Goal: Use online tool/utility: Use online tool/utility

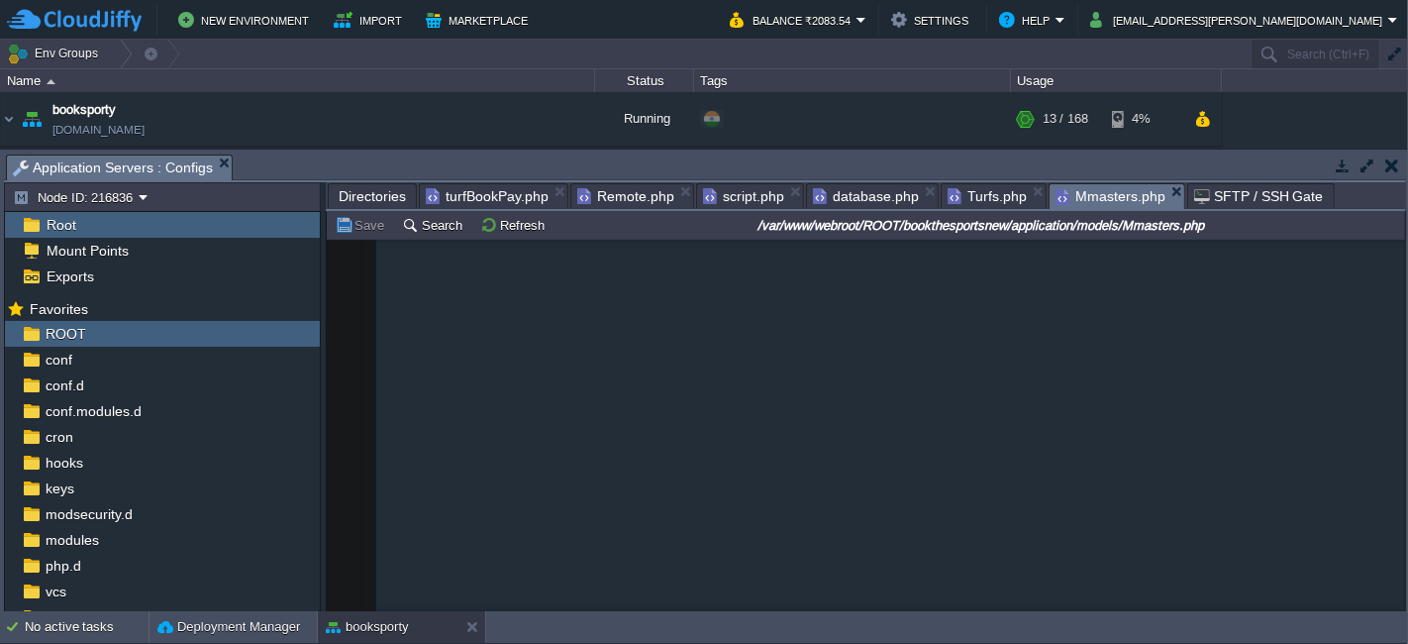
scroll to position [1430, 0]
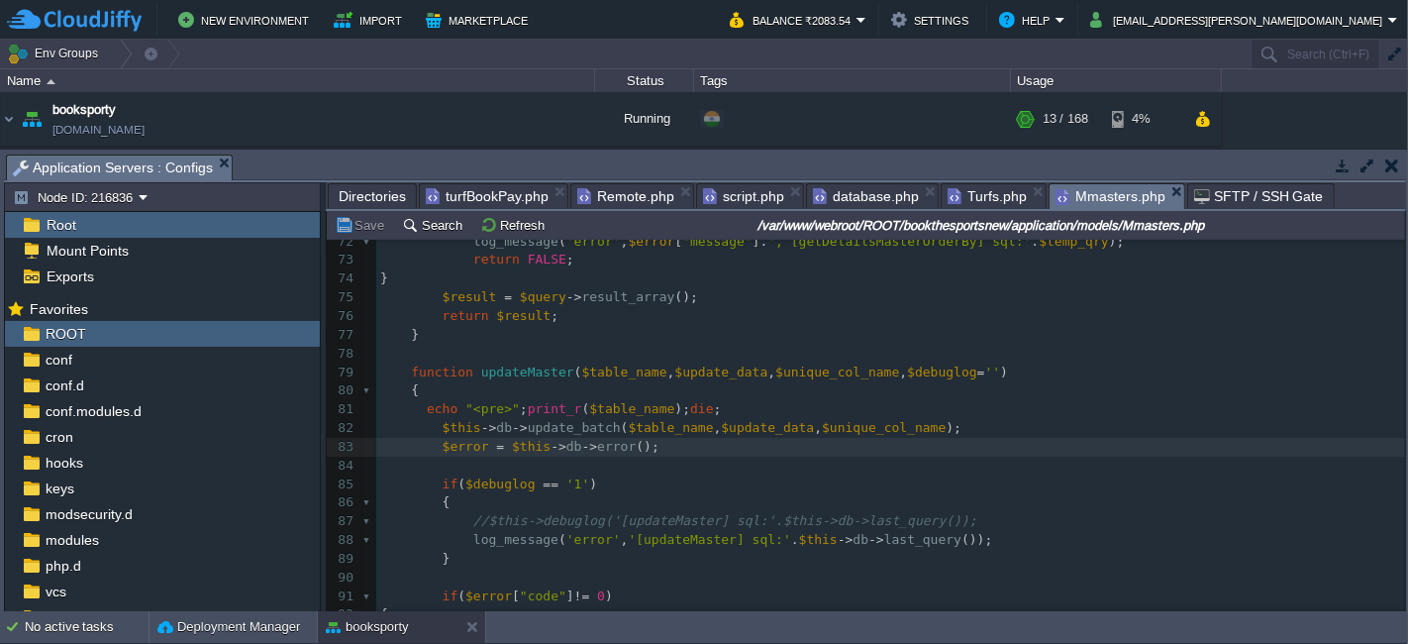
click at [358, 224] on button "Save" at bounding box center [362, 225] width 55 height 18
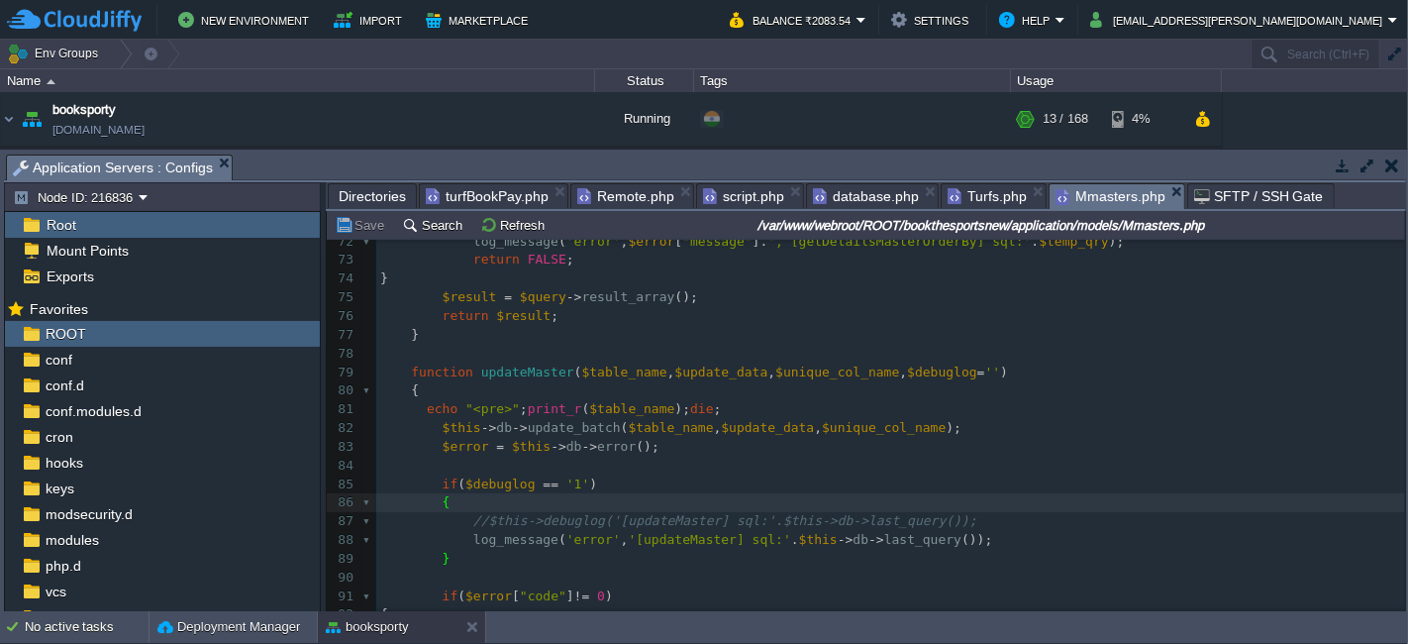
click at [969, 187] on span "Turfs.php" at bounding box center [987, 196] width 79 height 24
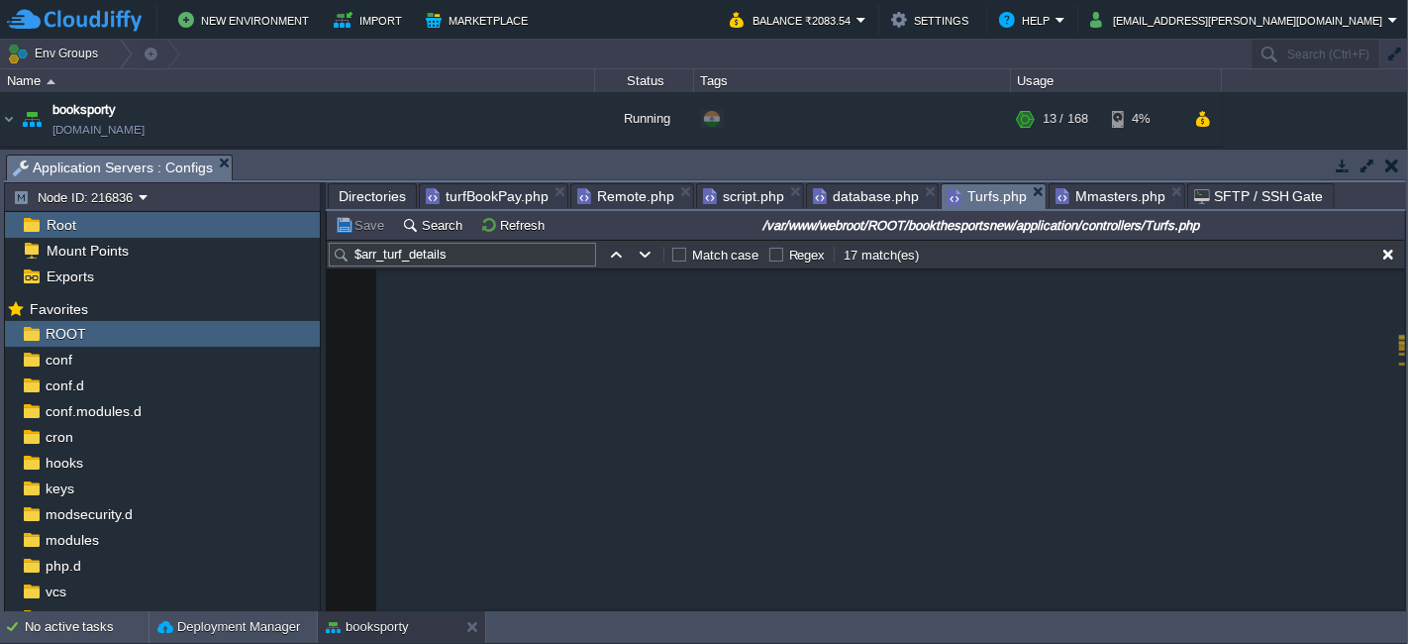
scroll to position [3081, 0]
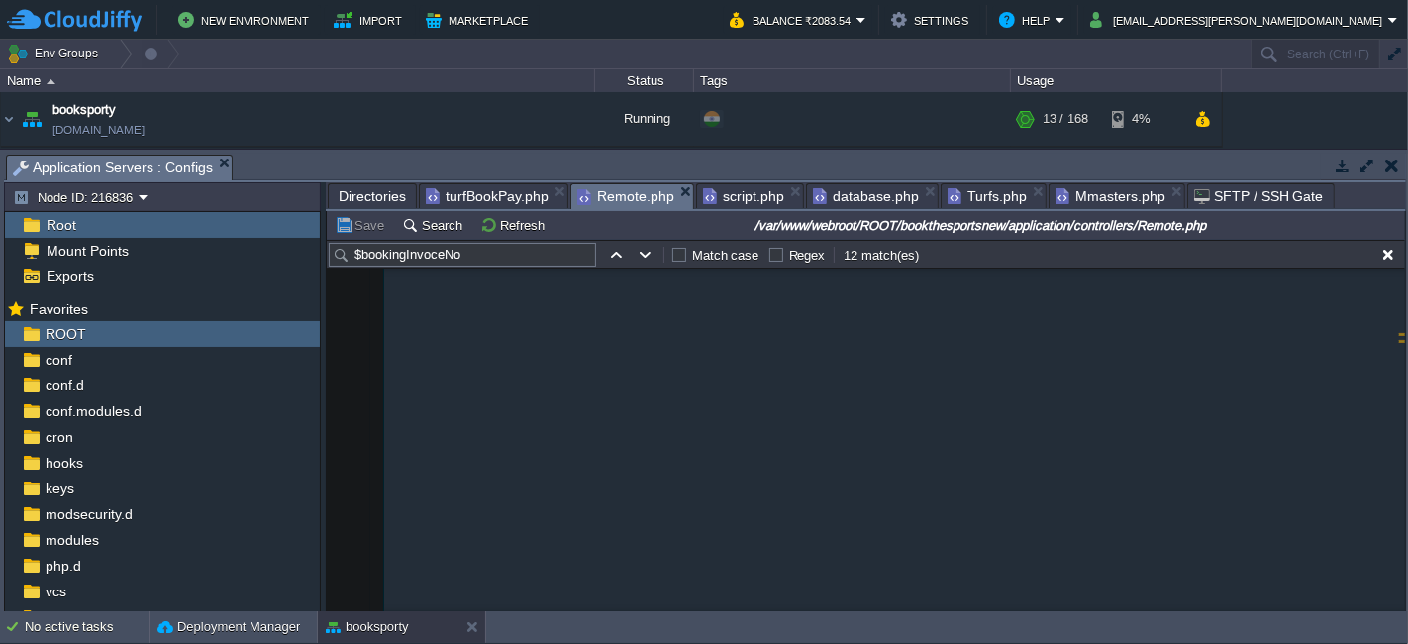
click at [604, 190] on span "Remote.php" at bounding box center [625, 196] width 97 height 25
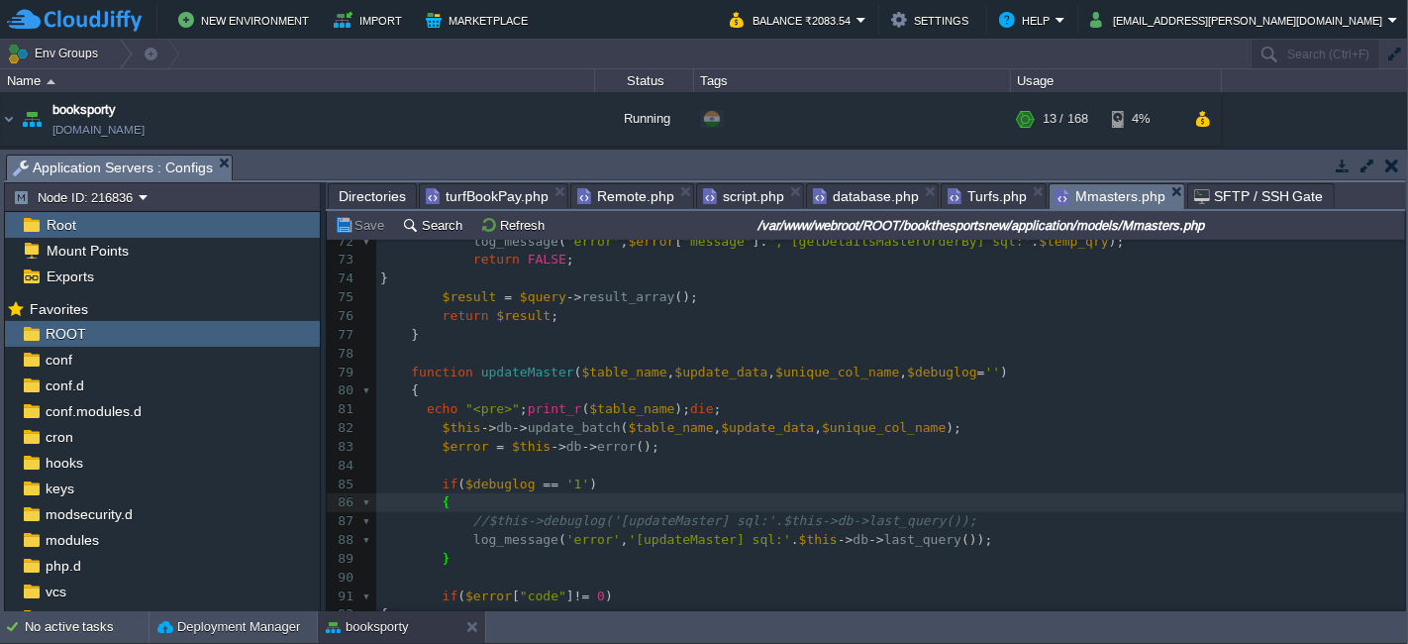
click at [1080, 197] on span "Mmasters.php" at bounding box center [1111, 196] width 110 height 25
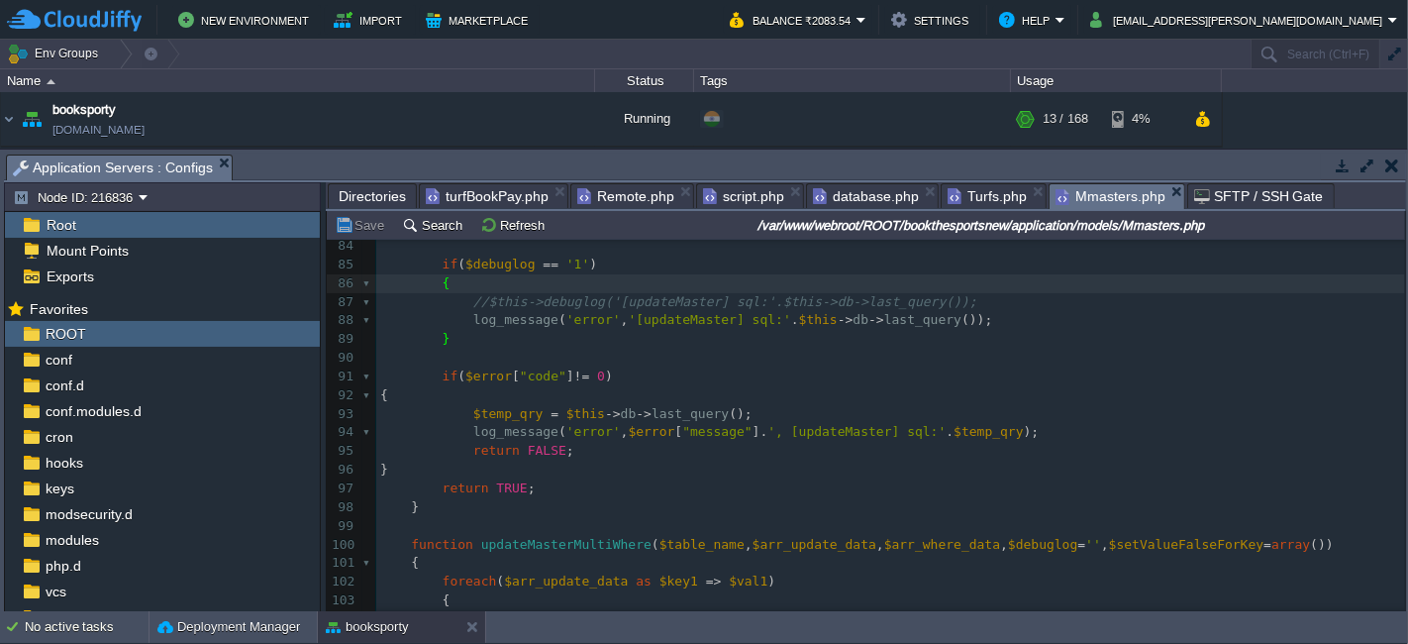
scroll to position [1650, 0]
click at [559, 412] on span at bounding box center [563, 413] width 8 height 15
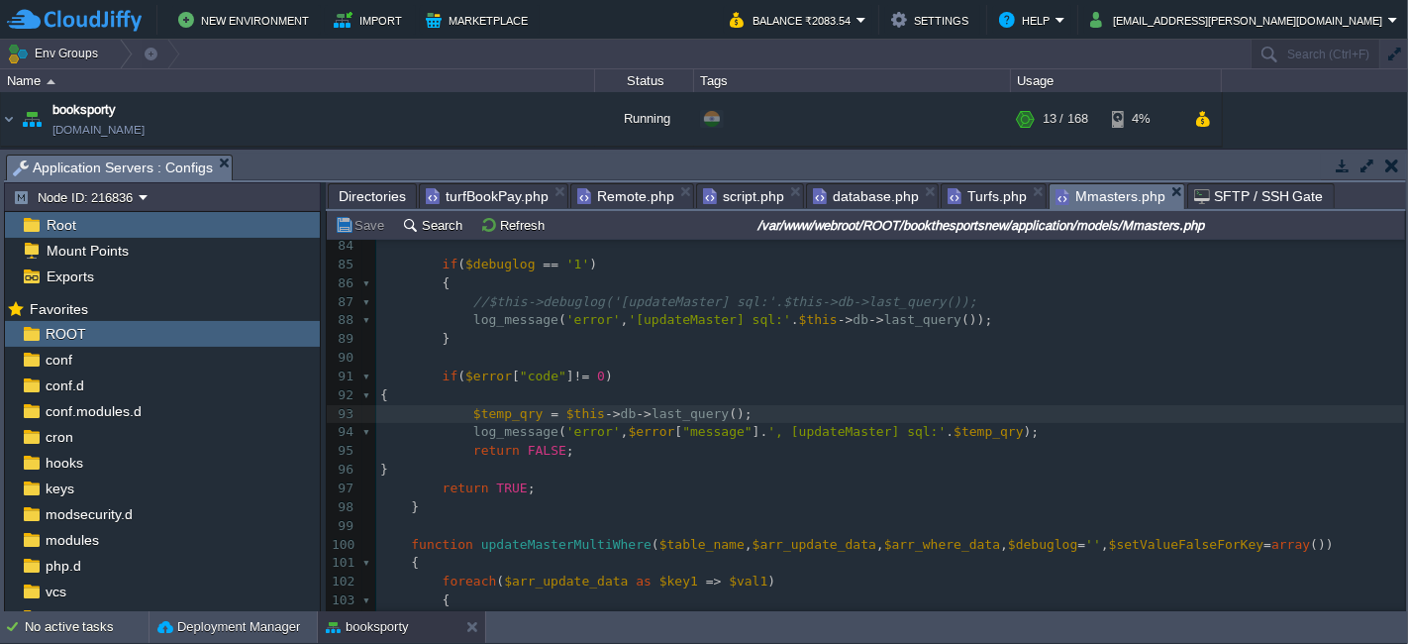
scroll to position [1430, 0]
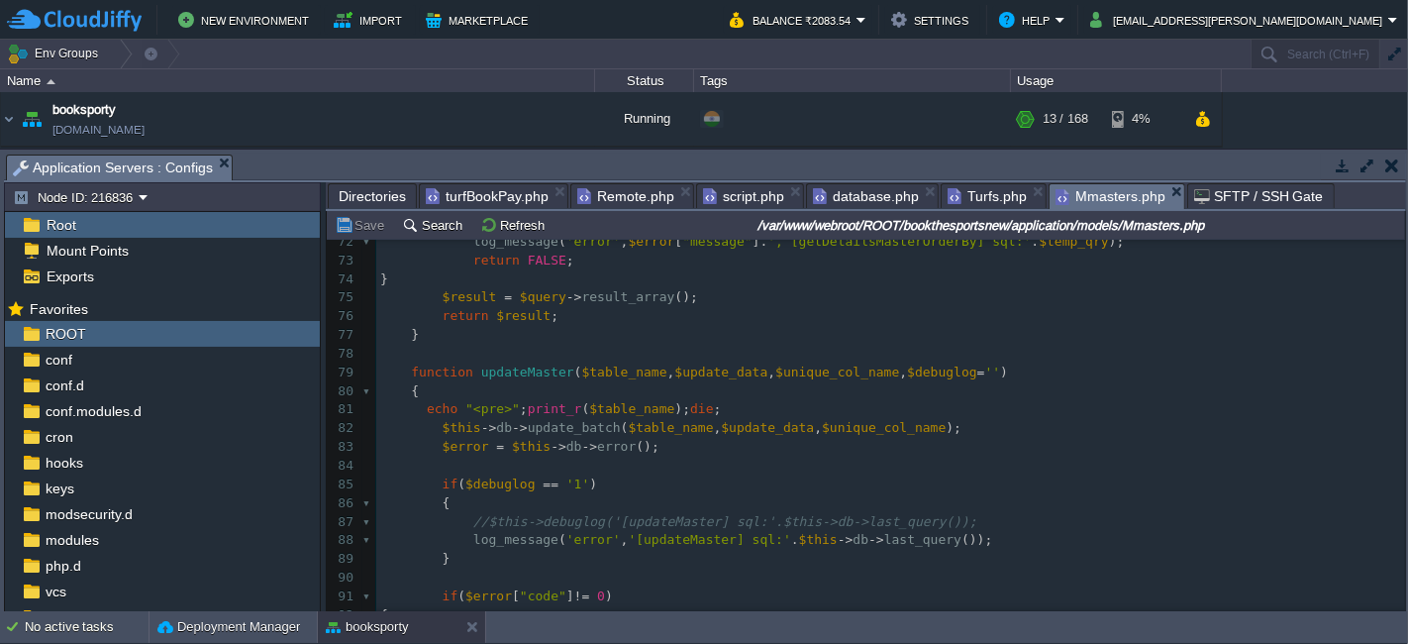
click at [698, 401] on pre "echo "<pre>" ; print_r ( $table_name ); die ;" at bounding box center [890, 409] width 1029 height 19
click at [360, 226] on button "Save" at bounding box center [362, 225] width 55 height 18
click at [629, 473] on pre at bounding box center [890, 466] width 1029 height 19
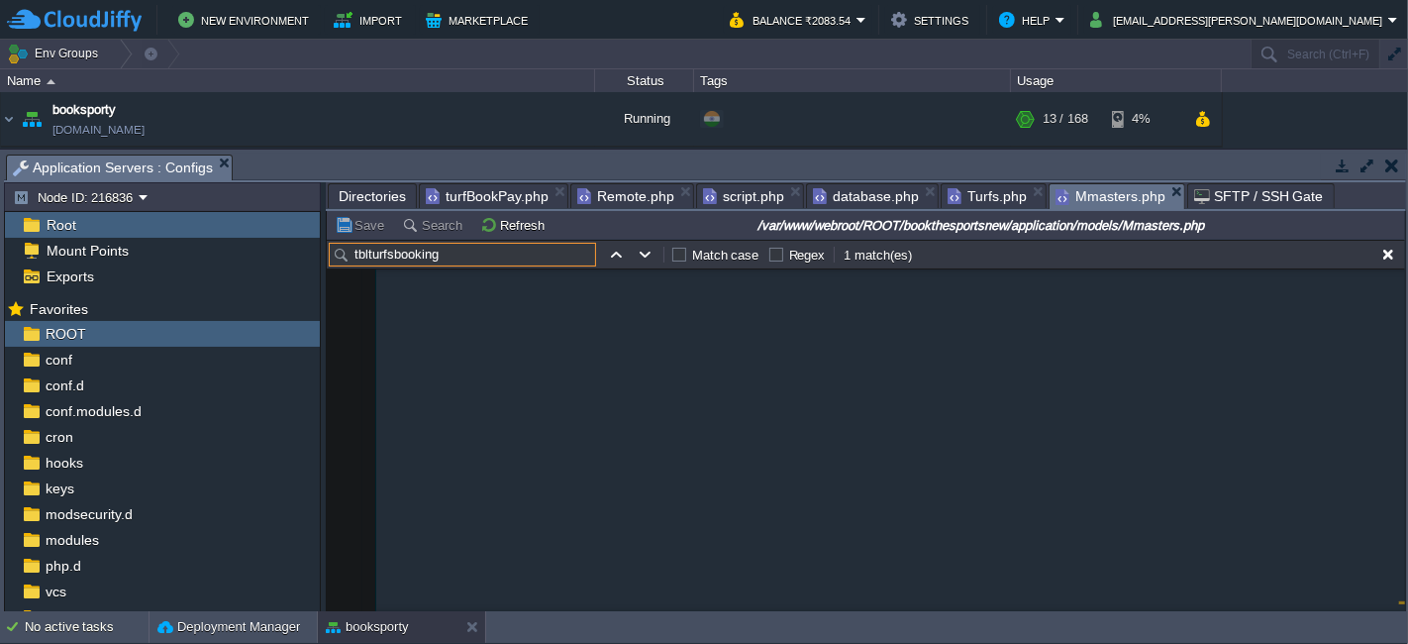
scroll to position [6684, 0]
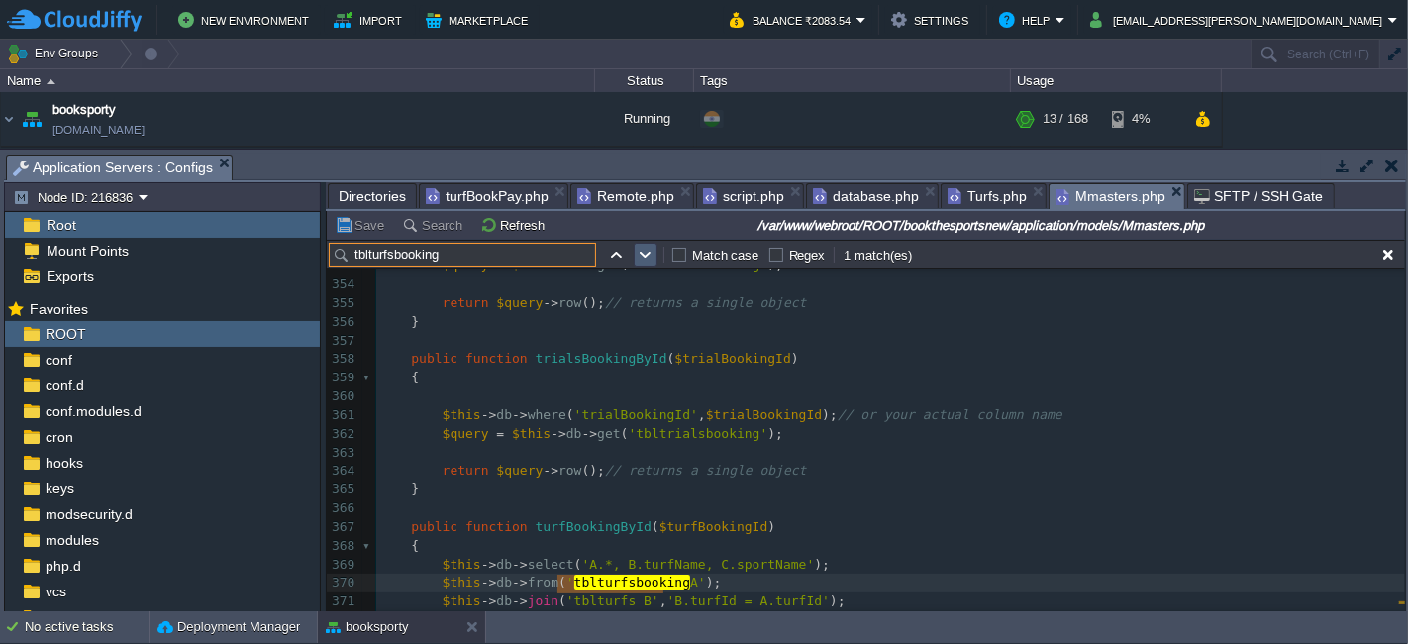
type input "tblturfsbooking"
click at [634, 250] on td at bounding box center [646, 255] width 24 height 24
type textarea "tblturfsbooking"
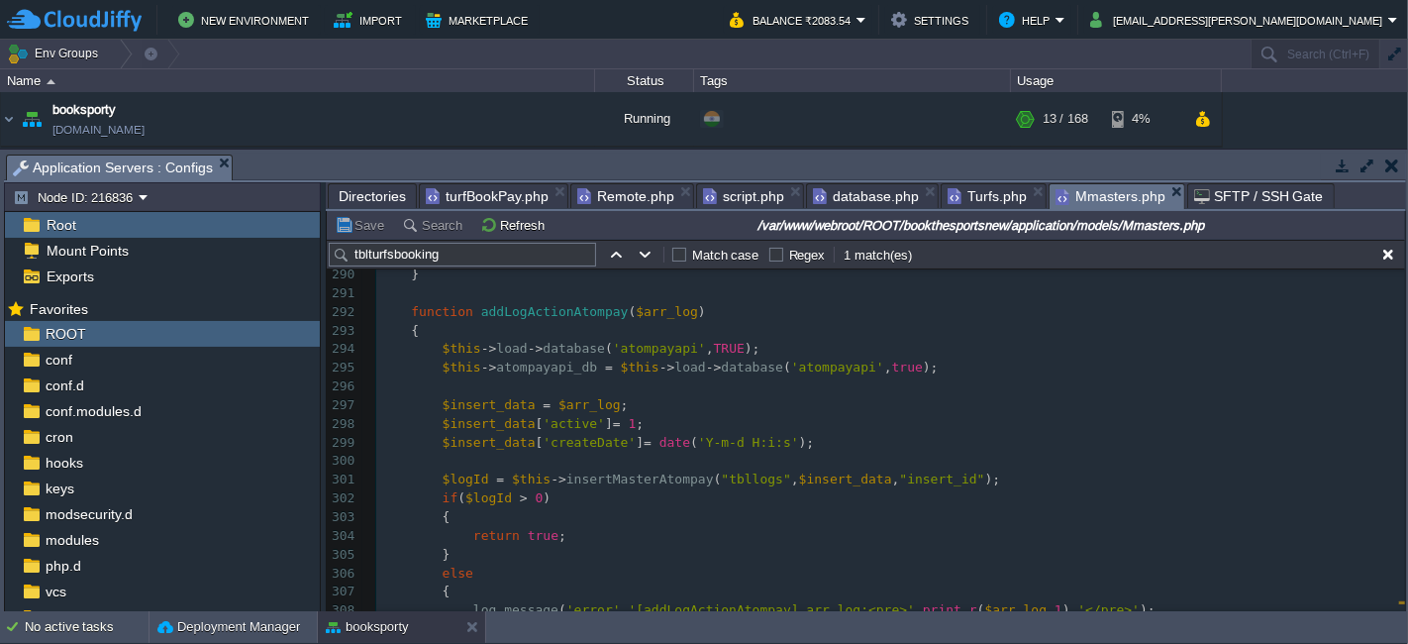
scroll to position [0, 0]
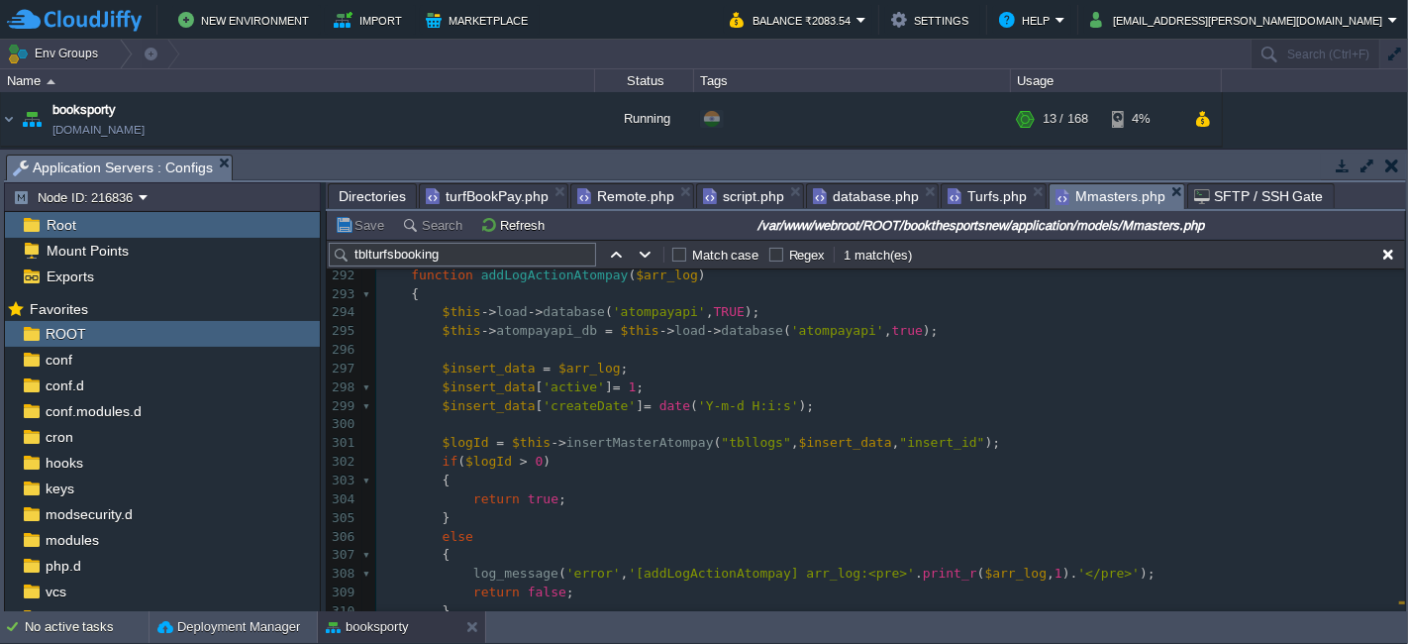
click at [492, 193] on span "turfBookPay.php" at bounding box center [487, 196] width 123 height 24
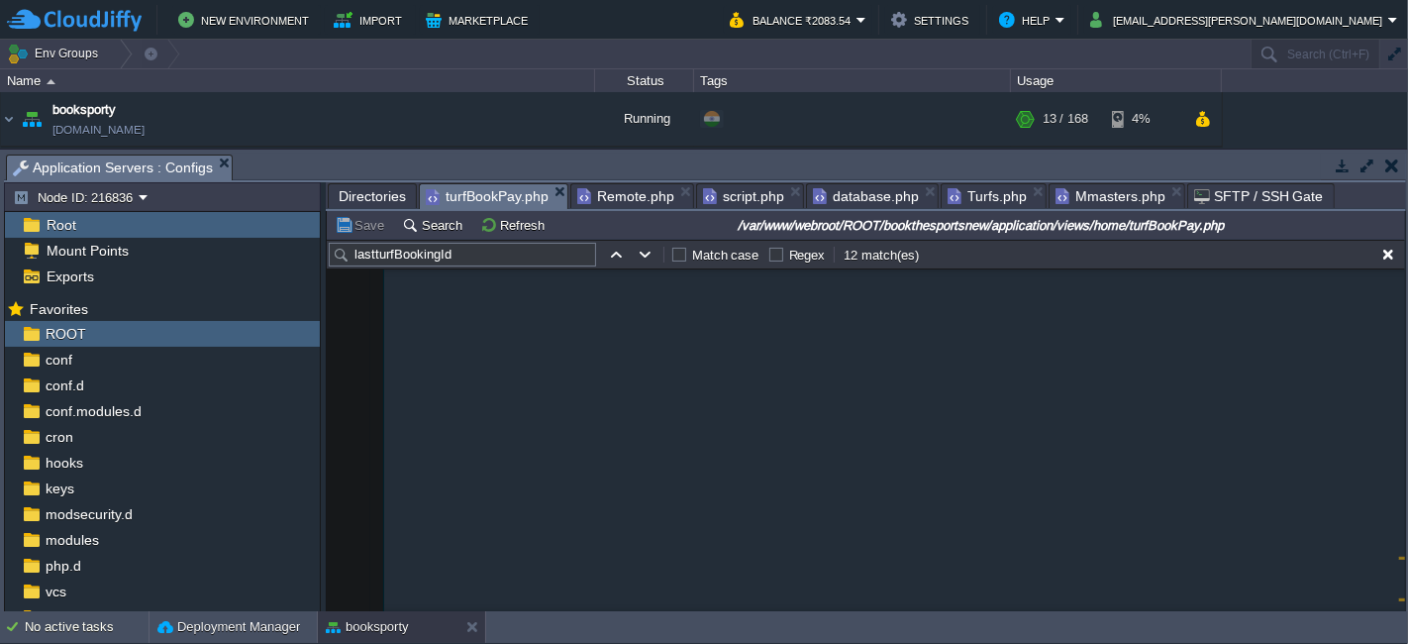
click at [1080, 201] on span "Mmasters.php" at bounding box center [1111, 196] width 110 height 24
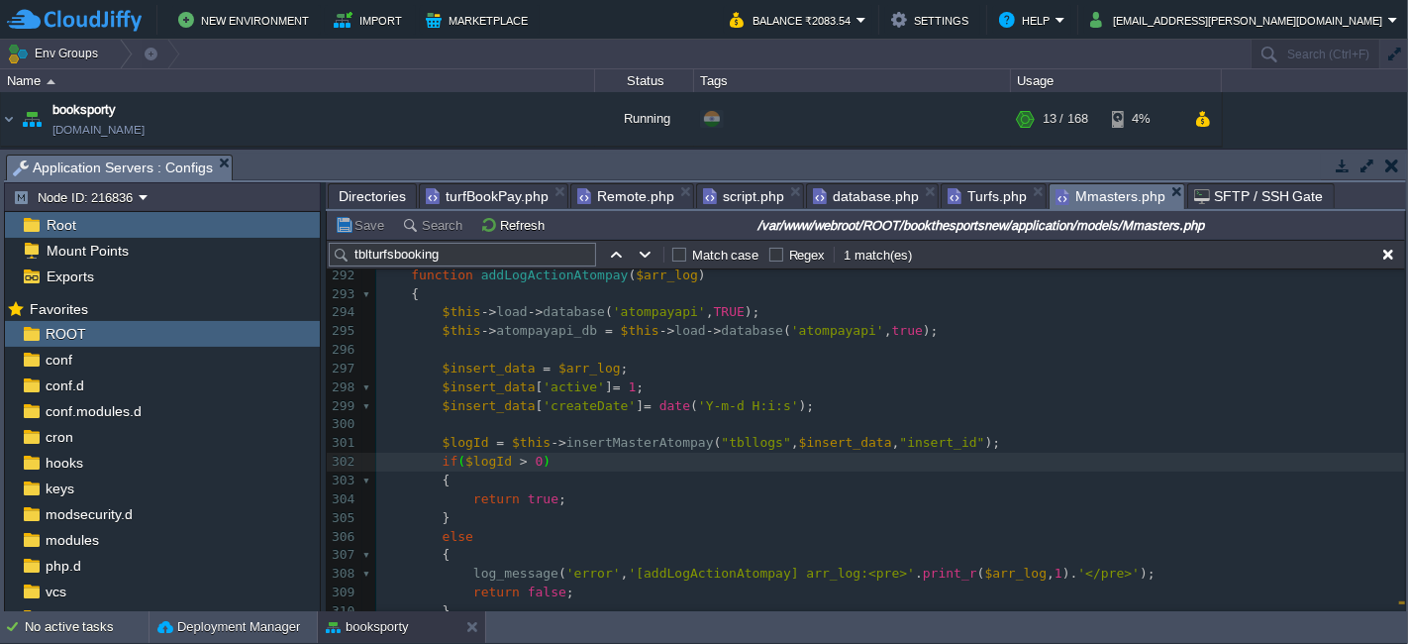
type textarea "$data"
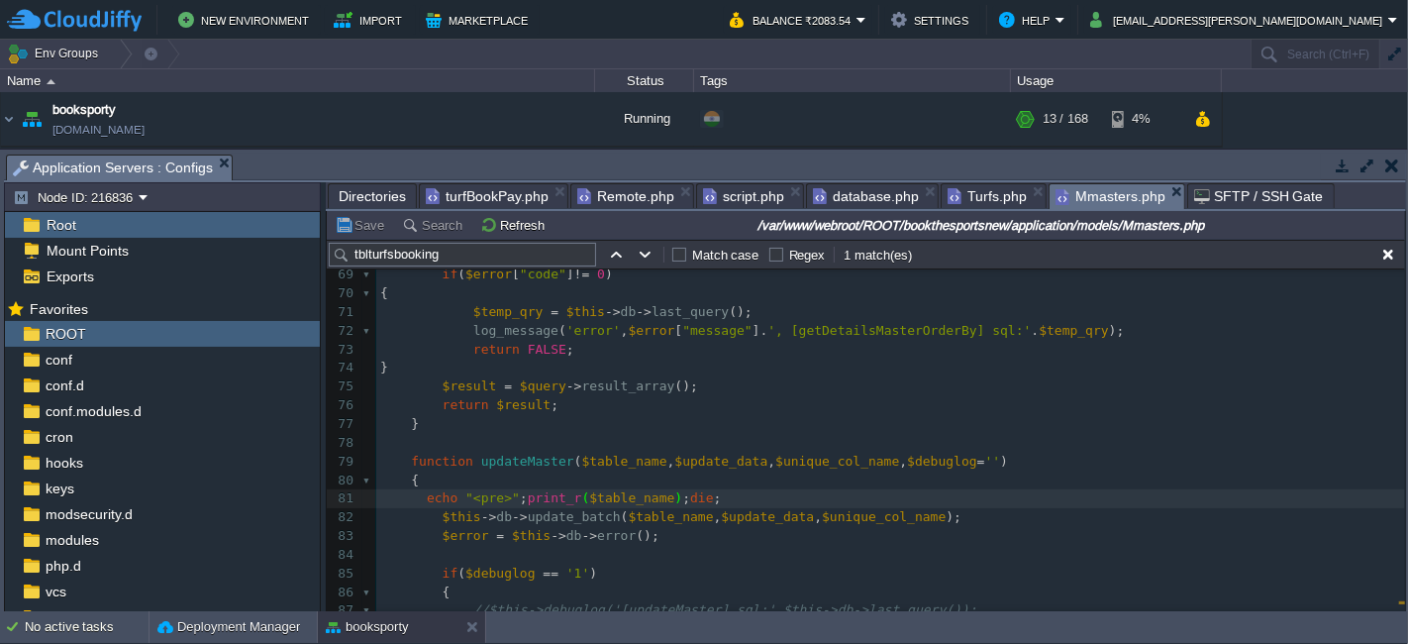
click at [679, 460] on div "xxxxxxxxxx $this -> db -> from ( ' tblturfsbooking A' ); 56 57 function getDeta…" at bounding box center [890, 517] width 1029 height 989
type textarea "$update_data"
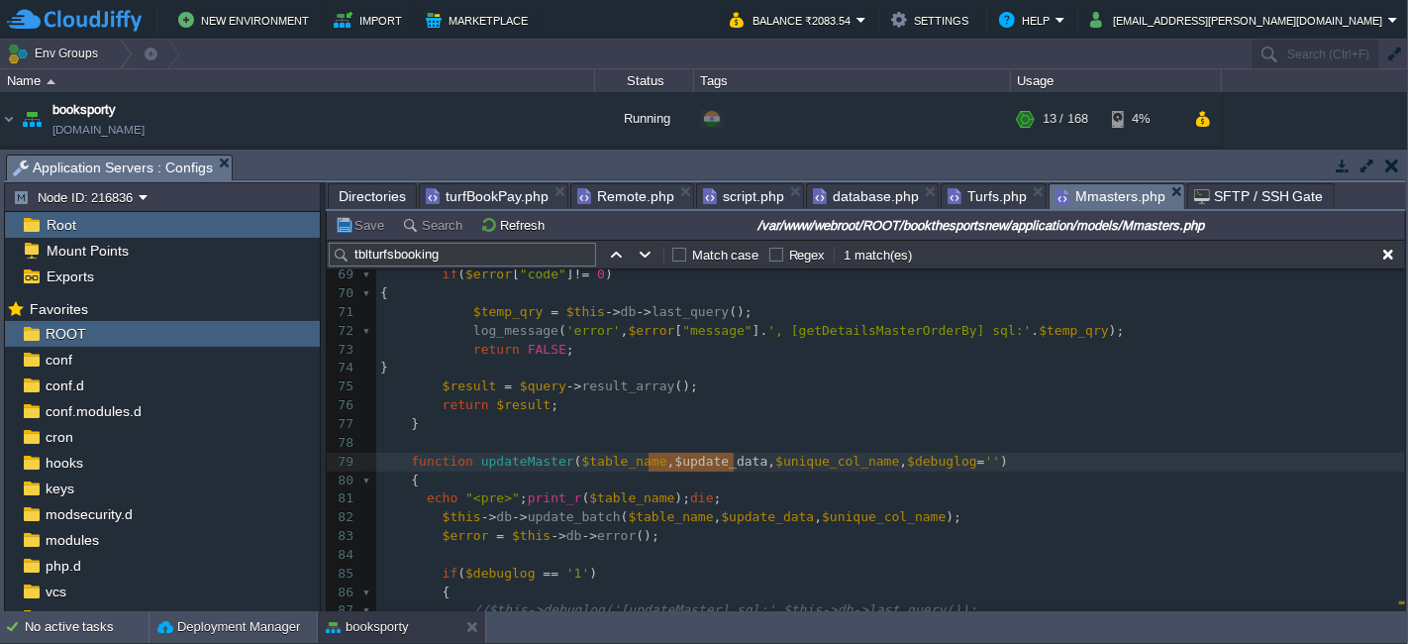
click at [597, 502] on span "$table_name" at bounding box center [631, 497] width 85 height 15
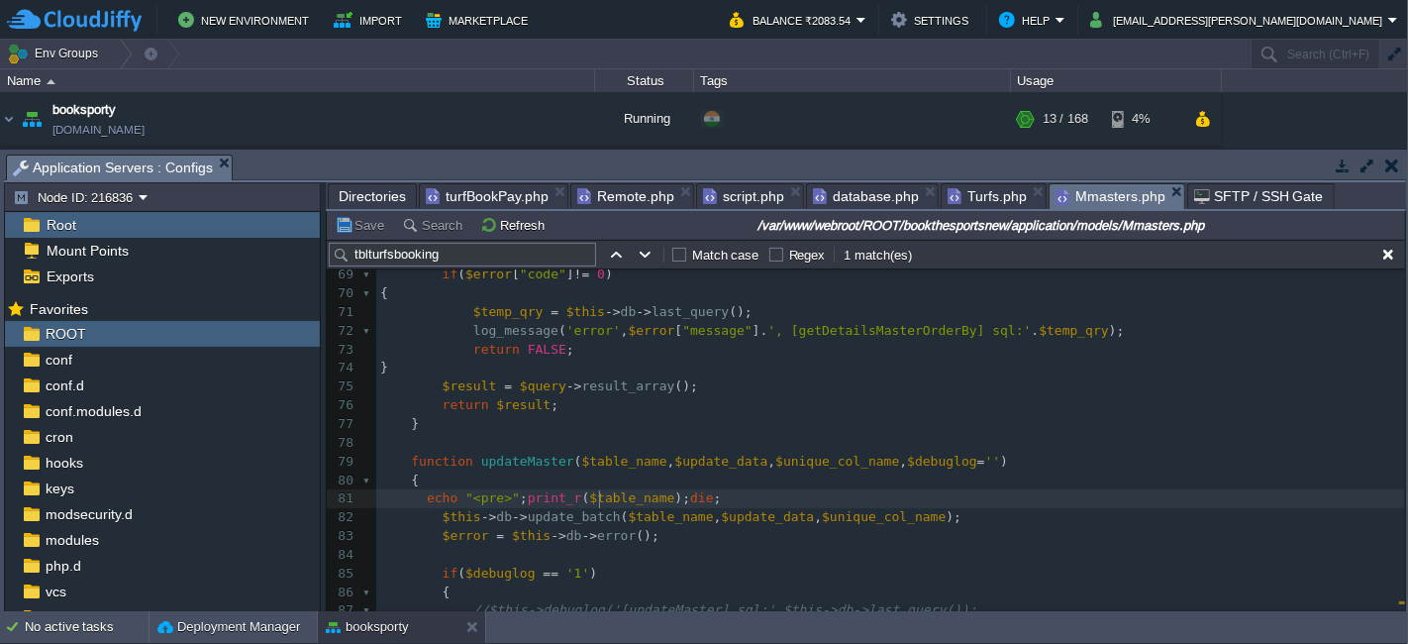
type textarea "$table_name"
click at [371, 225] on button "Save" at bounding box center [362, 225] width 55 height 18
click at [610, 458] on span "$table_name" at bounding box center [624, 461] width 85 height 15
type textarea "$table_name"
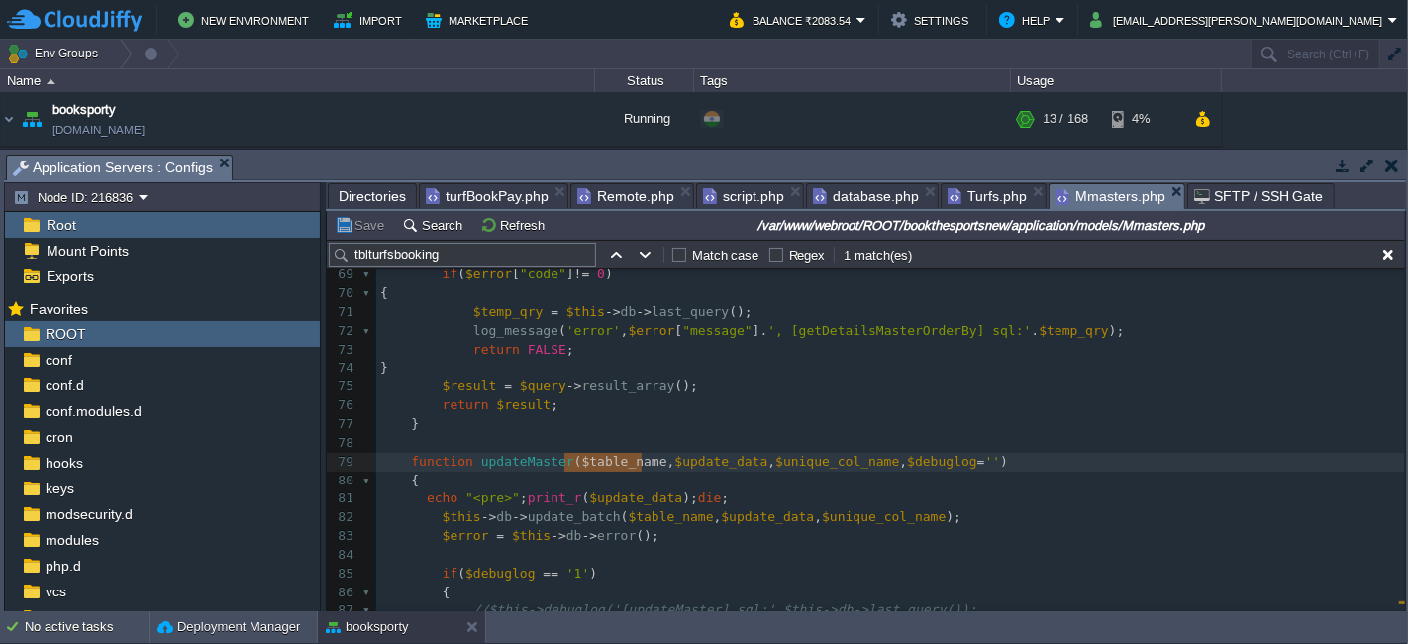
click at [595, 499] on div "xxxxxxxxxx $this -> db -> from ( ' tblturfsbooking A' ); 56 57 function getDeta…" at bounding box center [890, 517] width 1029 height 989
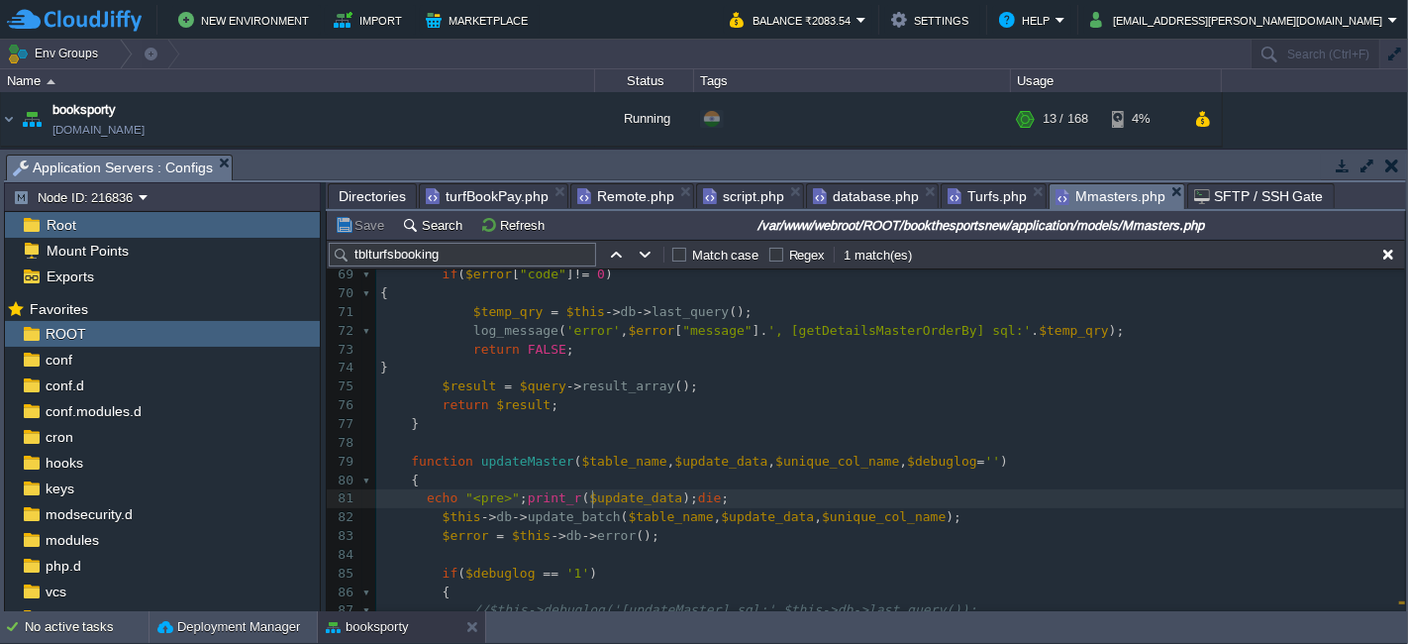
type textarea "$update_data"
click at [351, 233] on button "Save" at bounding box center [362, 225] width 55 height 18
click at [361, 221] on button "Save" at bounding box center [362, 225] width 55 height 18
click at [811, 467] on div "xxxxxxxxxx $this -> db -> from ( ' tblturfsbooking A' ); 56 57 function getDeta…" at bounding box center [890, 517] width 1029 height 989
type textarea "$unique_col_name"
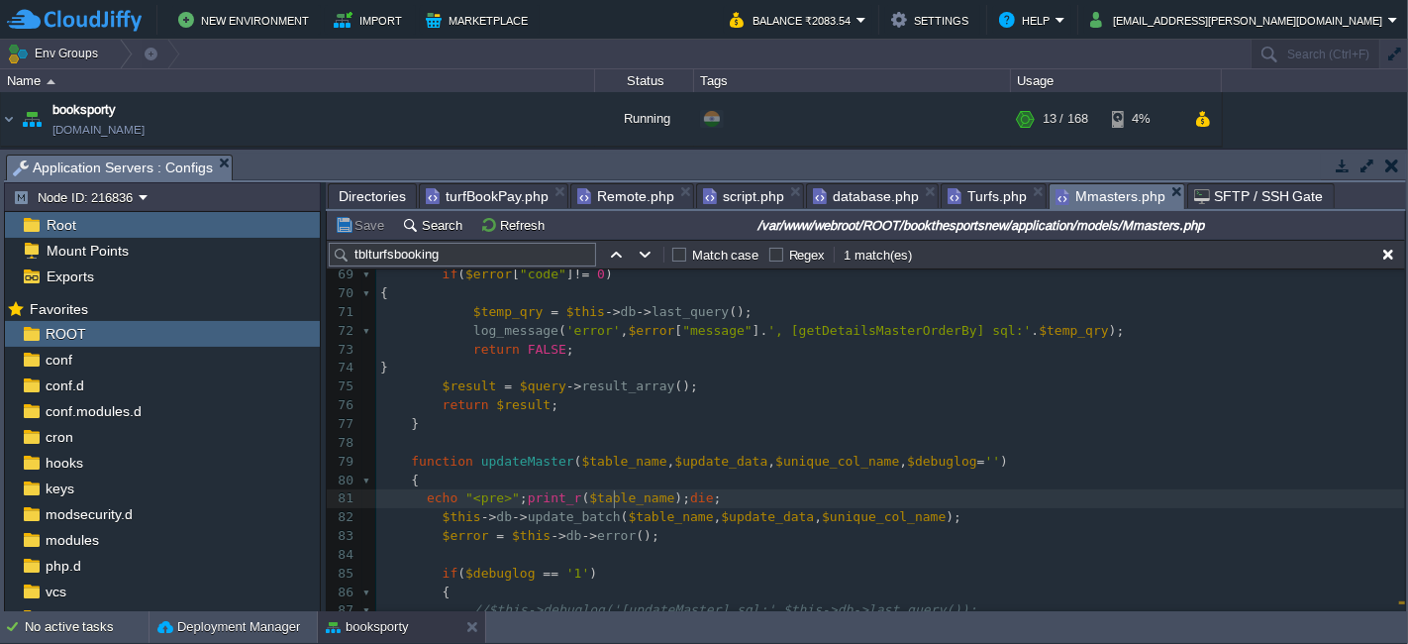
click at [611, 502] on span "$table_name" at bounding box center [631, 497] width 85 height 15
type textarea "$table_name"
click at [379, 217] on button "Save" at bounding box center [362, 225] width 55 height 18
type textarea "echo "<pre>";print_r($unique_col_name);die;"
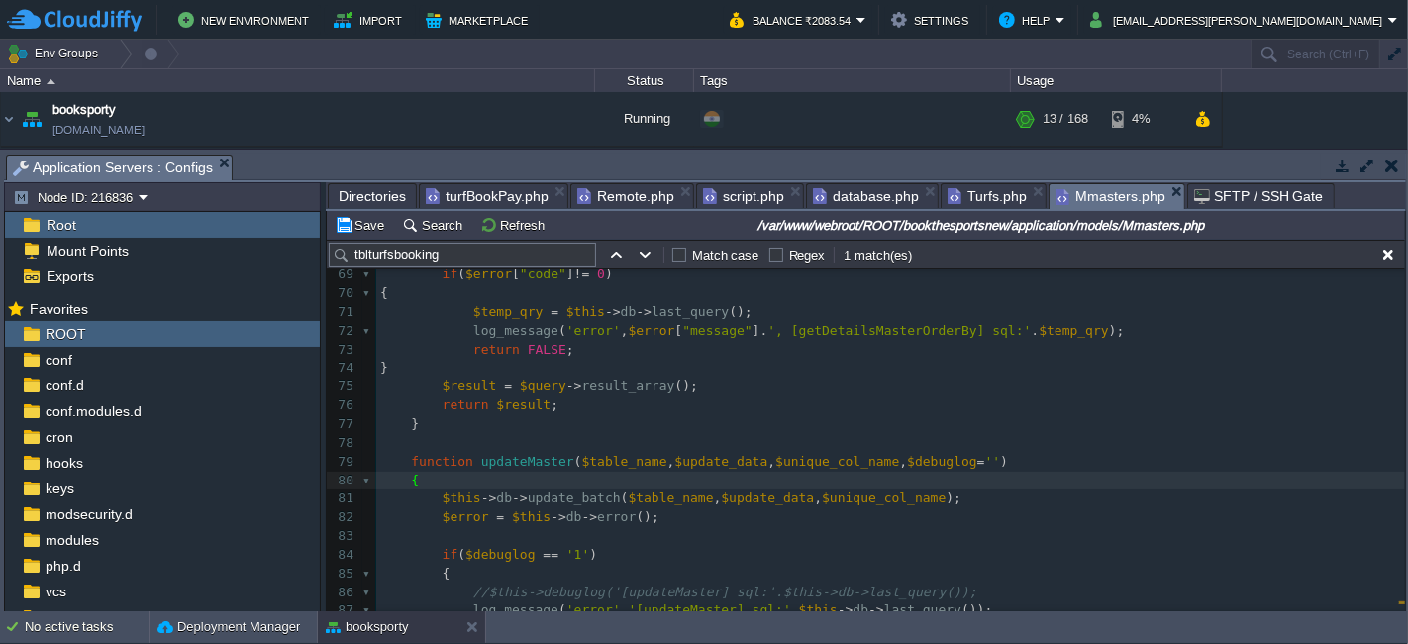
click at [931, 497] on div "xxxxxxxxxx $this -> db -> from ( ' tblturfsbooking A' ); 56 57 function getDeta…" at bounding box center [890, 508] width 1029 height 971
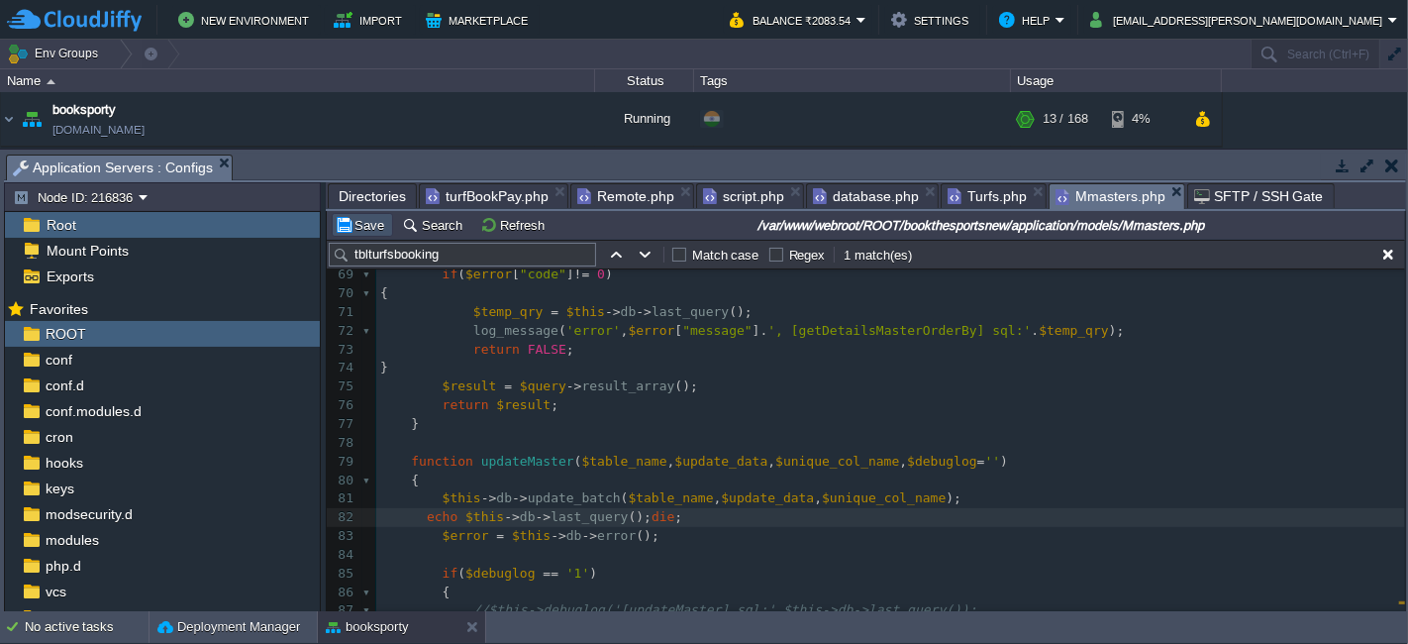
click at [369, 228] on button "Save" at bounding box center [362, 225] width 55 height 18
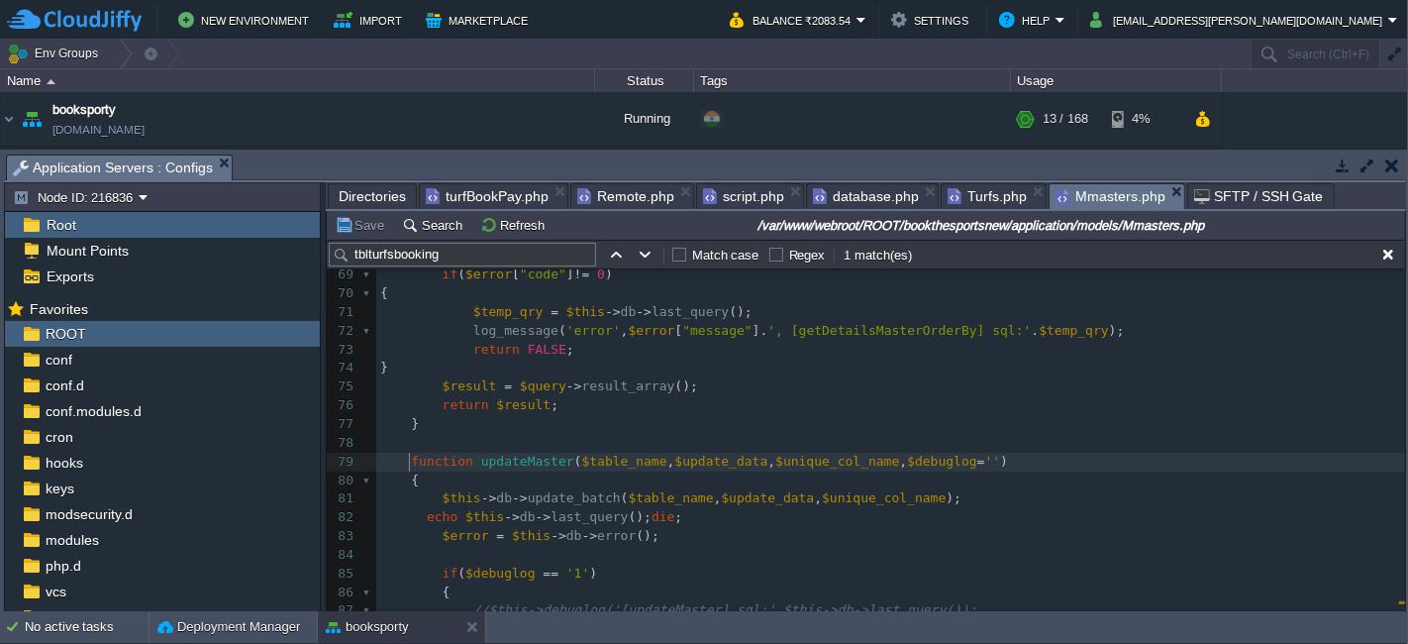
click at [408, 460] on div "xxxxxxxxxx $this -> db -> from ( ' tblturfsbooking A' ); 56 57 function getDeta…" at bounding box center [890, 517] width 1029 height 989
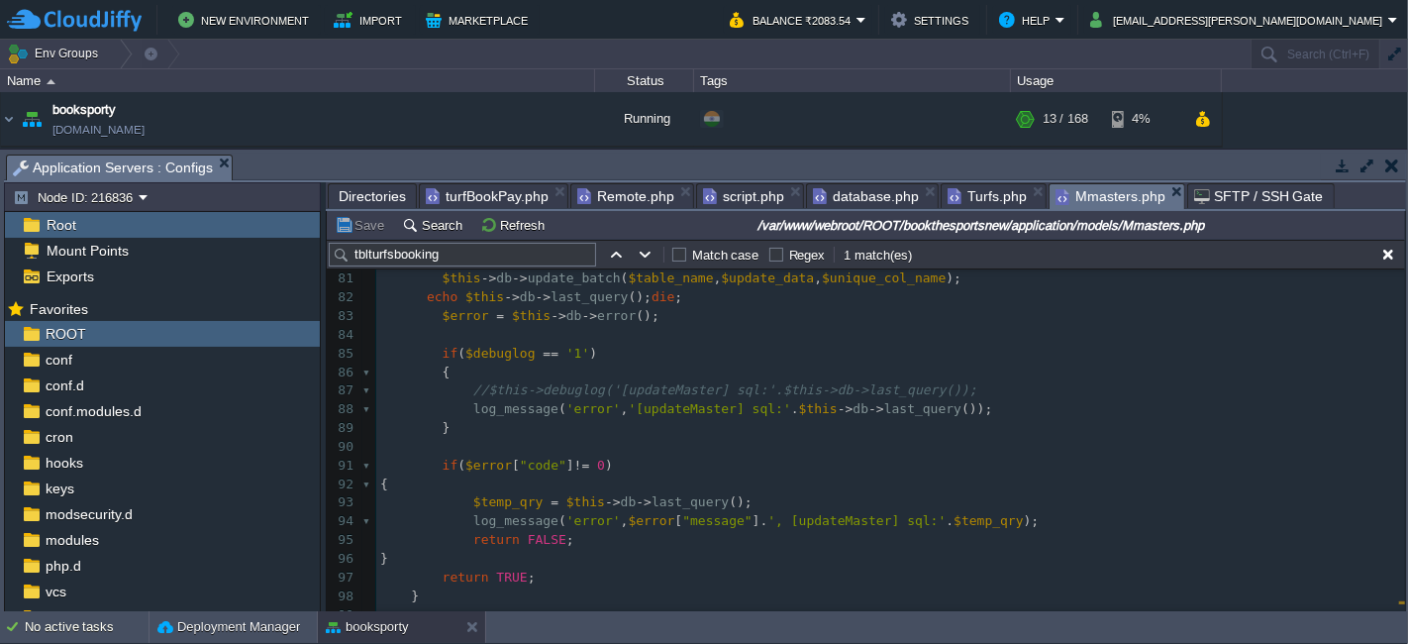
scroll to position [1700, 0]
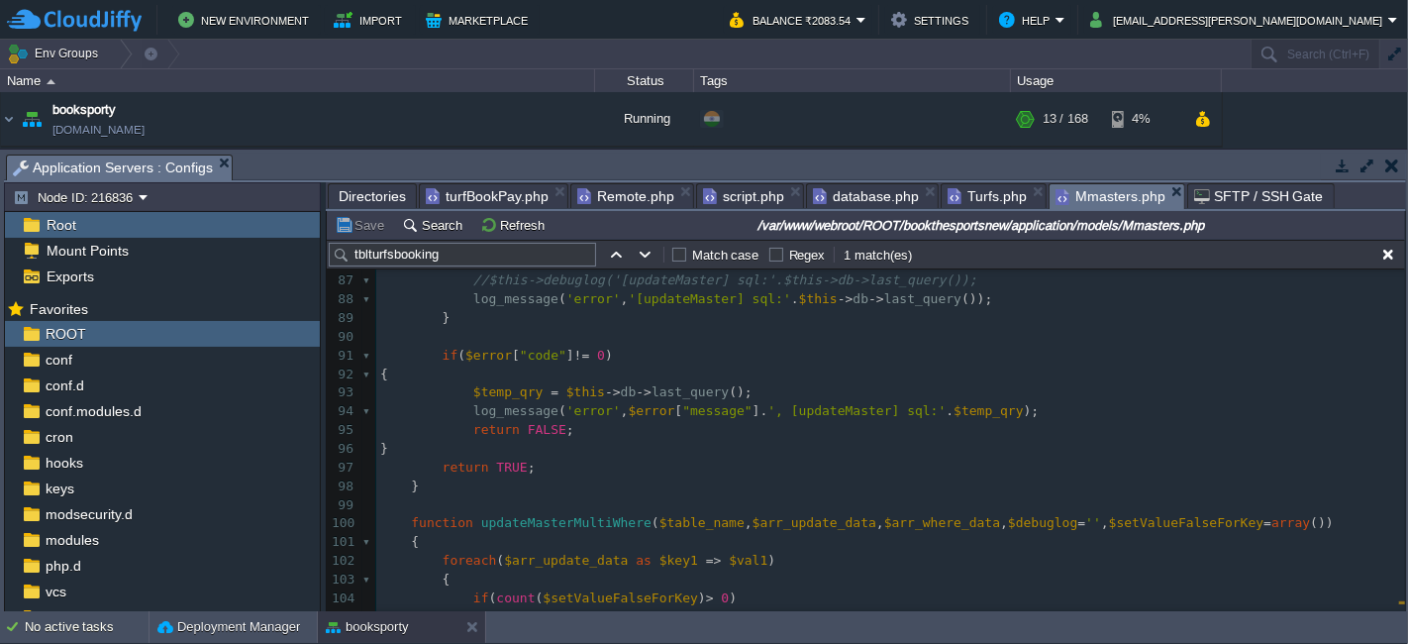
type textarea "function updateMaster($table_name,$update_data,$unique_col_name,$debuglog='') {…"
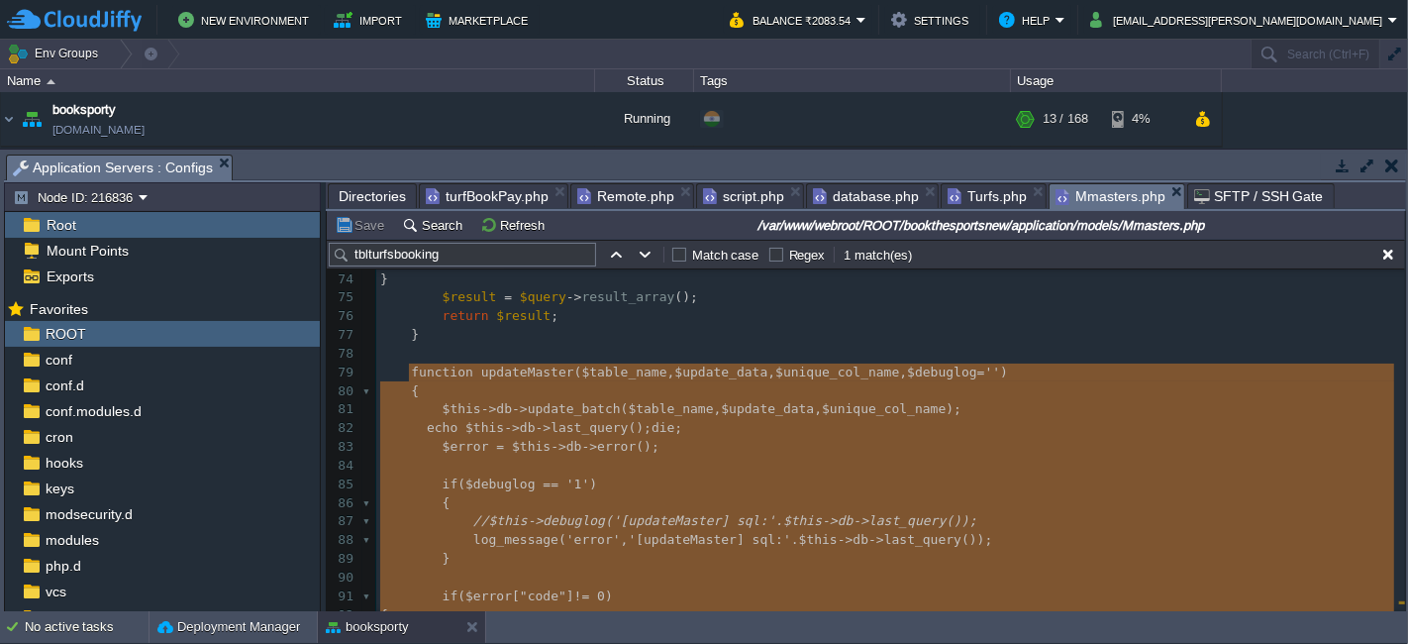
scroll to position [1481, 0]
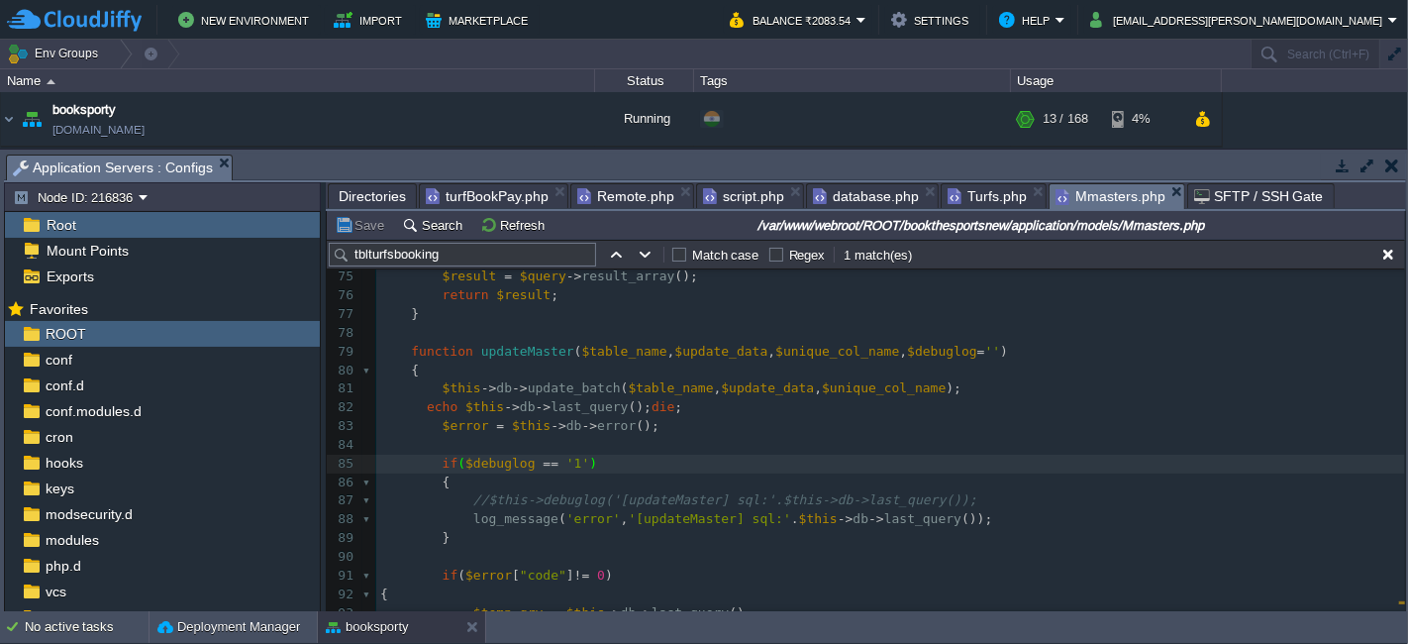
click at [618, 198] on span "Remote.php" at bounding box center [625, 196] width 97 height 24
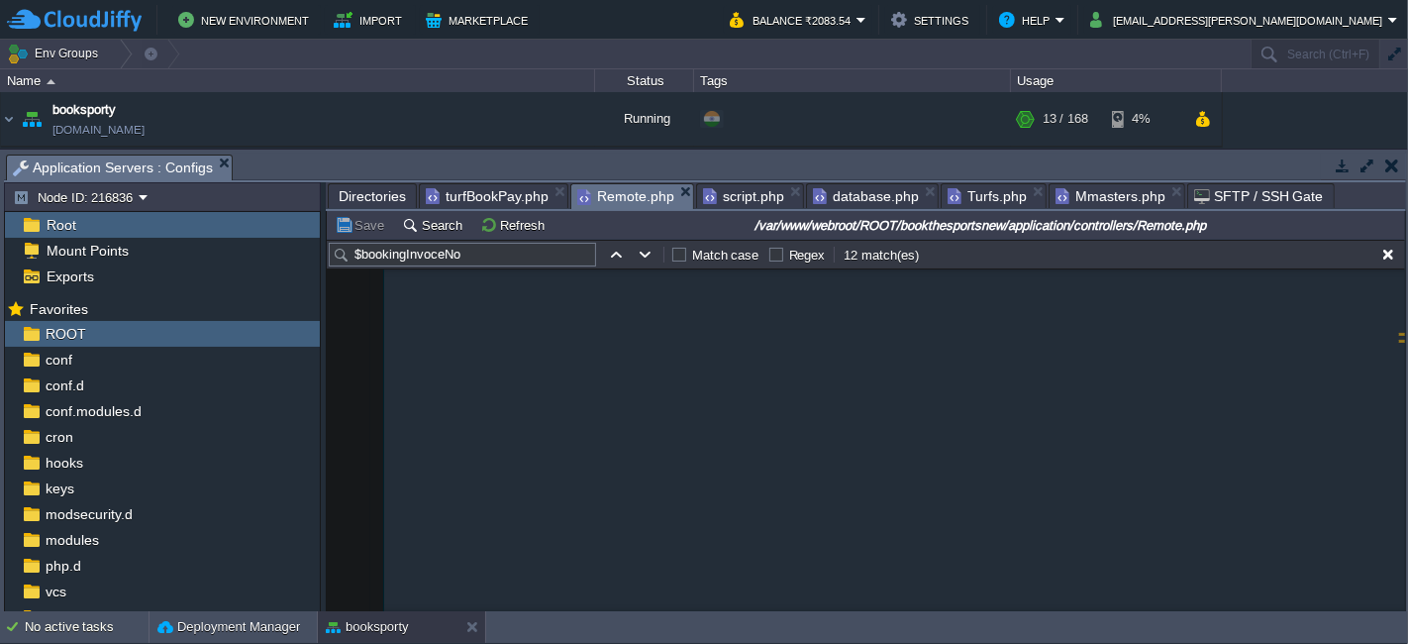
type textarea "updateMaster"
click at [355, 222] on button "Save" at bounding box center [362, 225] width 55 height 18
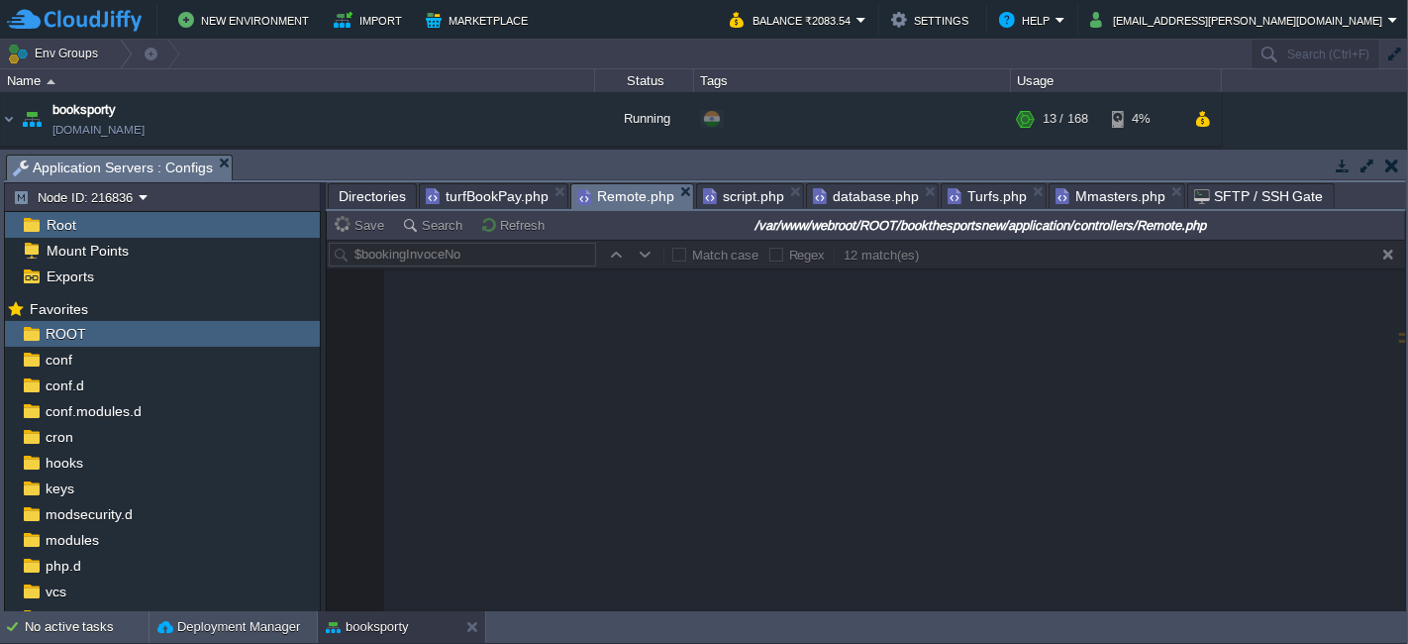
click at [1056, 192] on span "Mmasters.php" at bounding box center [1111, 196] width 110 height 24
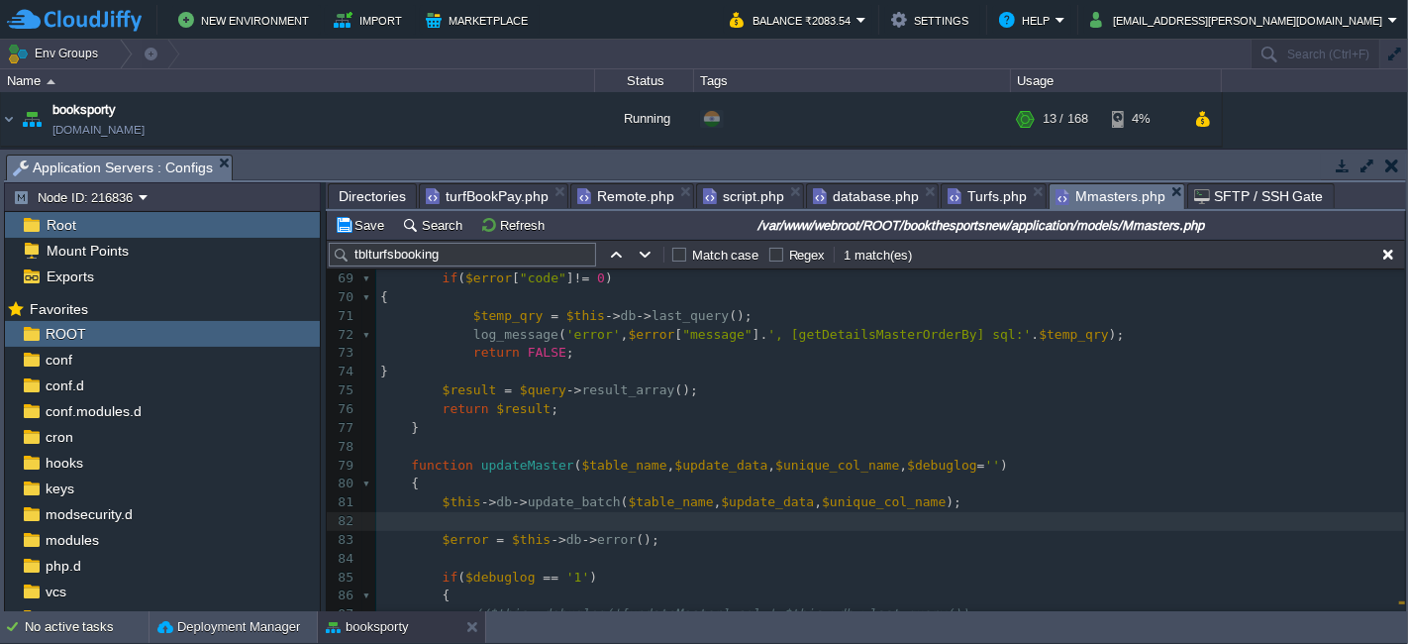
scroll to position [1394, 0]
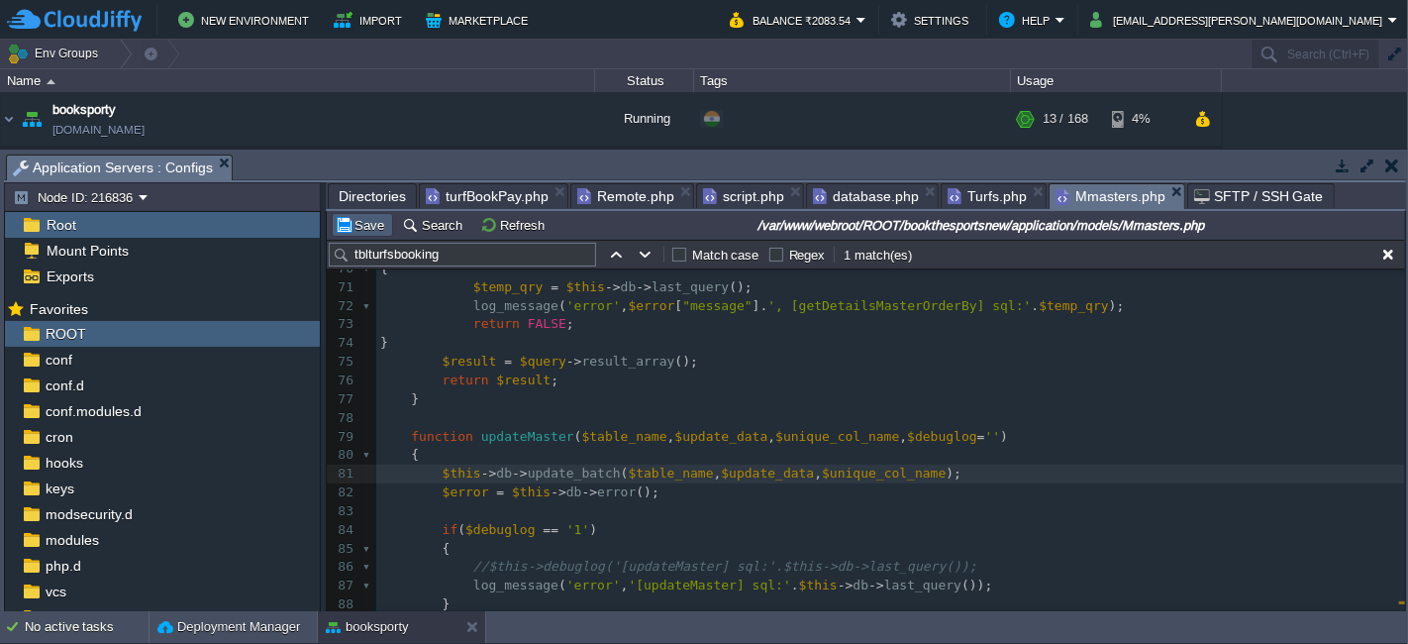
click at [358, 219] on button "Save" at bounding box center [362, 225] width 55 height 18
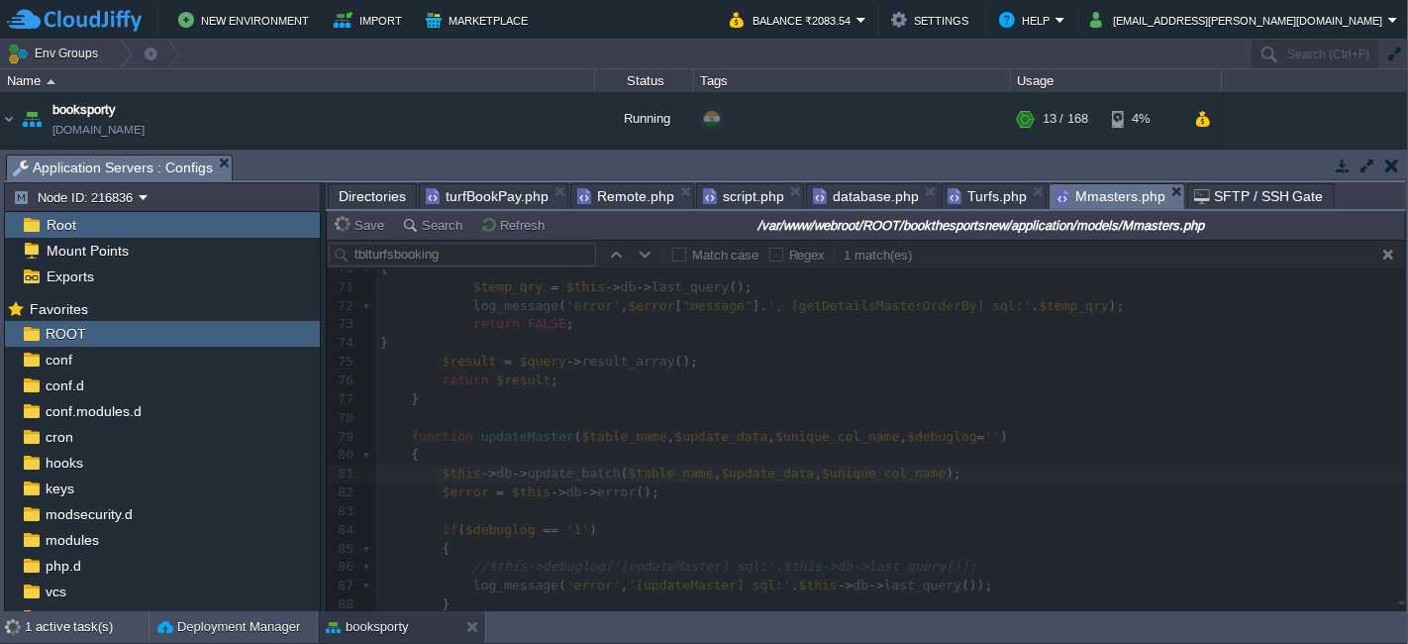
click at [491, 188] on span "turfBookPay.php" at bounding box center [487, 196] width 123 height 24
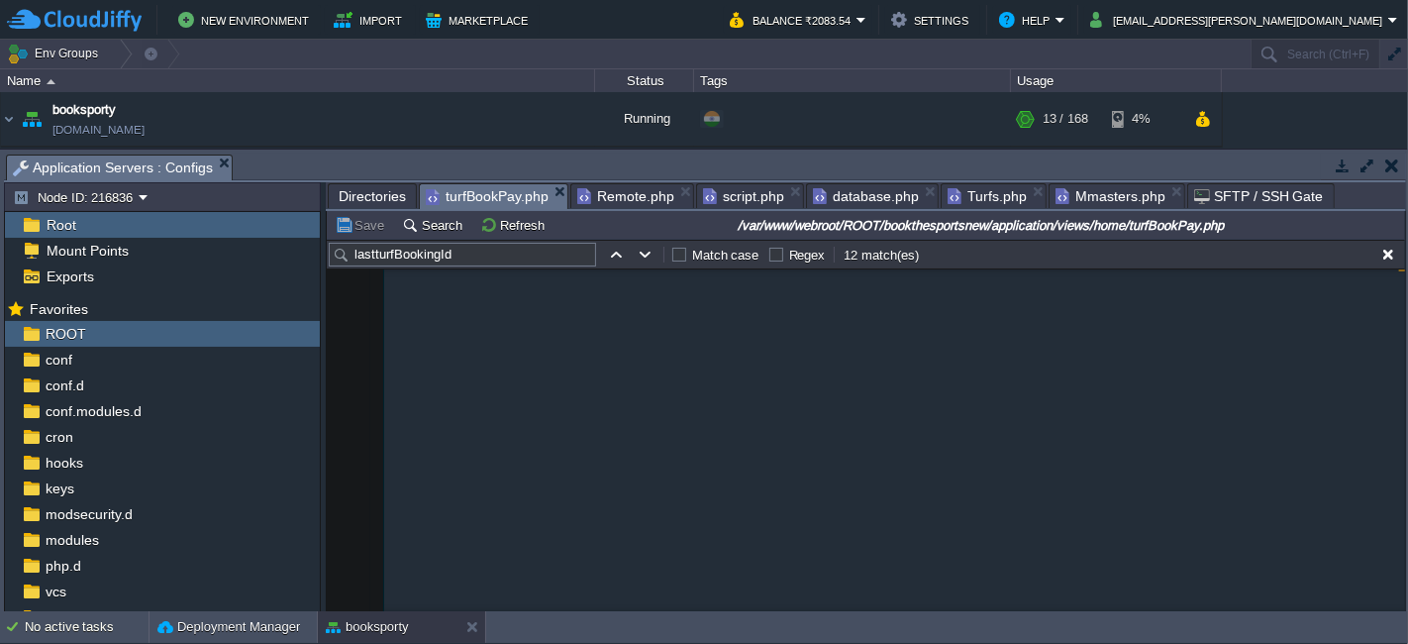
click at [613, 187] on span "Remote.php" at bounding box center [625, 196] width 97 height 24
click at [1087, 193] on span "Mmasters.php" at bounding box center [1111, 196] width 110 height 24
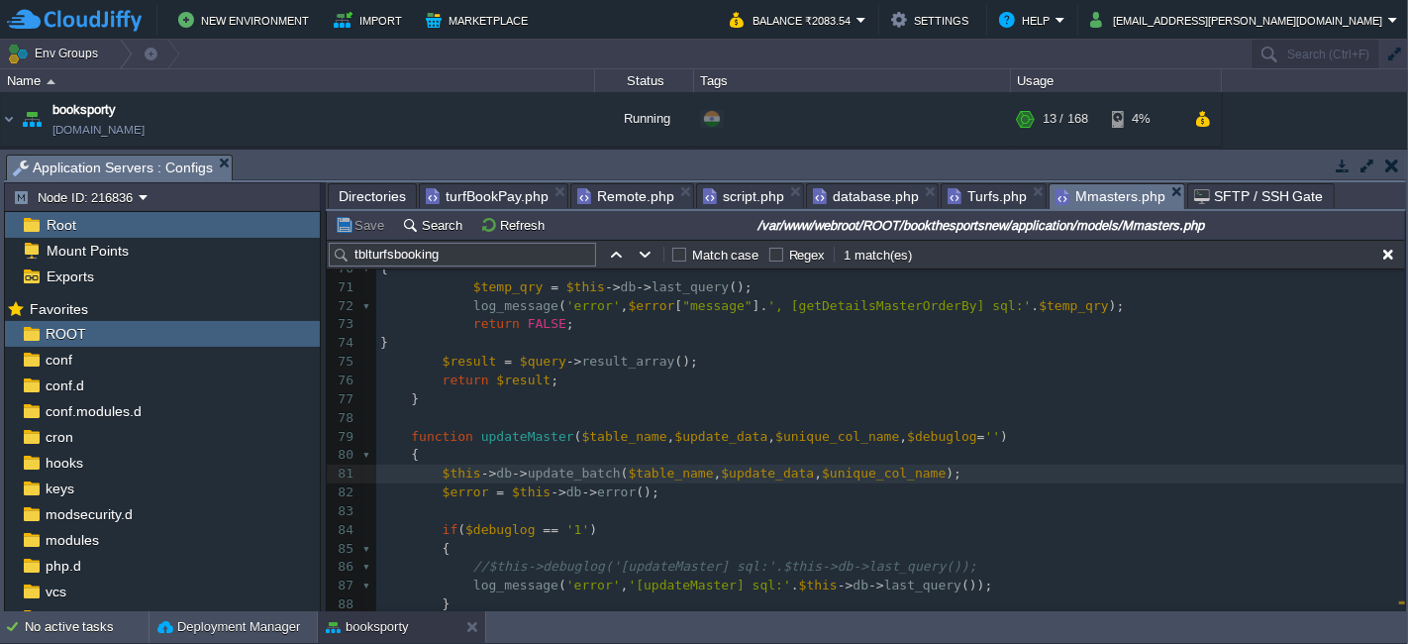
click at [367, 218] on button "Save" at bounding box center [362, 225] width 55 height 18
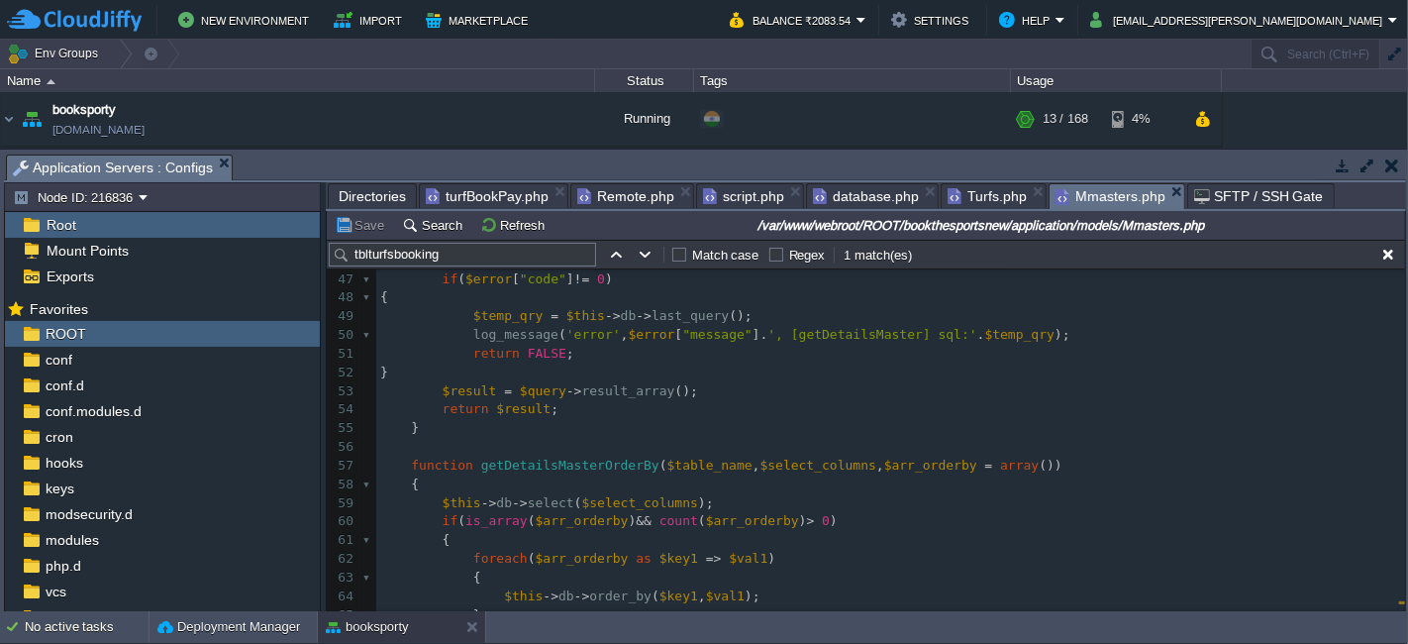
scroll to position [957, 0]
click at [472, 188] on span "turfBookPay.php" at bounding box center [487, 196] width 123 height 24
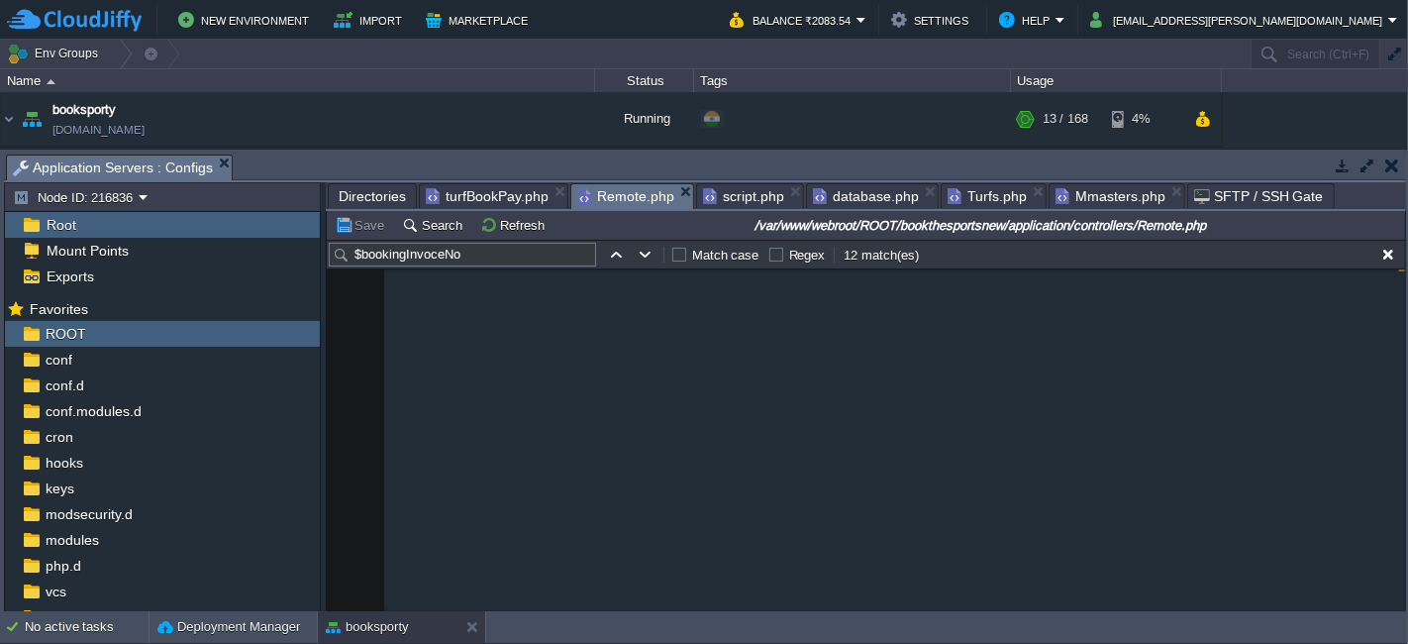
click at [625, 189] on span "Remote.php" at bounding box center [625, 196] width 97 height 25
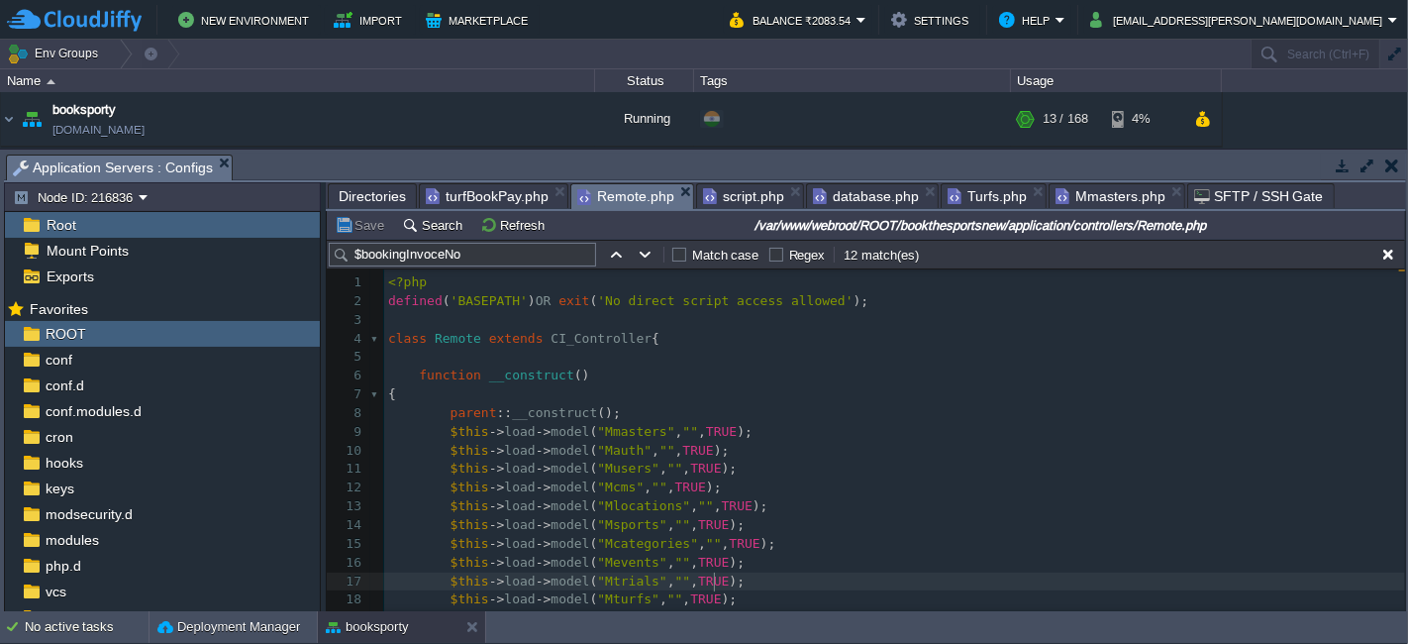
scroll to position [302, 0]
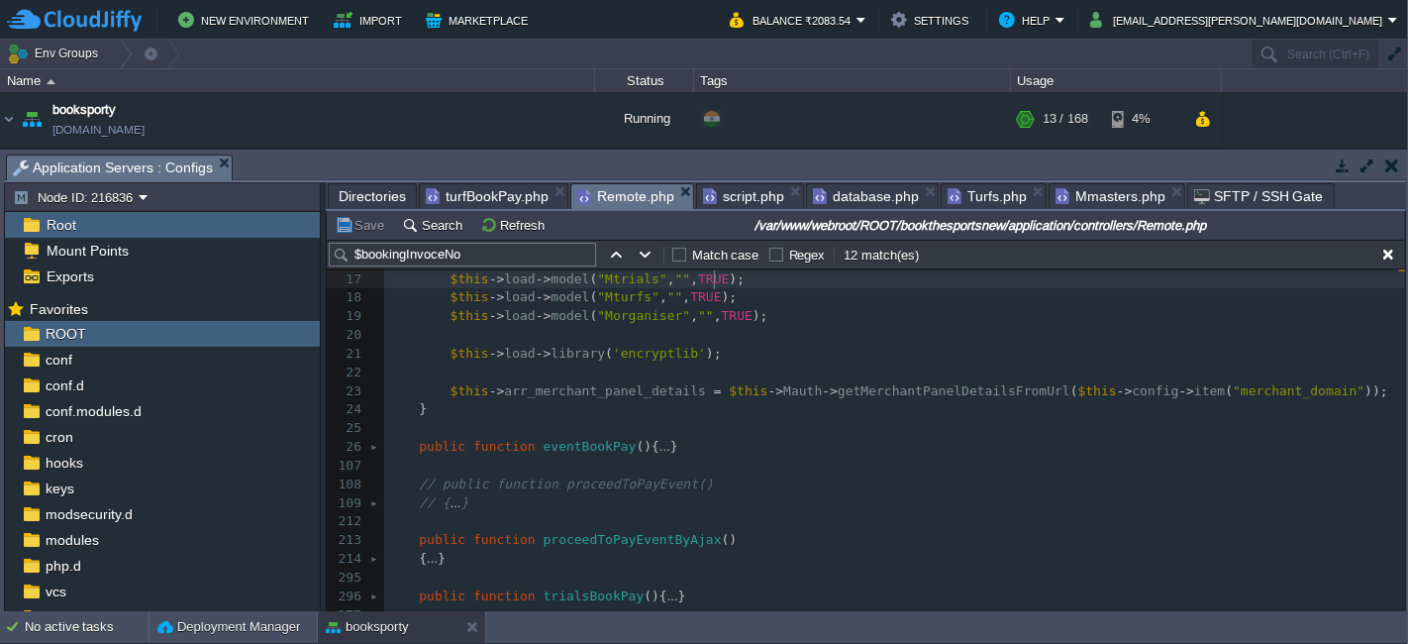
click at [836, 383] on div "x $this -> load -> model ( "Mtrials" , "" , TRUE ); 1 <?php 2 defined ( 'BASEPA…" at bounding box center [894, 316] width 1021 height 690
type textarea "updateMaster"
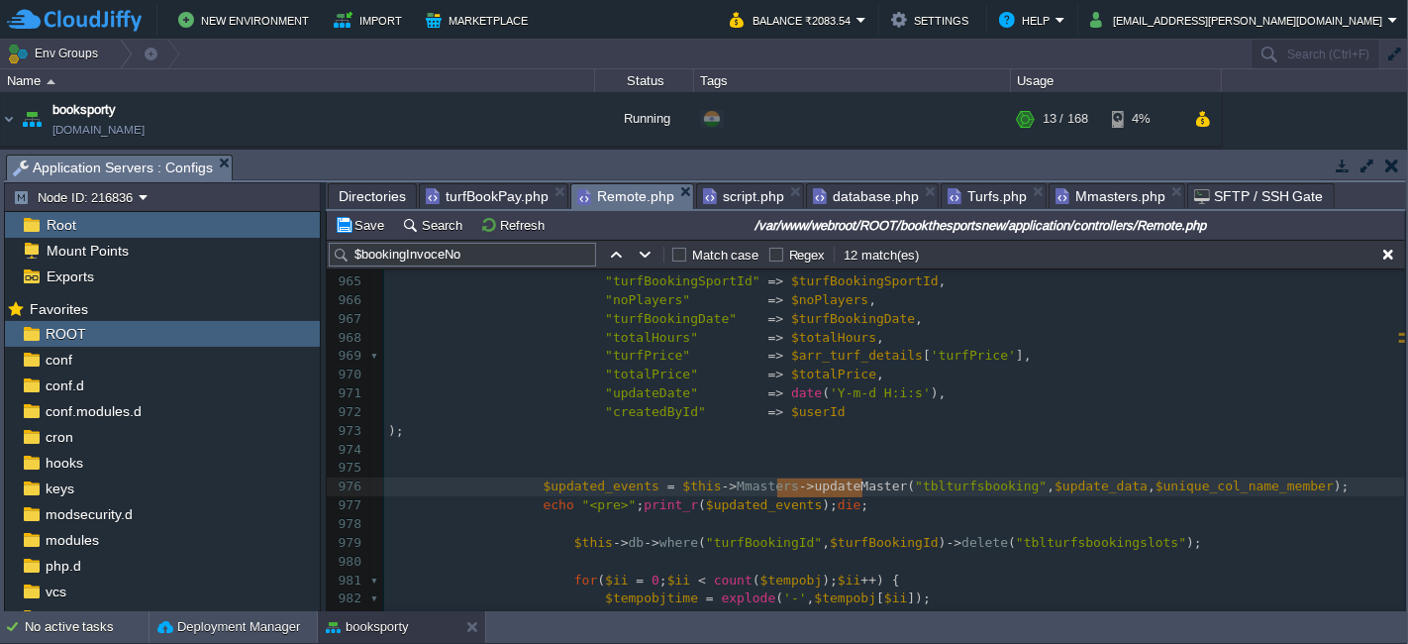
scroll to position [3149, 0]
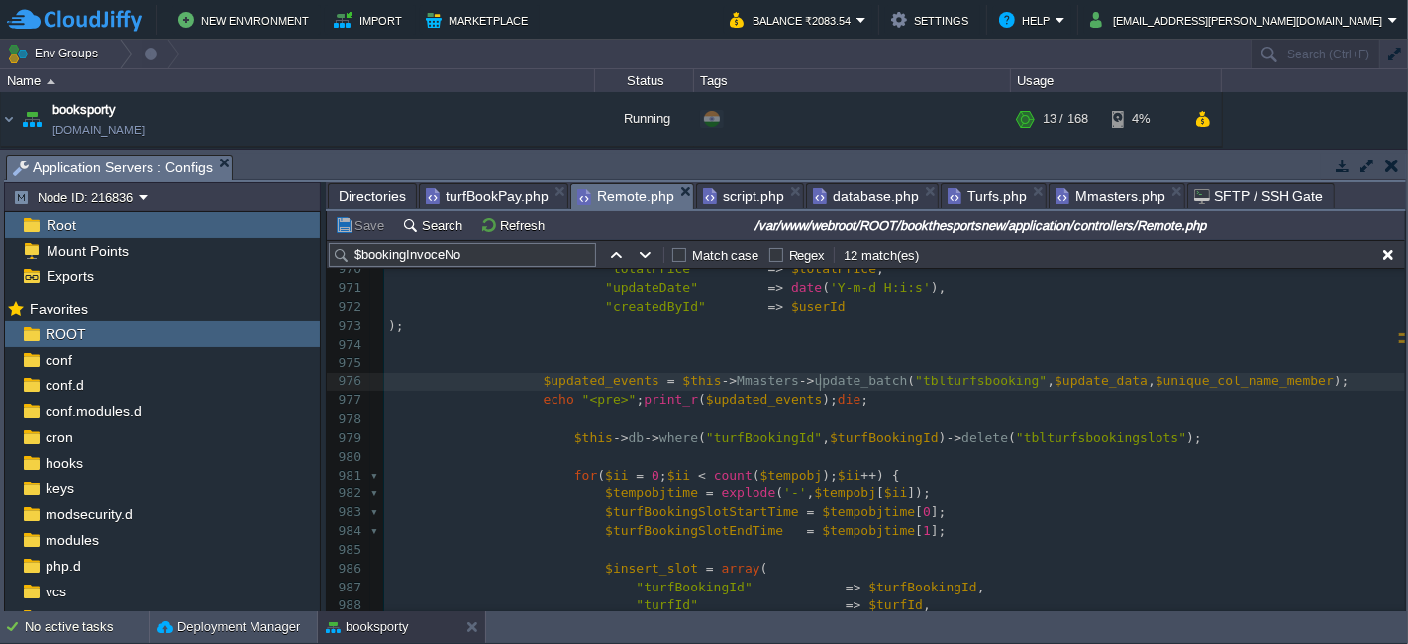
type textarea "update_batch"
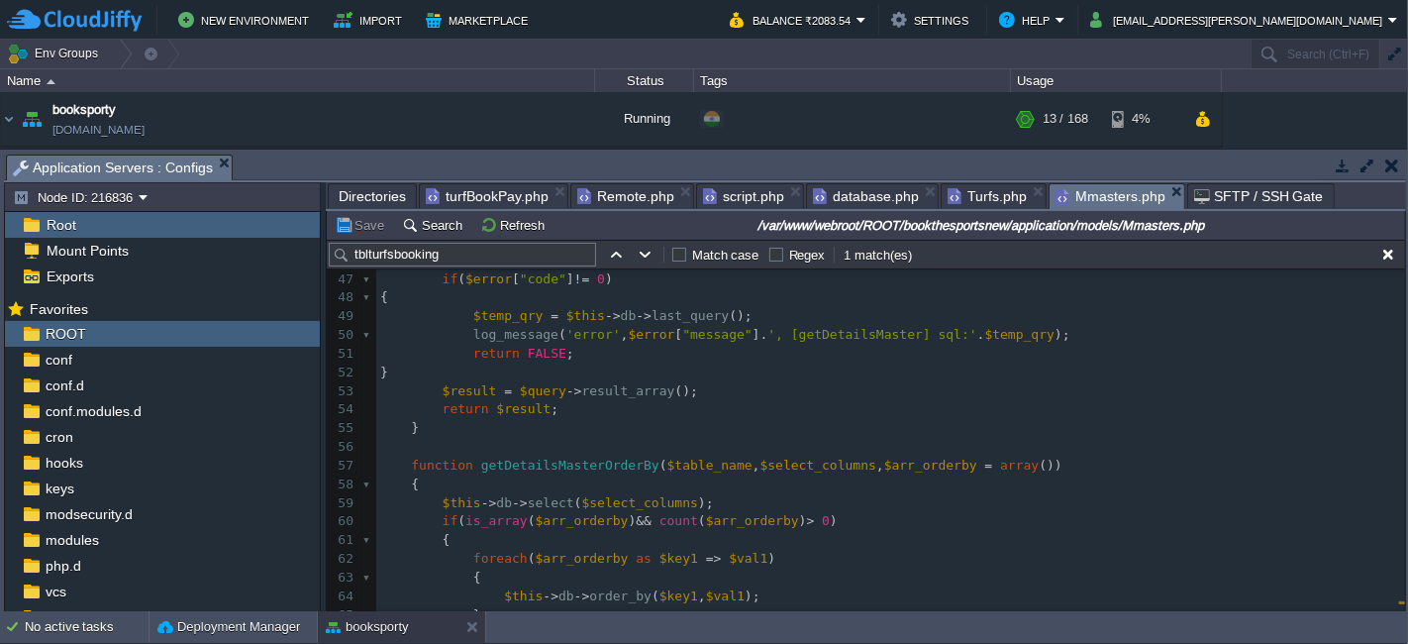
click at [1080, 199] on span "Mmasters.php" at bounding box center [1111, 196] width 110 height 25
click at [856, 501] on pre "$this -> db -> select ( $select_columns );" at bounding box center [890, 503] width 1029 height 19
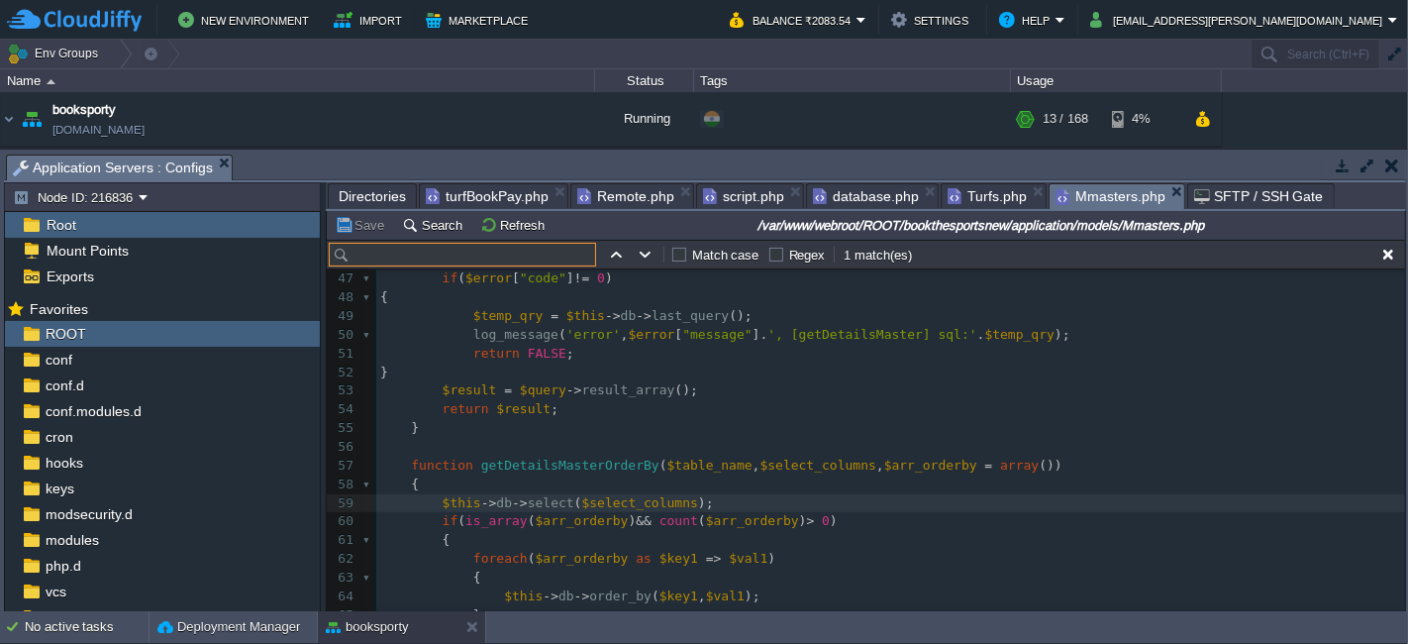
paste input "update_batch"
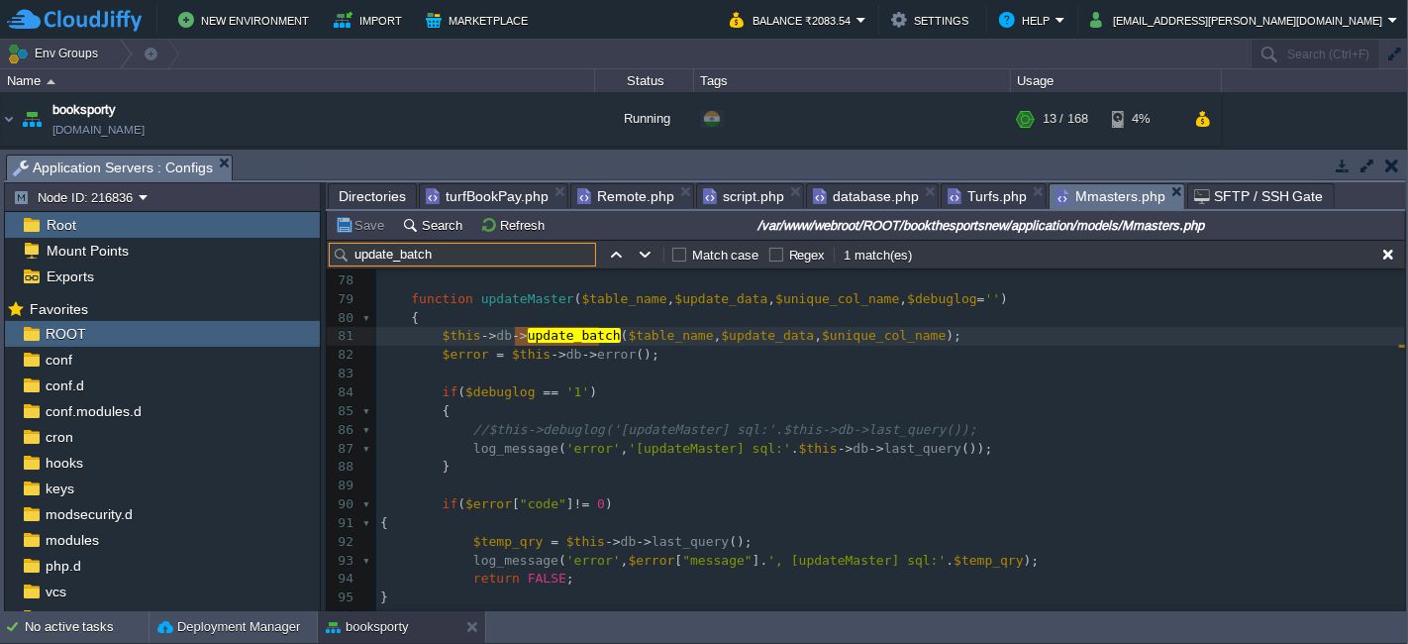
scroll to position [1533, 0]
type input "update_batch"
click at [597, 197] on span "Remote.php" at bounding box center [625, 196] width 97 height 24
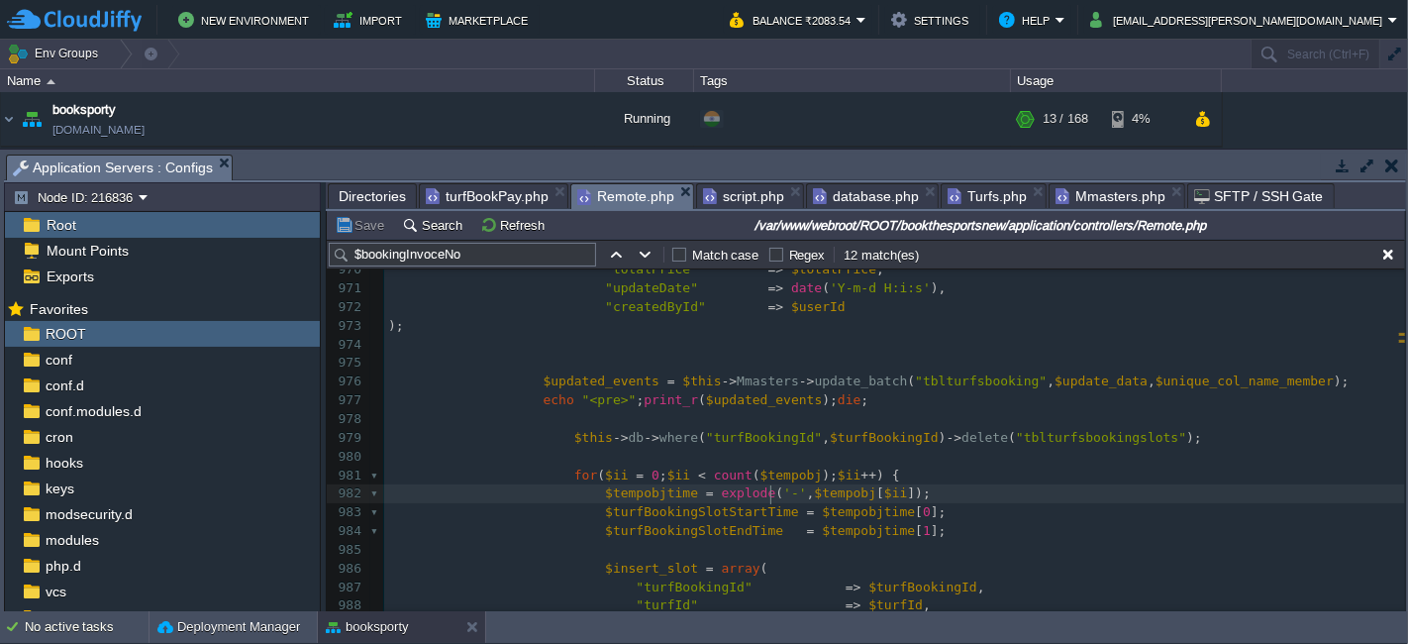
click at [767, 502] on pre "$tempobjtime = explode ( '-' , $tempobj [ $ii ]);" at bounding box center [894, 493] width 1021 height 19
type textarea "updateMaster"
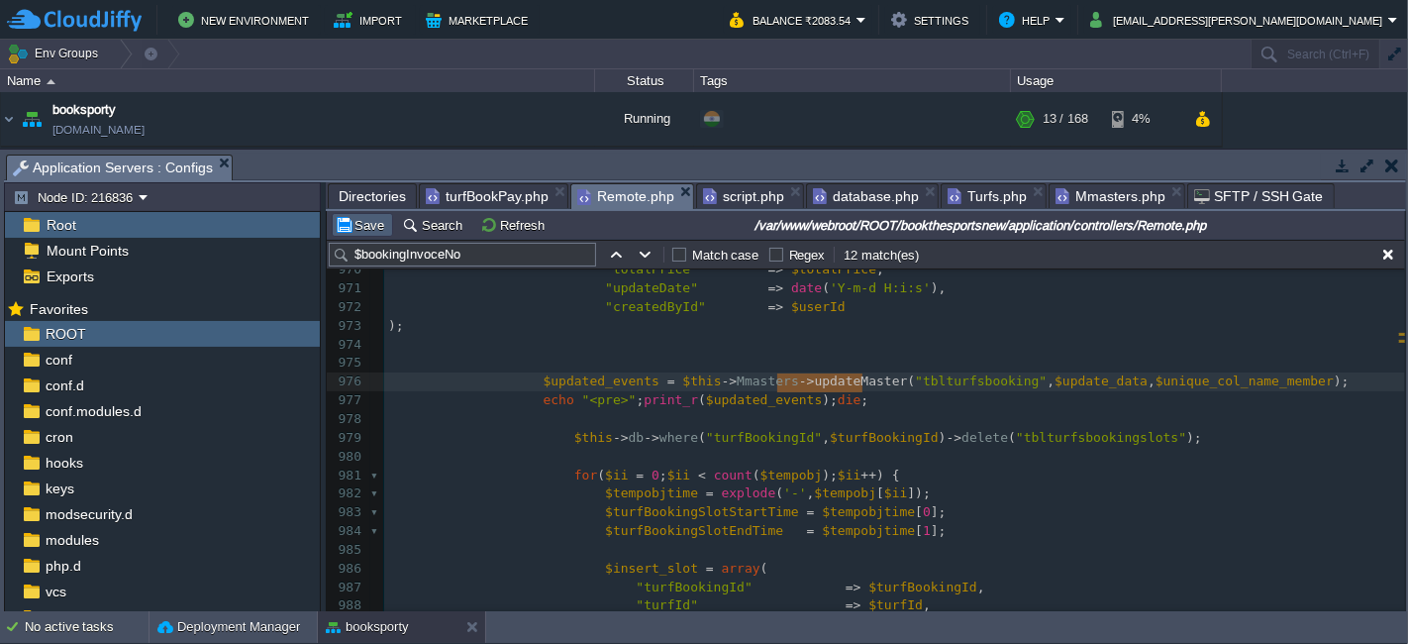
click at [366, 225] on button "Save" at bounding box center [362, 225] width 55 height 18
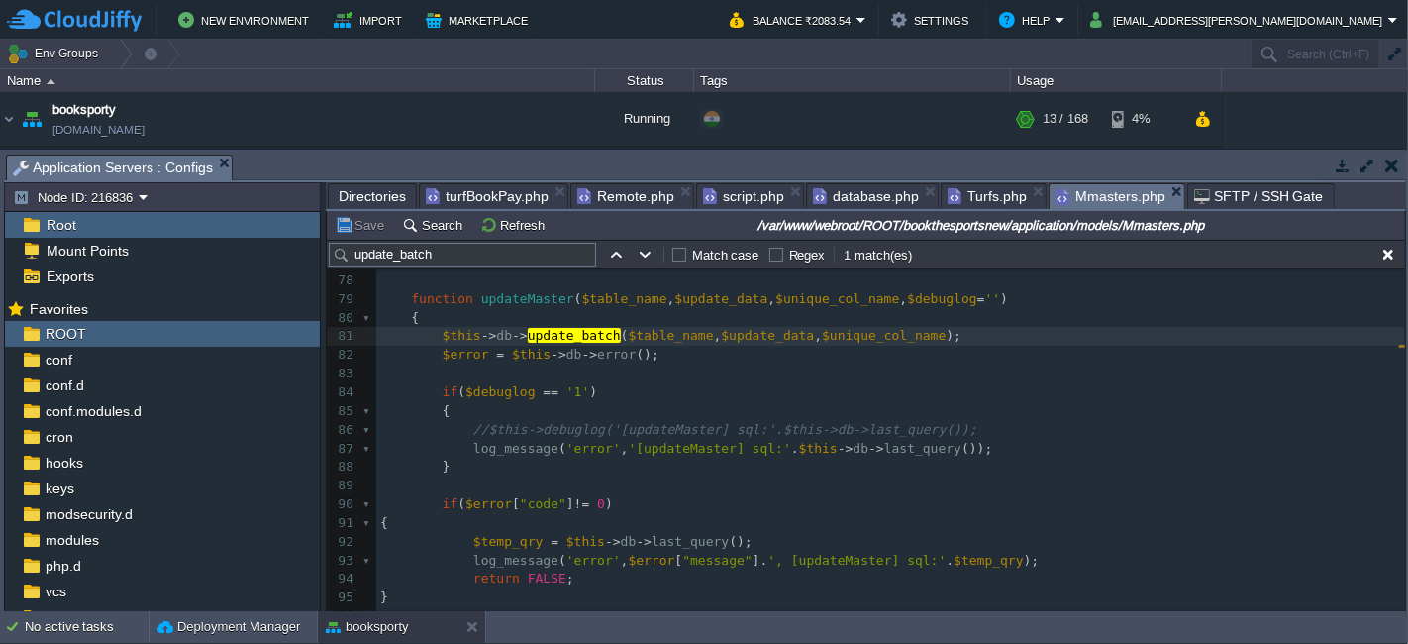
click at [1078, 201] on span "Mmasters.php" at bounding box center [1111, 196] width 110 height 25
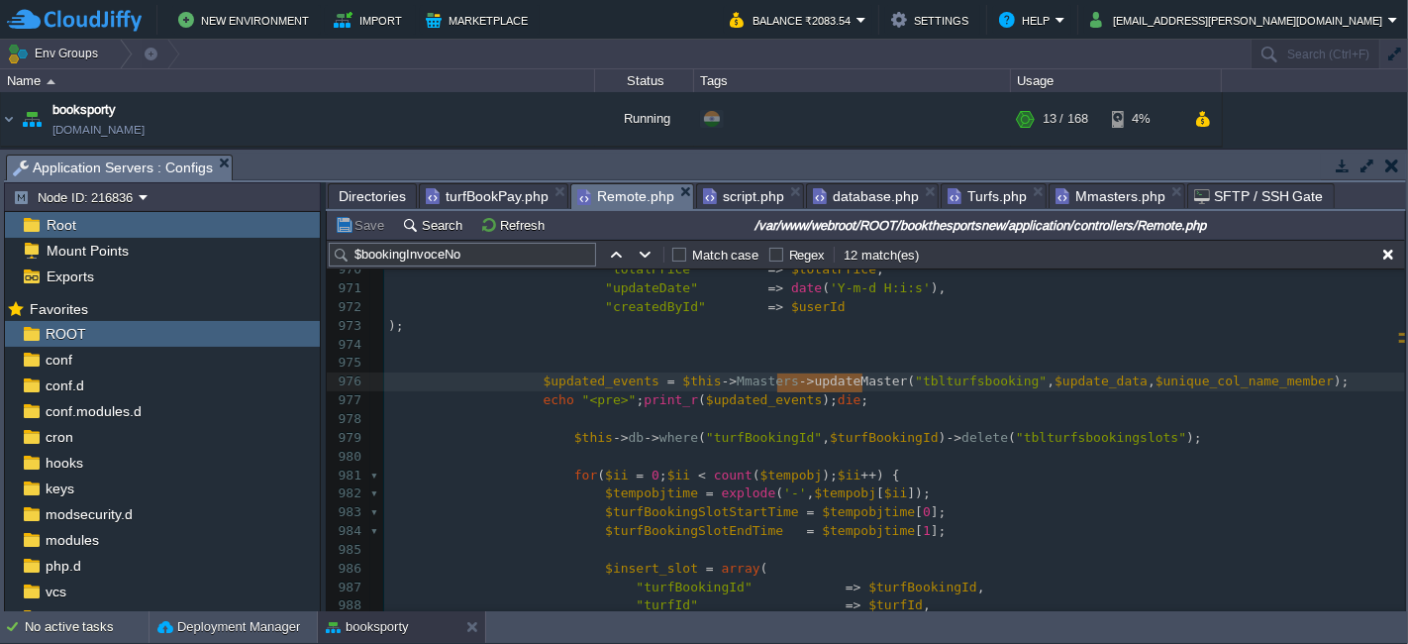
click at [617, 191] on span "Remote.php" at bounding box center [625, 196] width 97 height 25
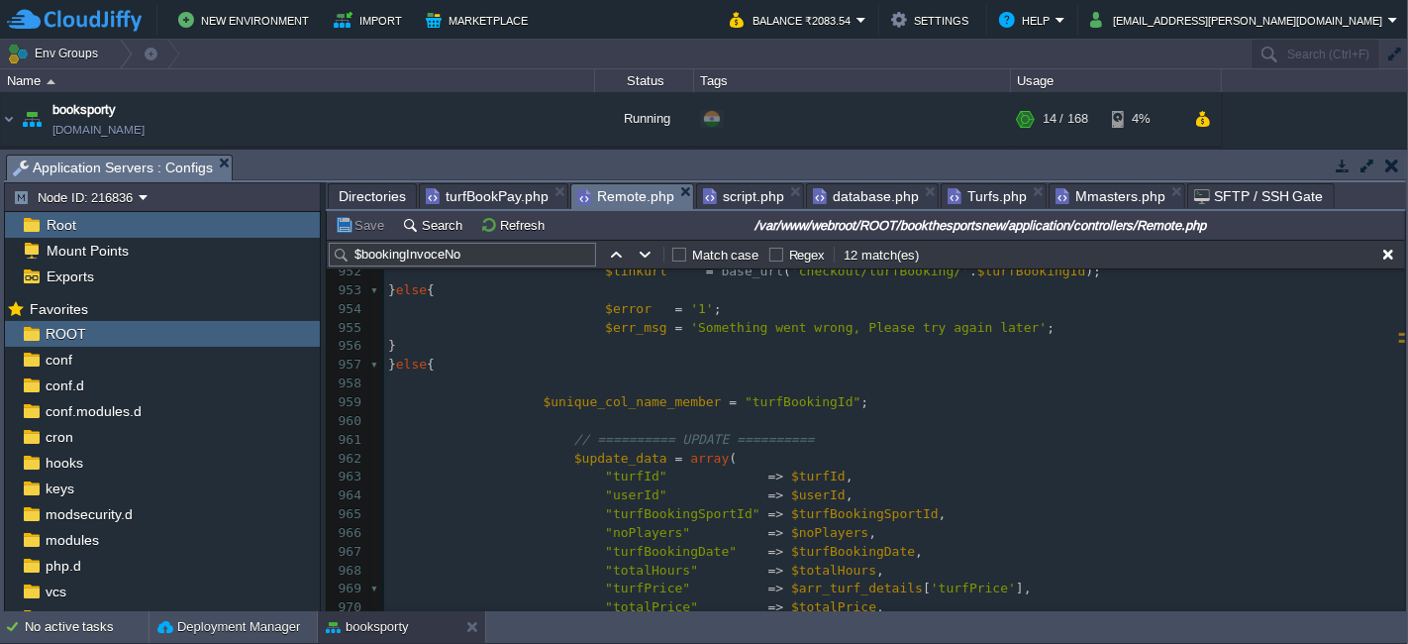
scroll to position [2812, 0]
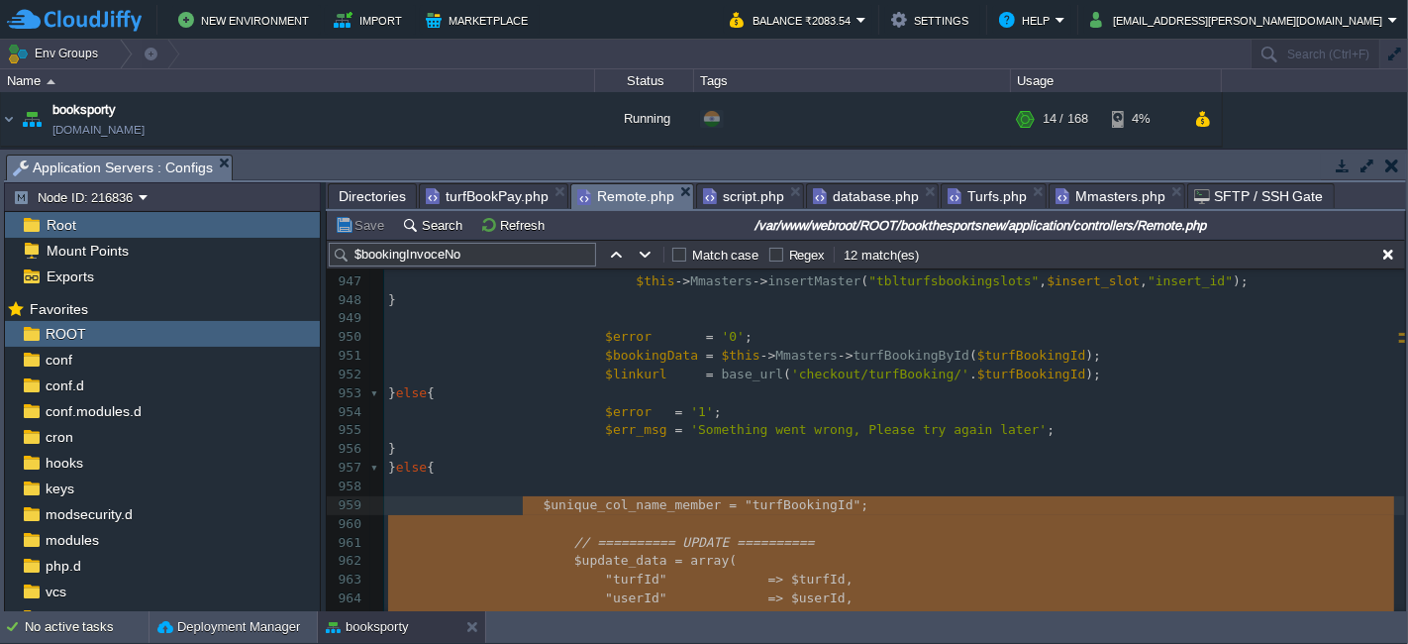
type textarea "-"
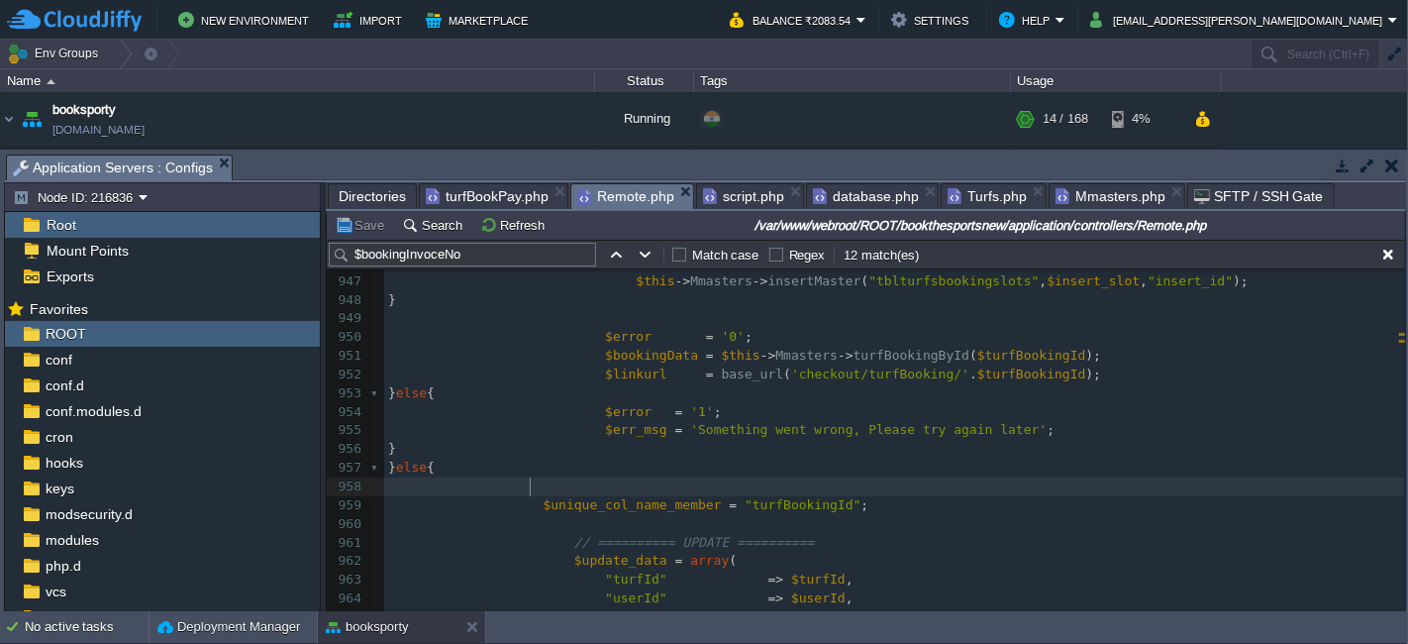
click at [727, 483] on pre at bounding box center [894, 486] width 1021 height 19
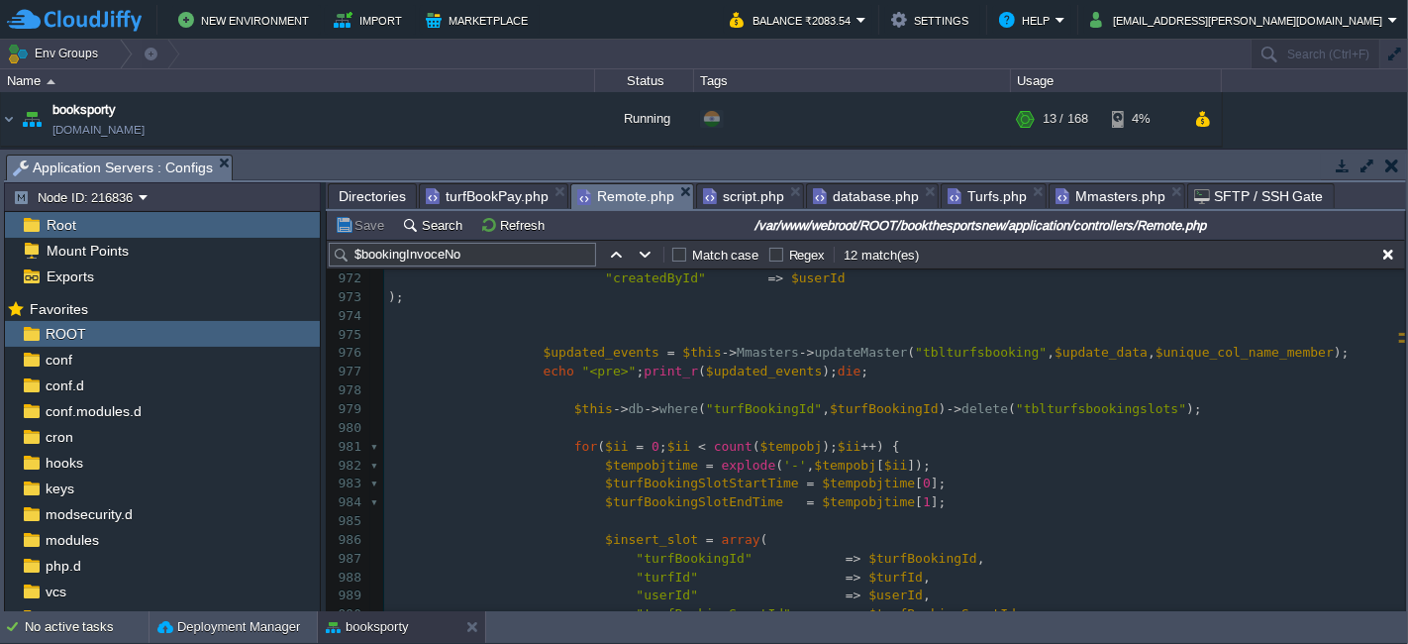
scroll to position [3150, 0]
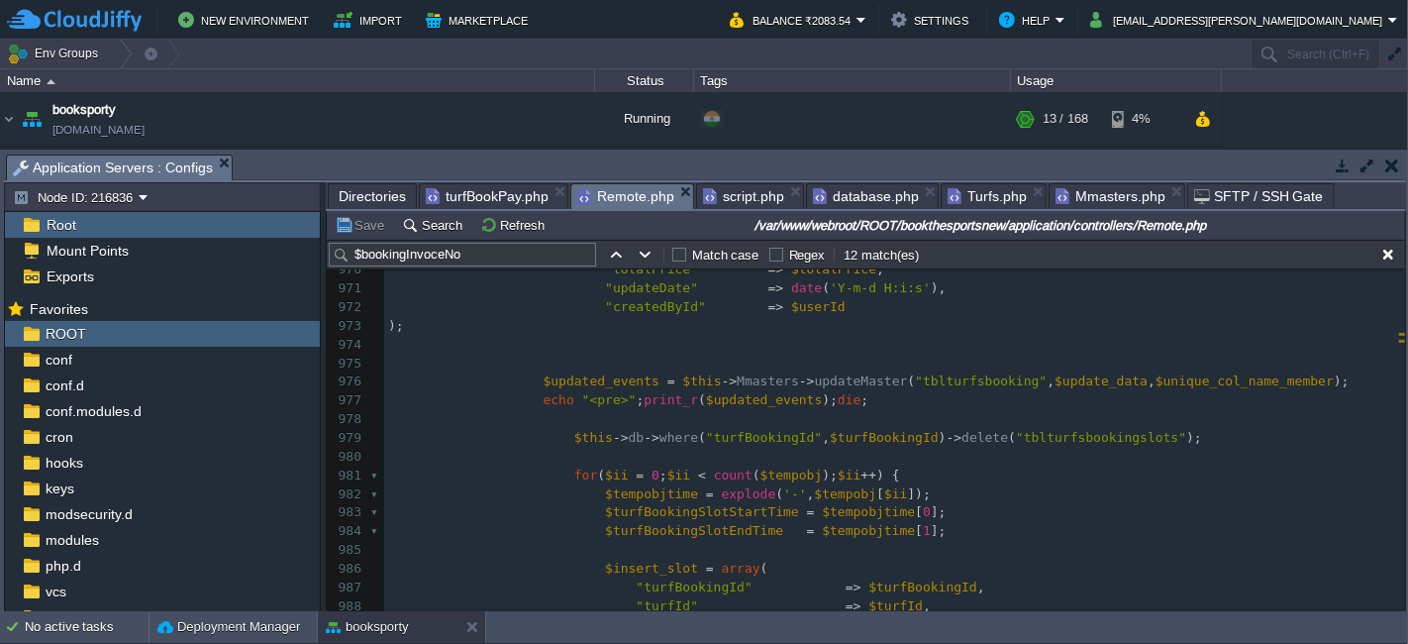
click at [593, 336] on pre at bounding box center [894, 345] width 1021 height 19
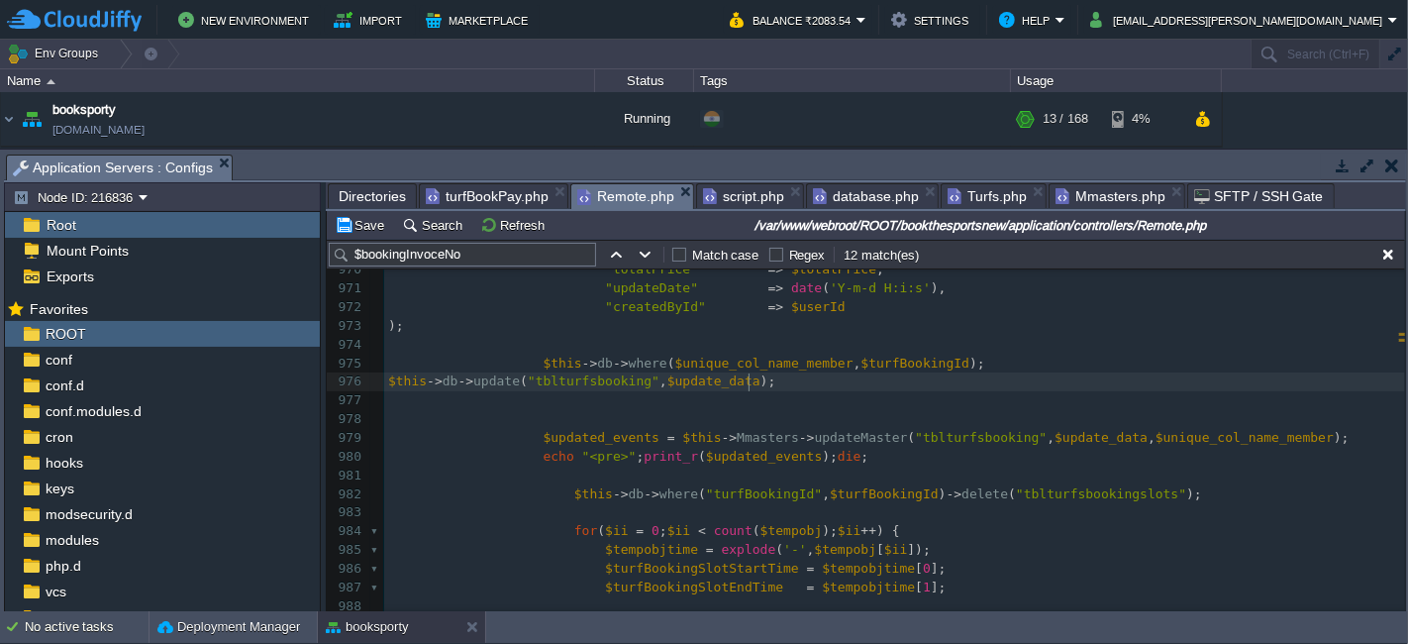
click at [387, 383] on div "x 960 961 // ========== UPDATE ========== 962 $update_data = array ( 963 "turfI…" at bounding box center [894, 540] width 1021 height 933
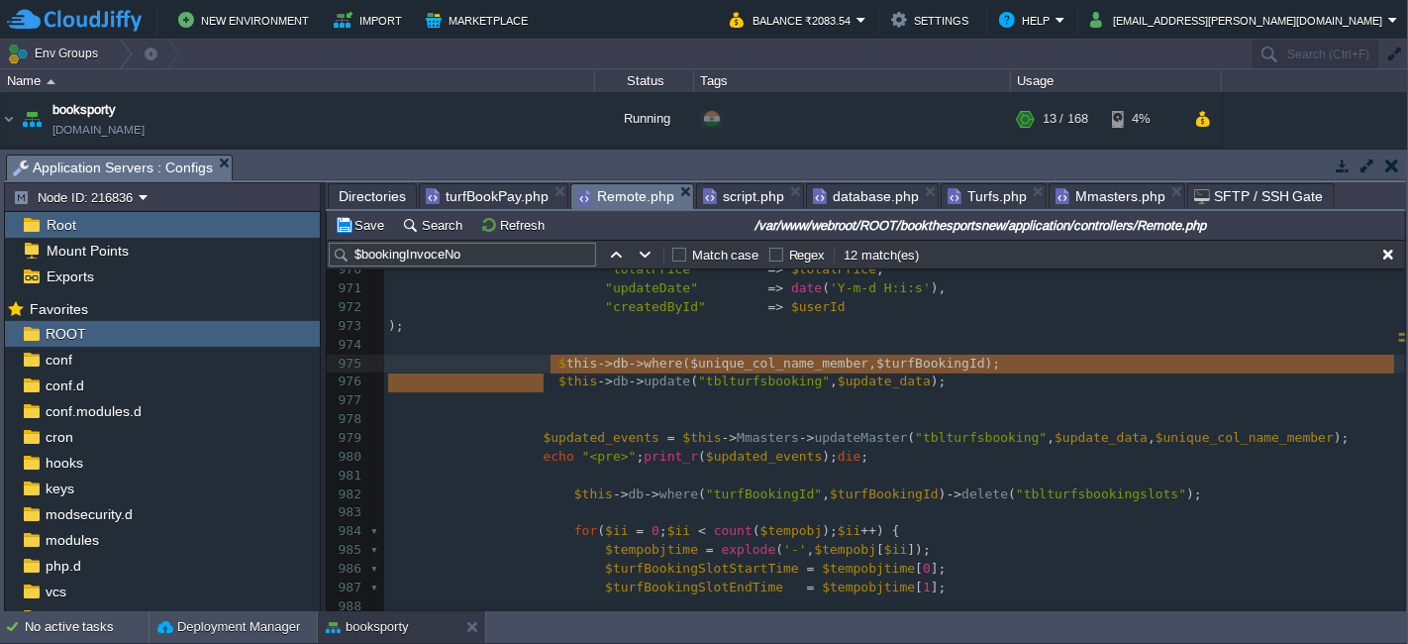
type textarea "this->db->where($unique_col_name_member, $turfBookingId);"
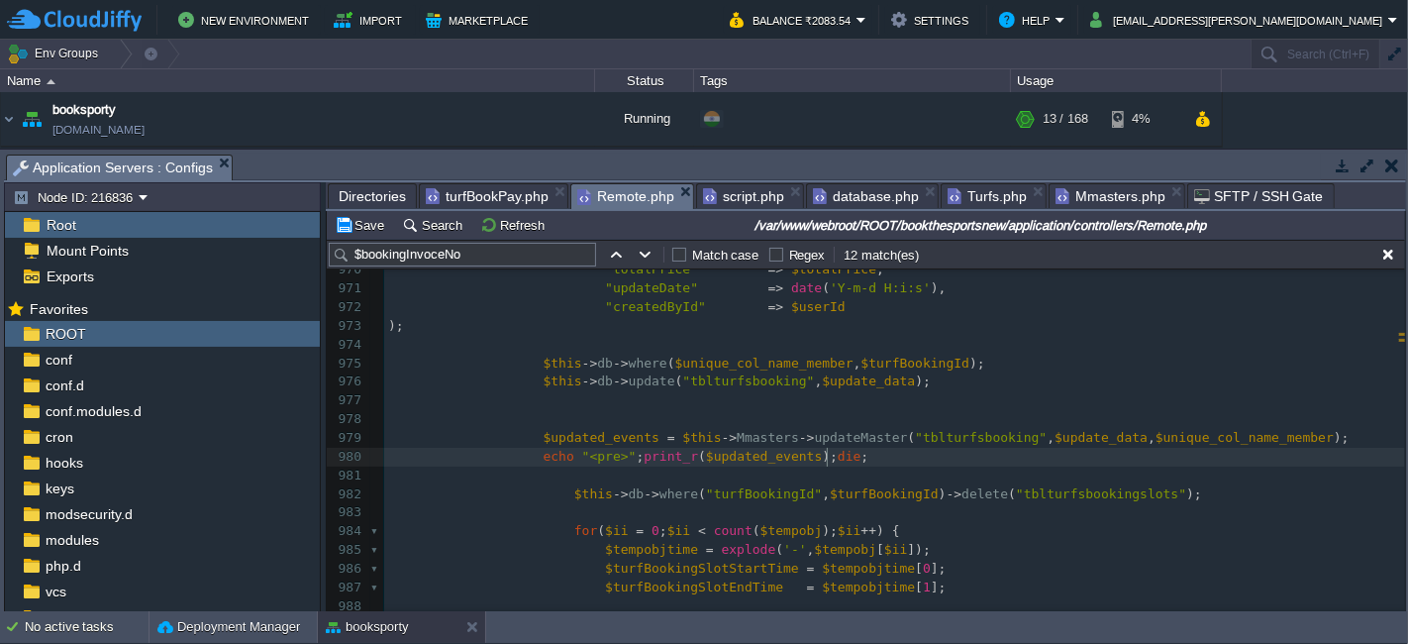
click at [854, 457] on pre "echo "<pre>" ; print_r ( $updated_events ); die ;" at bounding box center [894, 457] width 1021 height 19
click at [532, 436] on div "x 960 961 // ========== UPDATE ========== 962 $update_data = array ( 963 "turfI…" at bounding box center [894, 540] width 1021 height 933
type textarea "$updated_events = $this->Mmasters->updateMaster("tblturfsbooking",$update_data,…"
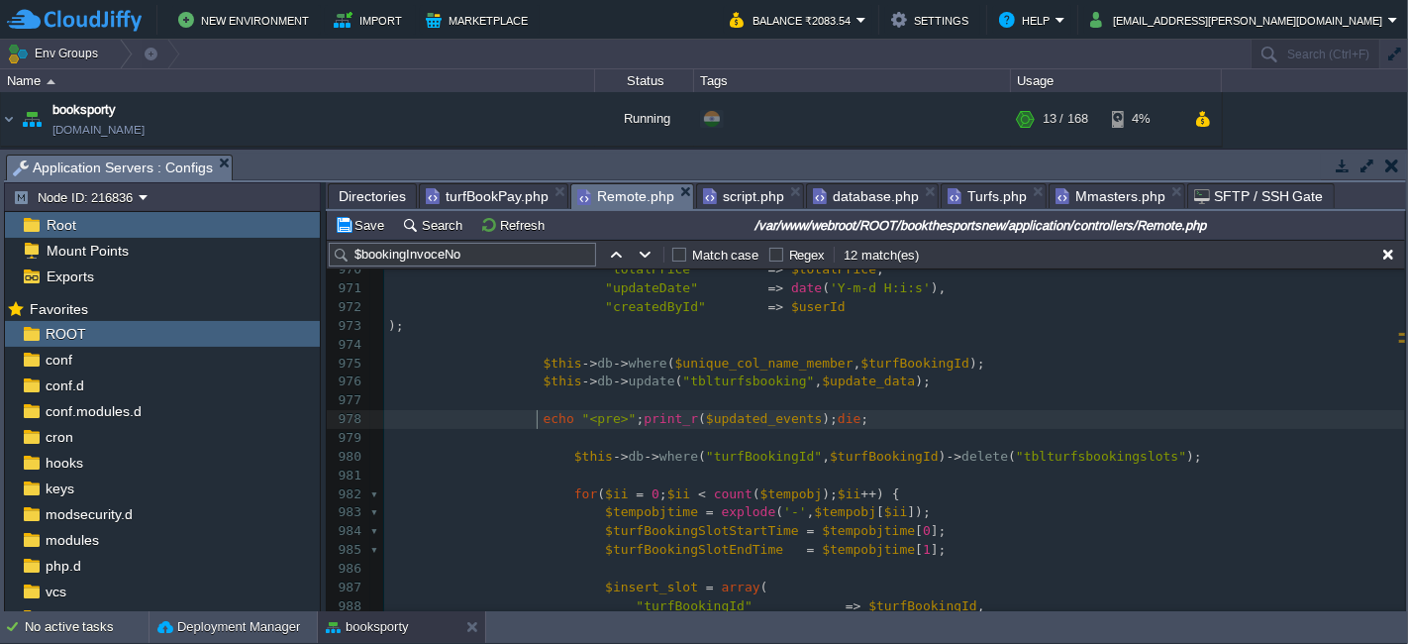
click at [544, 414] on span "echo" at bounding box center [559, 418] width 31 height 15
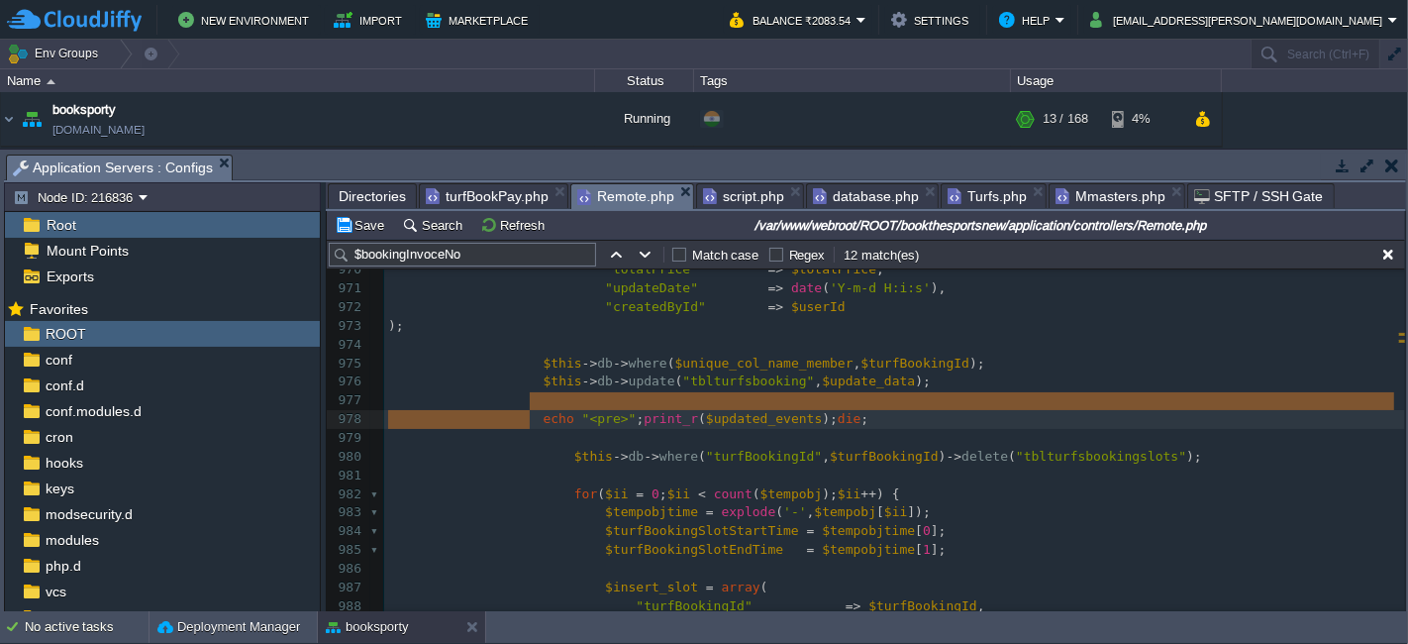
type textarea "echo "<pre>";print_r($updated_events);die;"
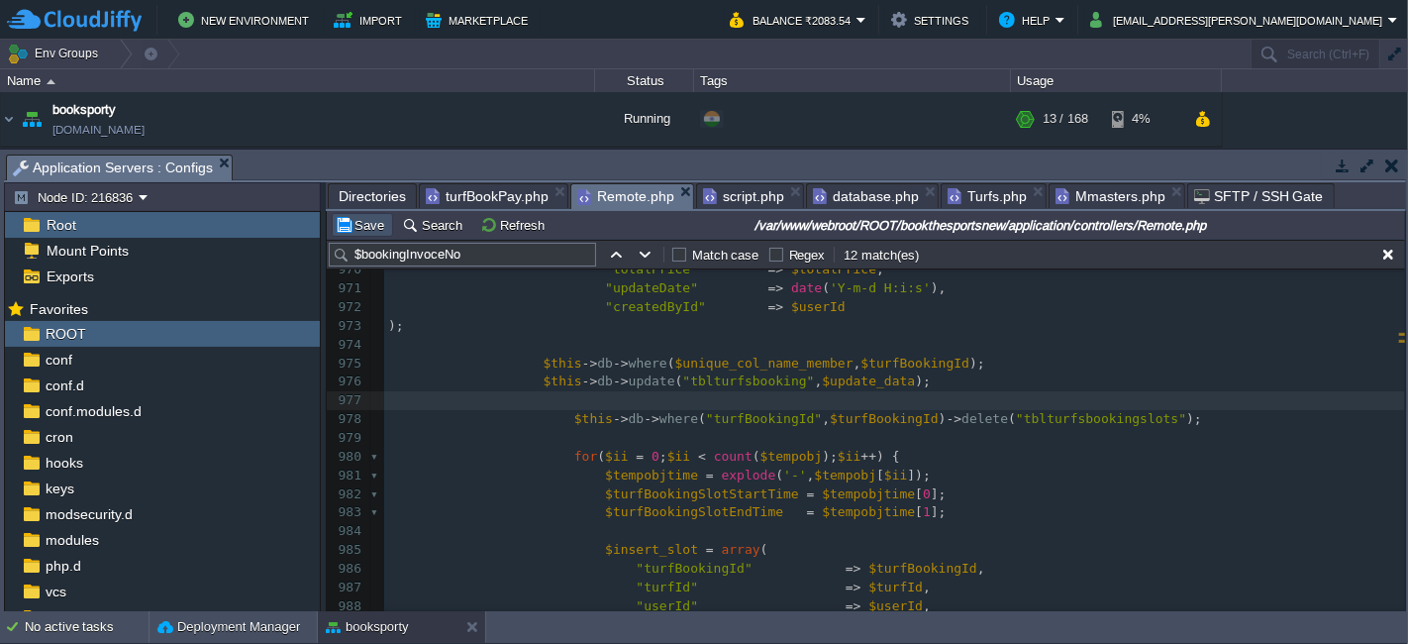
click at [374, 223] on button "Save" at bounding box center [362, 225] width 55 height 18
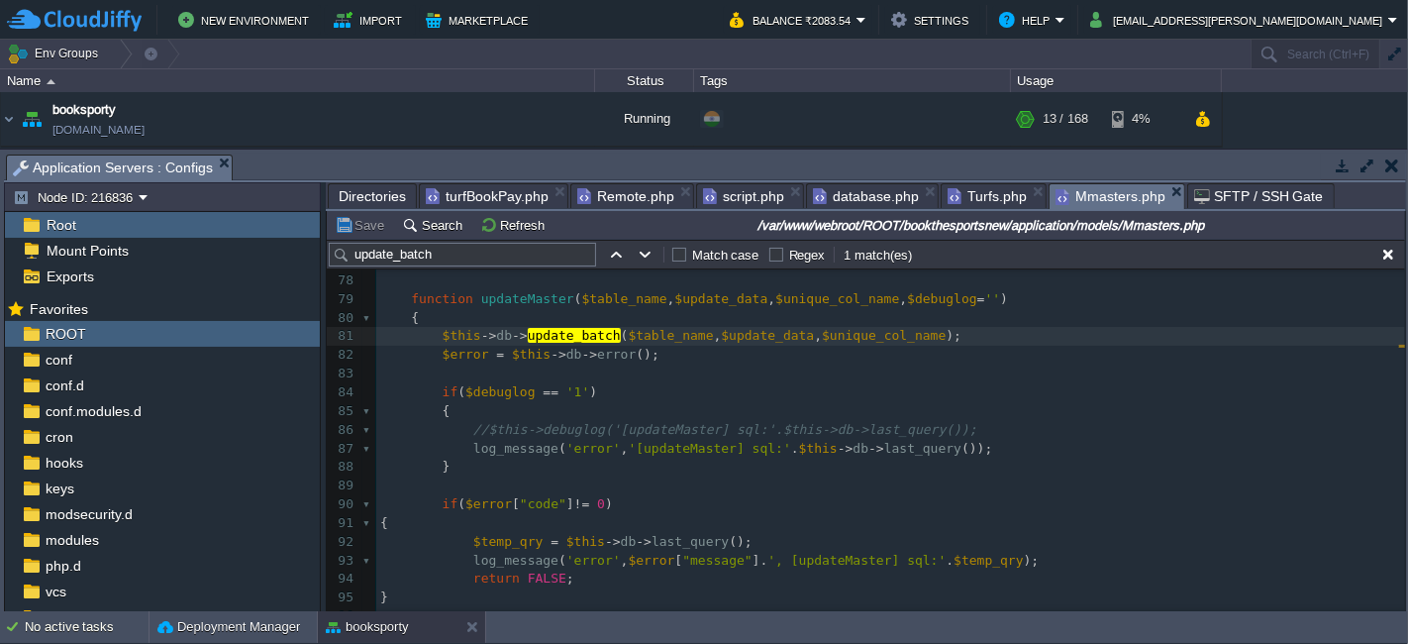
click at [1067, 189] on span "Mmasters.php" at bounding box center [1111, 196] width 110 height 25
click at [821, 434] on div "xxxxxxxxxx fclose ( $fh ); 67 $query = $this -> db -> get ( $table_name ); 68 $…" at bounding box center [890, 439] width 1029 height 747
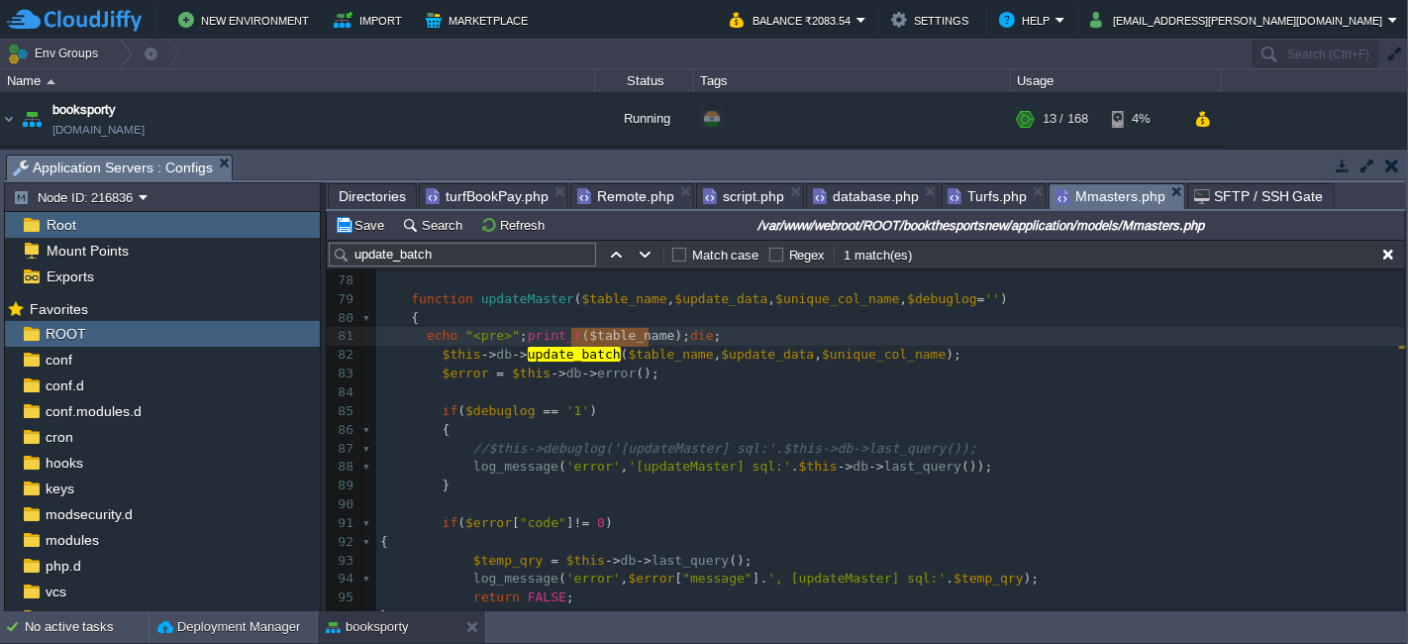
type textarea "$data"
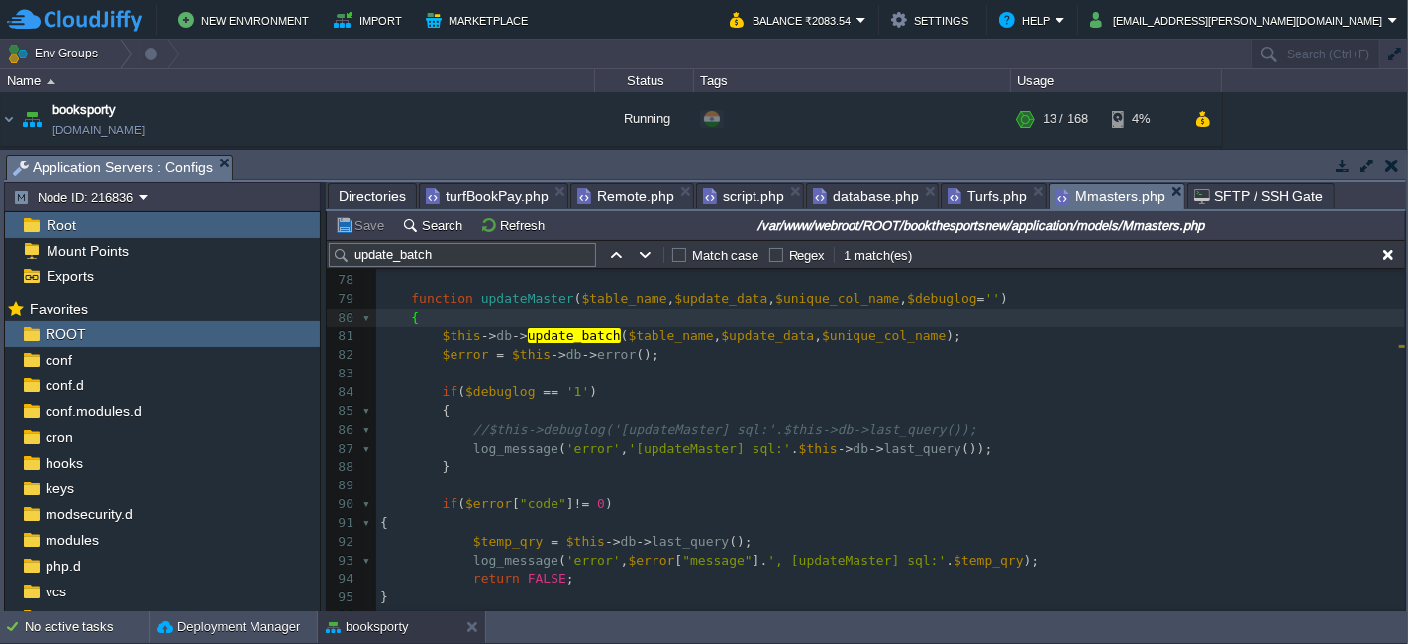
click at [366, 217] on button "Save" at bounding box center [362, 225] width 55 height 18
click at [498, 192] on span "turfBookPay.php" at bounding box center [487, 196] width 123 height 24
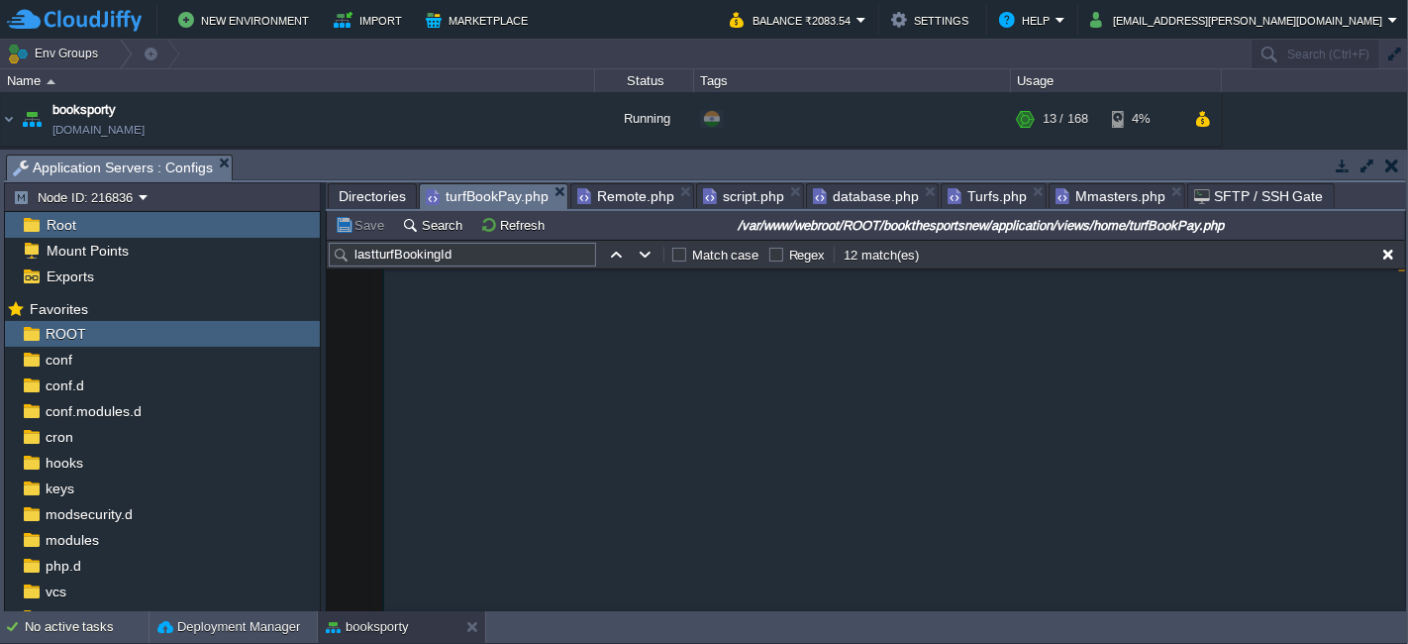
click at [614, 196] on span "Remote.php" at bounding box center [625, 196] width 97 height 24
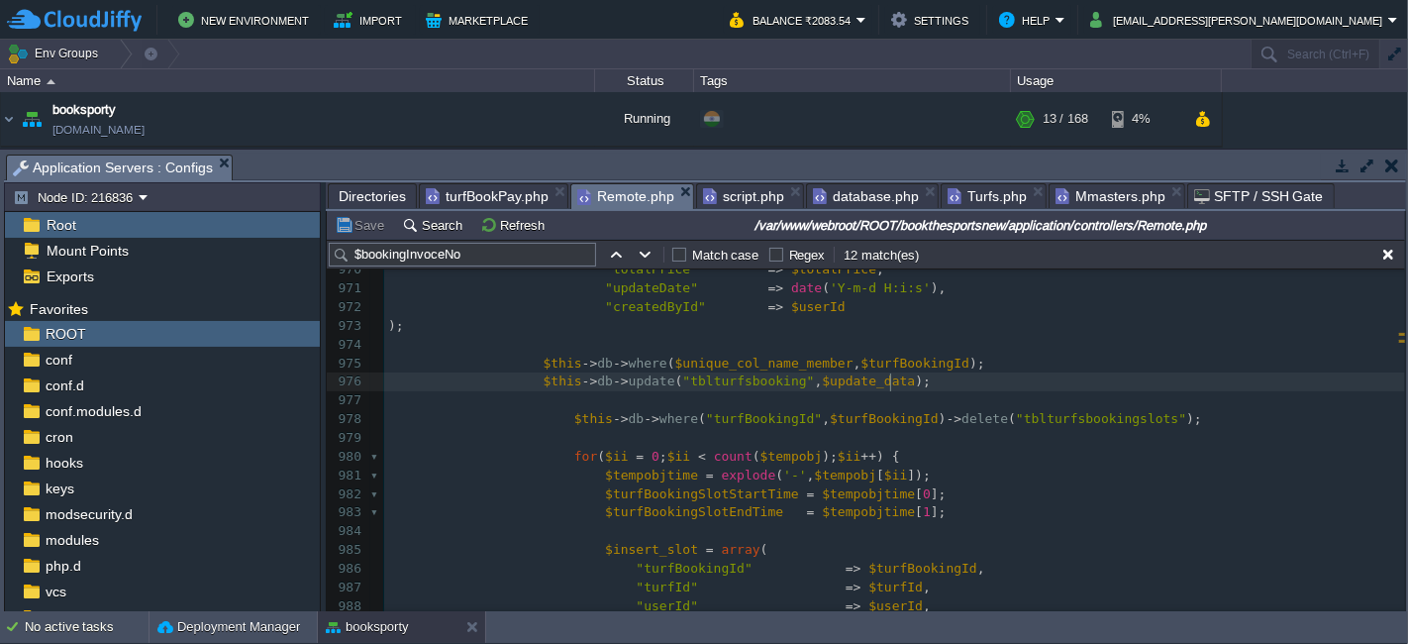
click at [905, 383] on pre "$this -> db -> update ( "tblturfsbooking" , $update_data );" at bounding box center [894, 381] width 1021 height 19
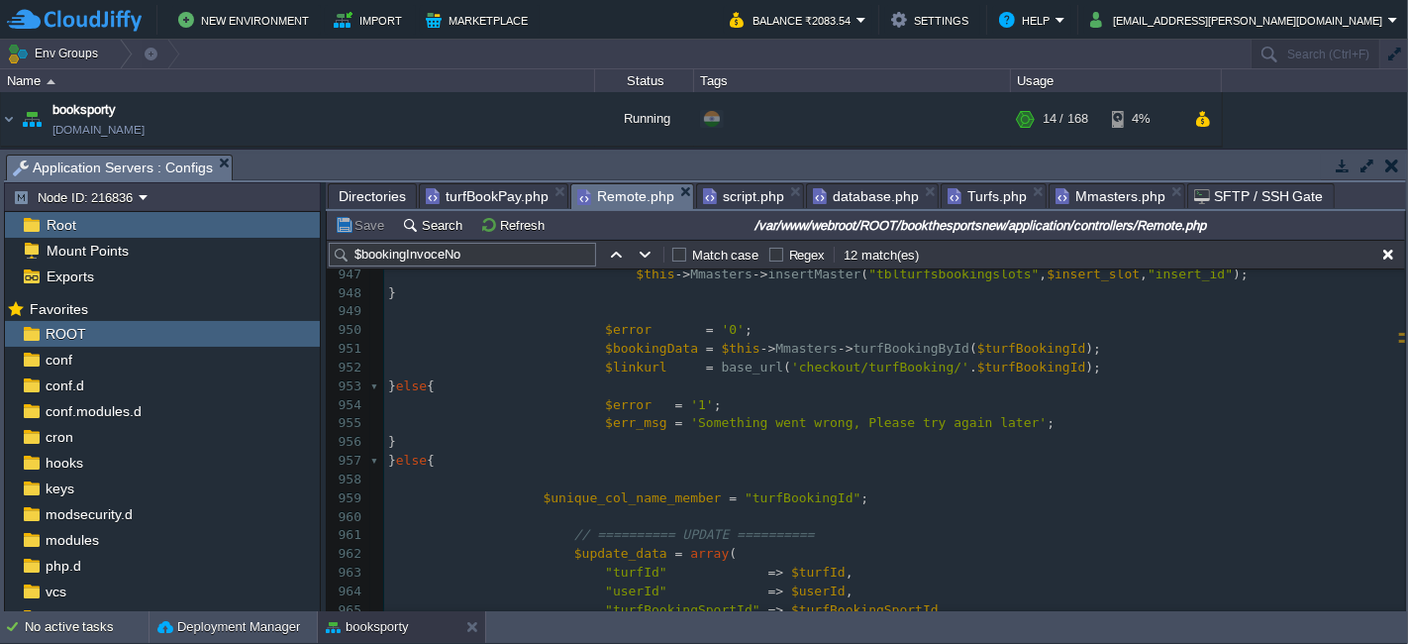
scroll to position [2818, 0]
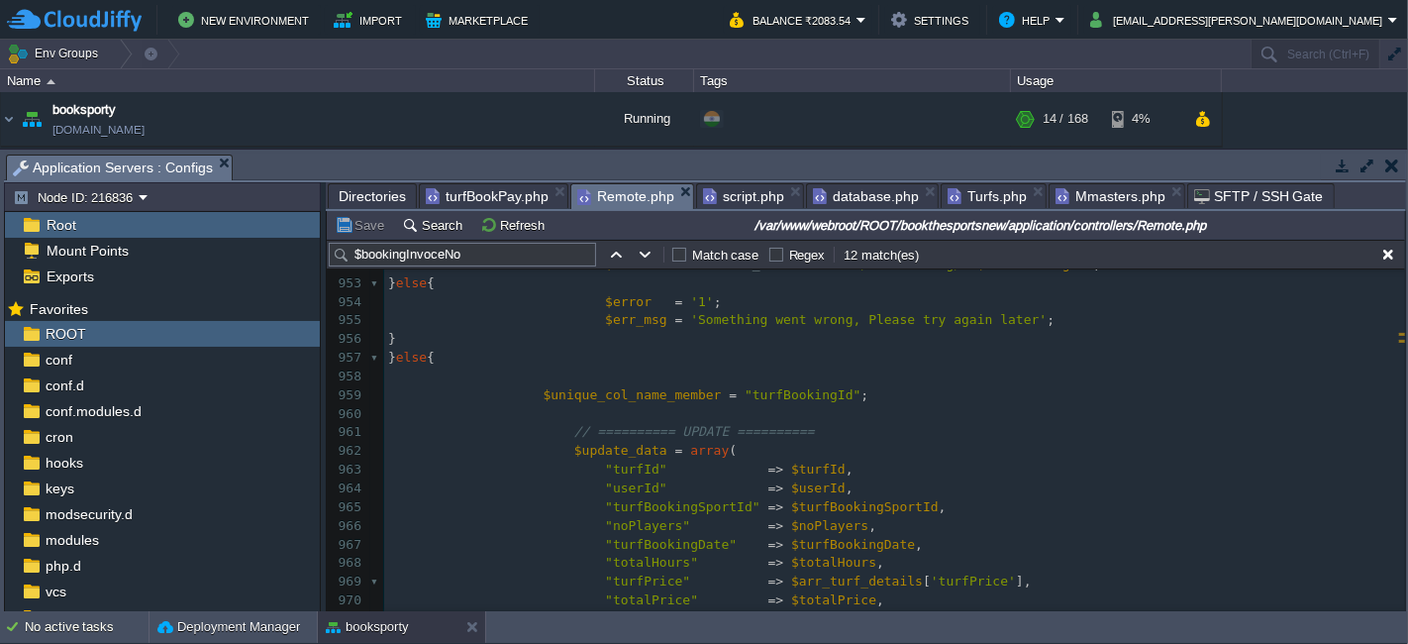
click at [527, 395] on span at bounding box center [465, 394] width 155 height 15
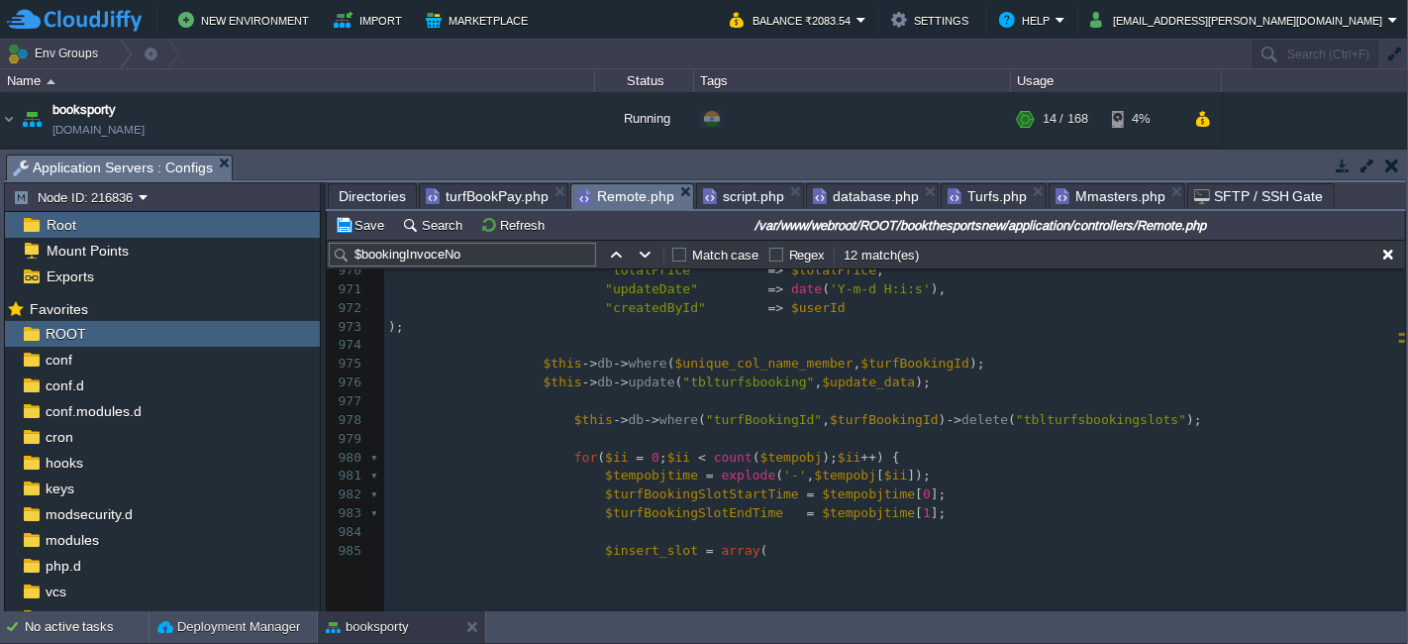
scroll to position [3149, 0]
click at [557, 368] on div "x 959 $unique_col_name_member = "turfBookingId" ; 960 961 // ========== UPDATE …" at bounding box center [894, 419] width 1021 height 728
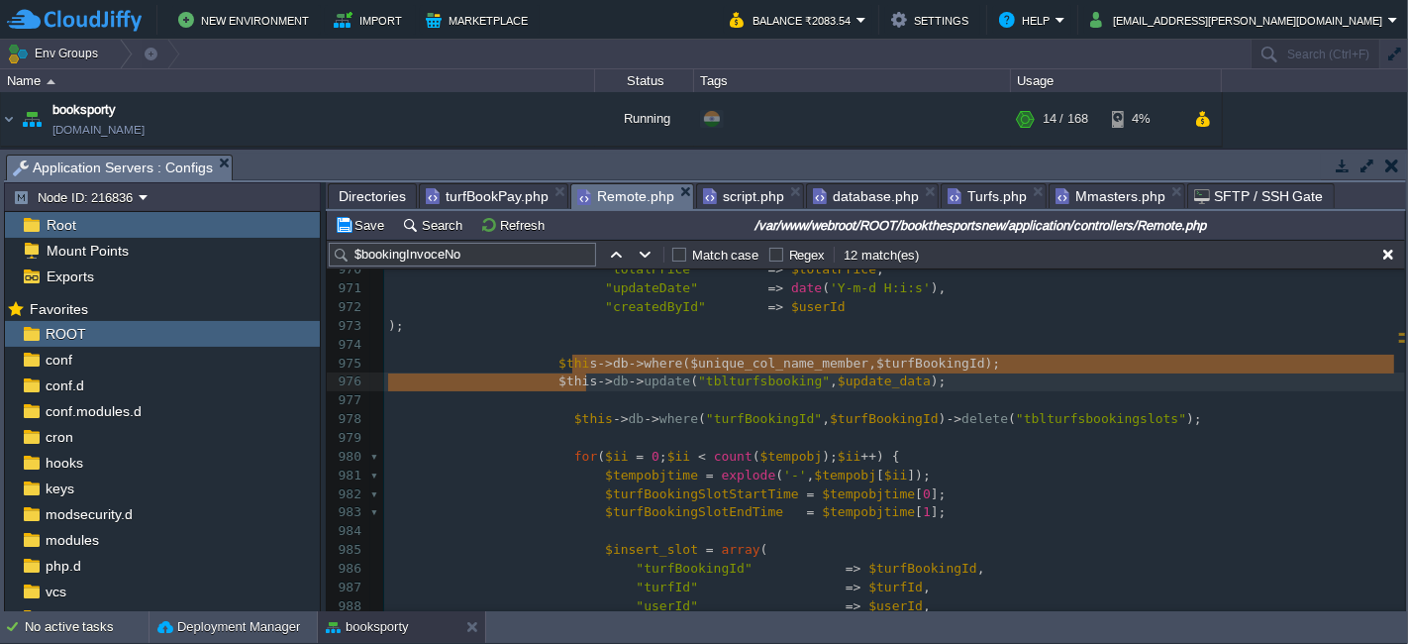
type textarea "s->db->where($unique_col_name_member, $turfBookingId); $this-"
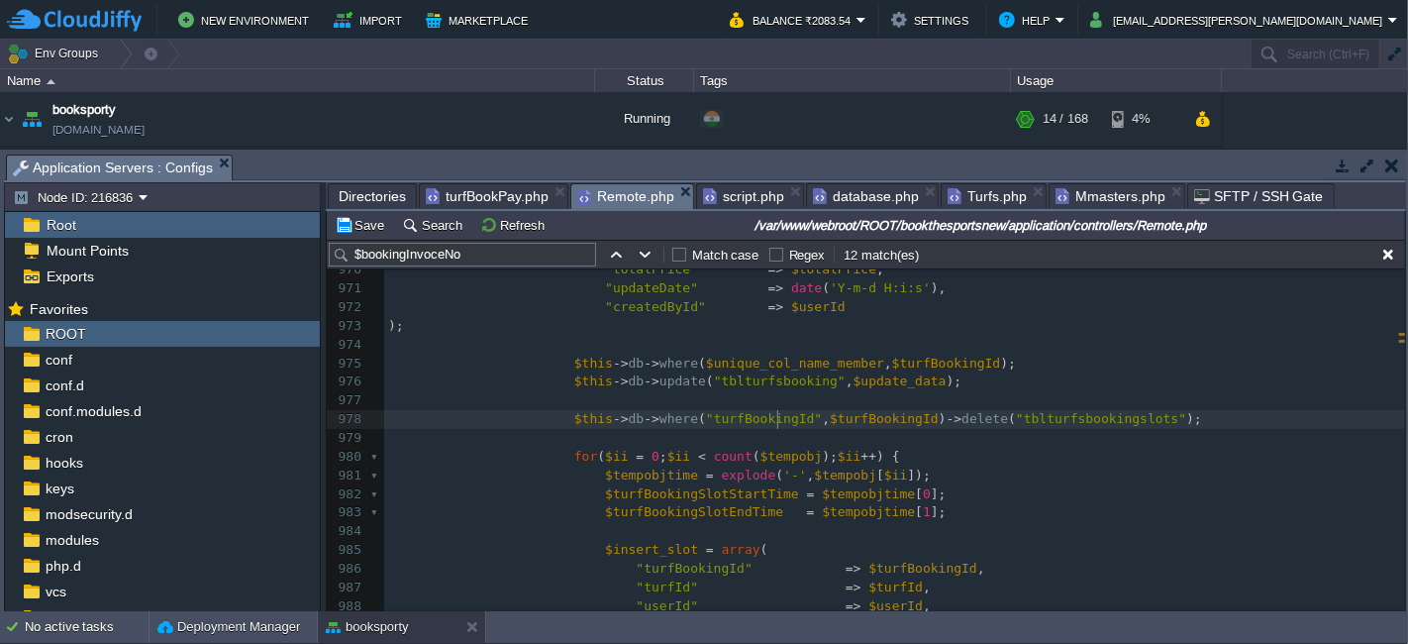
click at [773, 411] on span ""turfBookingId"" at bounding box center [764, 418] width 116 height 15
click at [891, 431] on pre "​" at bounding box center [894, 438] width 1021 height 19
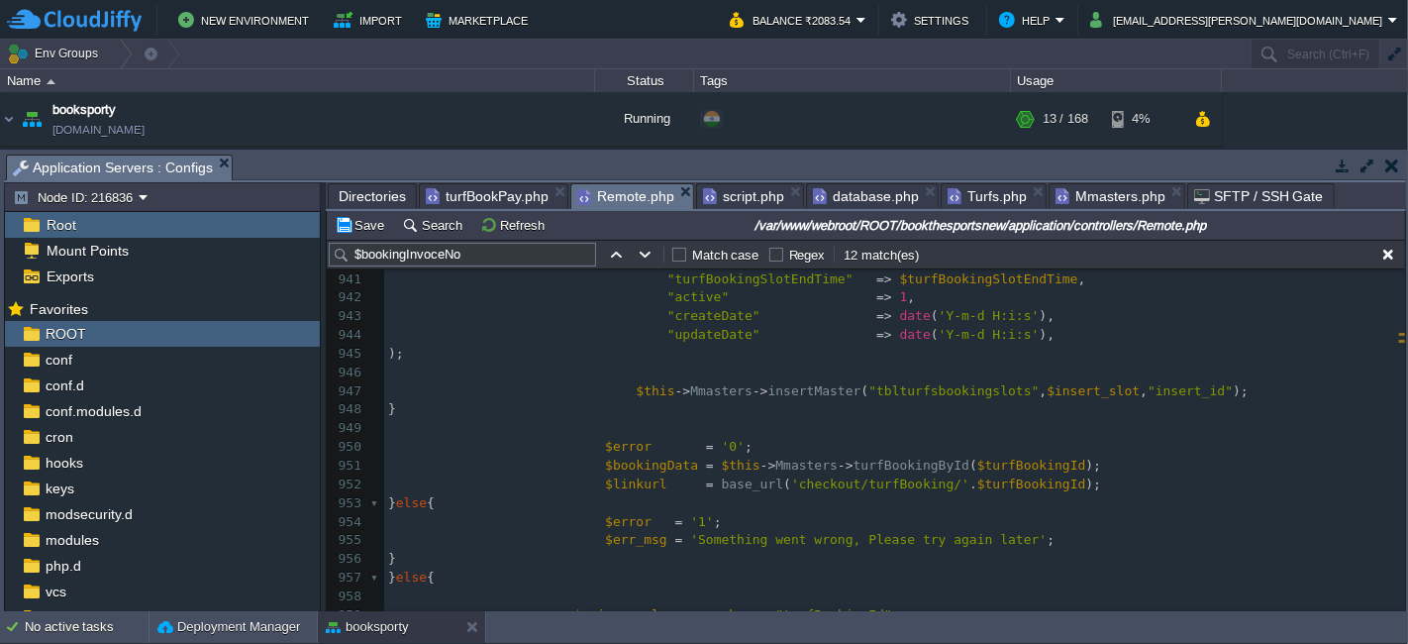
scroll to position [2282, 0]
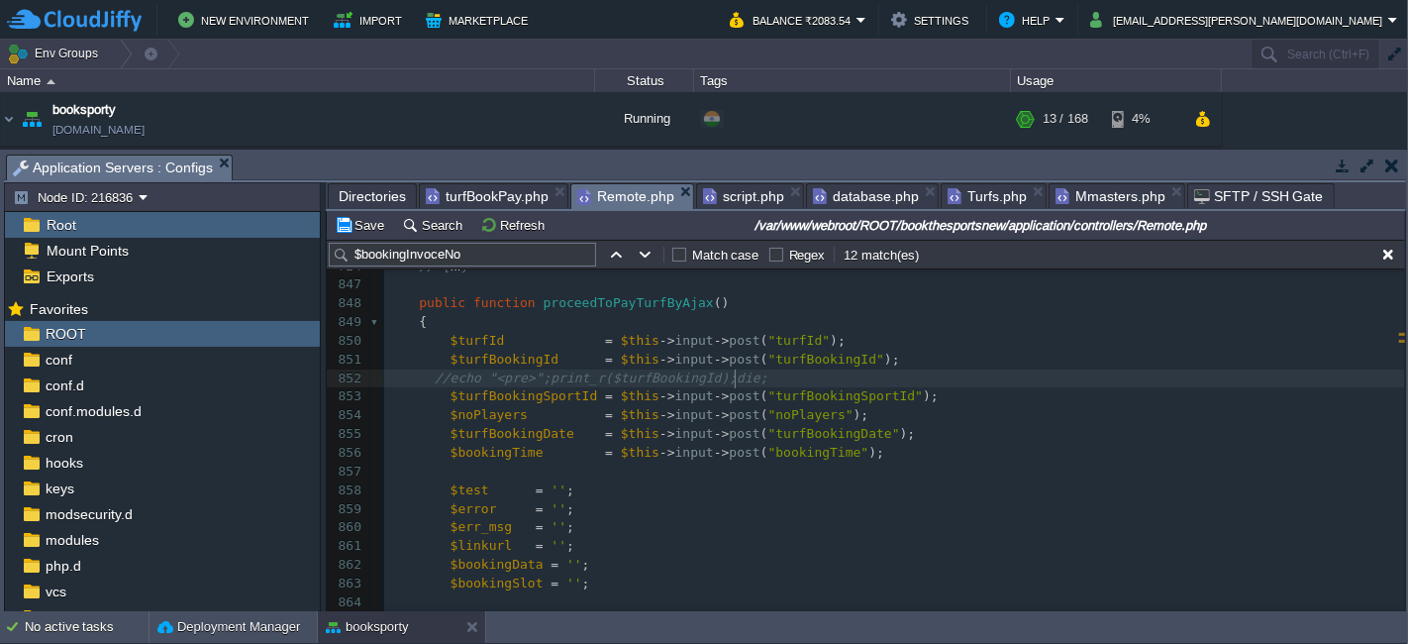
click at [767, 369] on pre "//echo "<pre>";print_r($turfBookingId);die;" at bounding box center [894, 378] width 1021 height 19
type textarea "echo "<pre>";print_r($turfBookingId);die;"
type textarea "//"
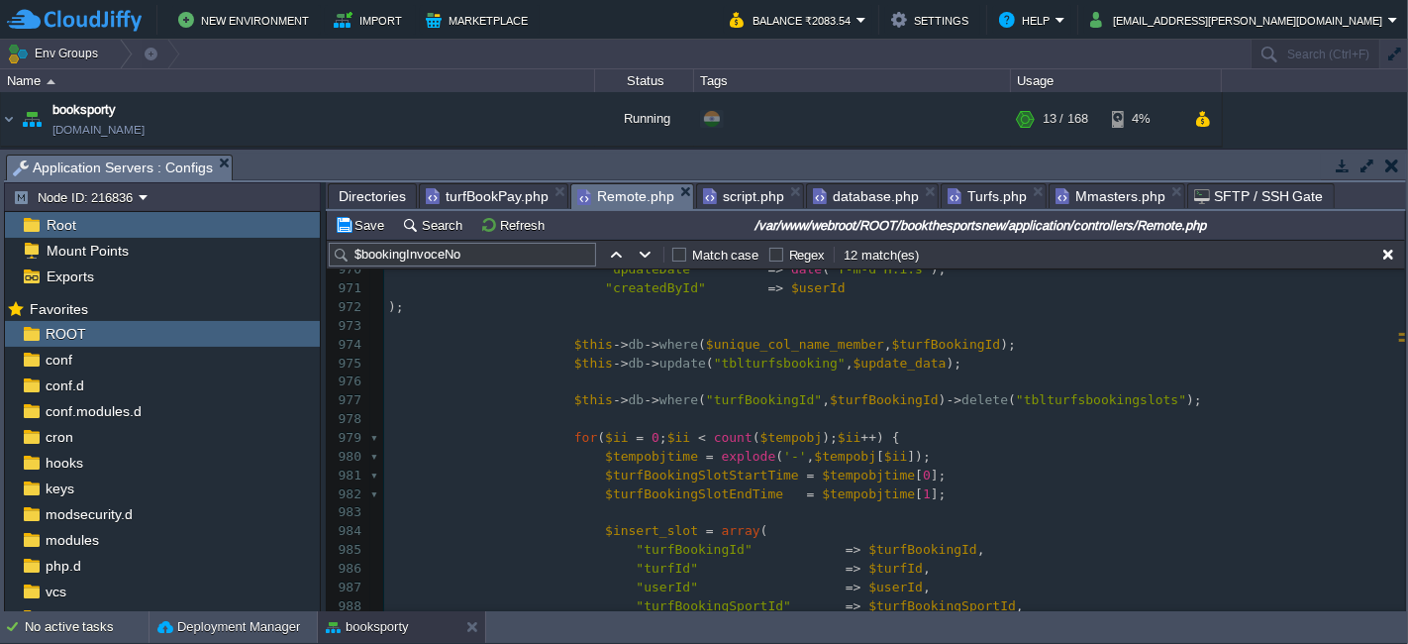
click at [602, 324] on pre at bounding box center [894, 326] width 1021 height 19
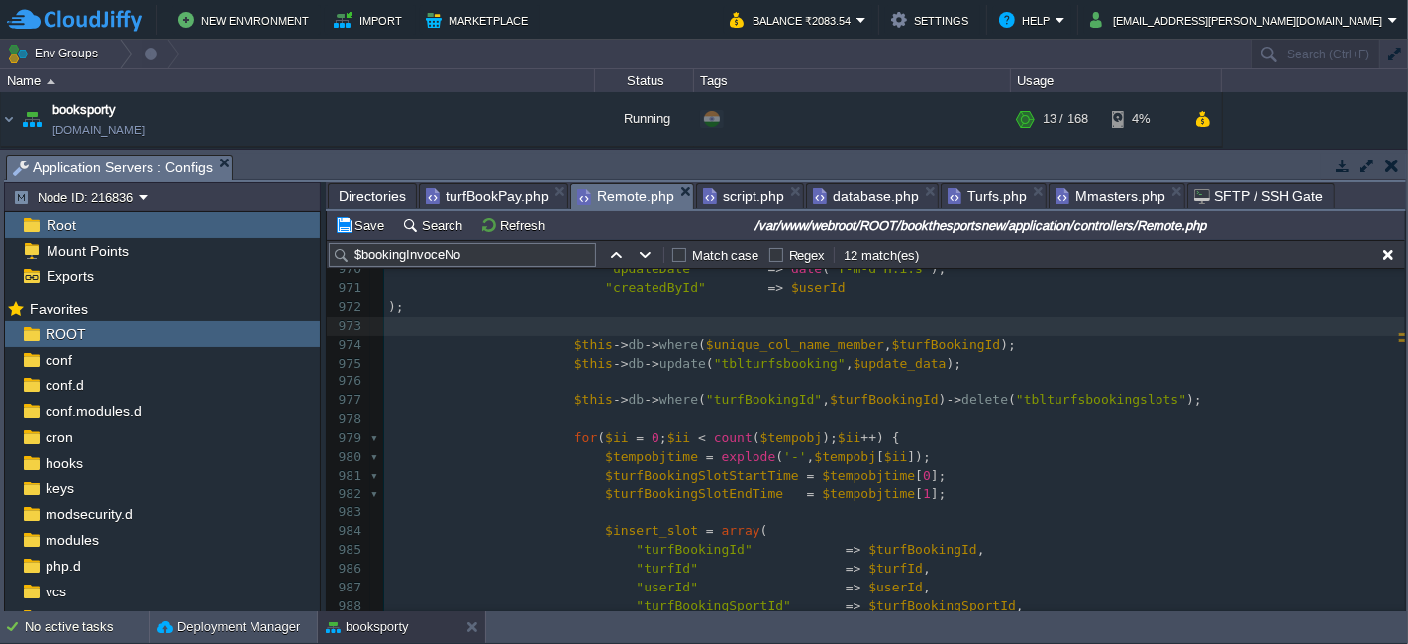
paste textarea "$turfBookingId"
click at [738, 327] on div "x $turfBookingId = $this -> input -> post ( "turfBookingId" ); 960 // =========…" at bounding box center [894, 457] width 1021 height 766
type textarea "$turfBookingId"
type textarea "''"
type textarea "xz"
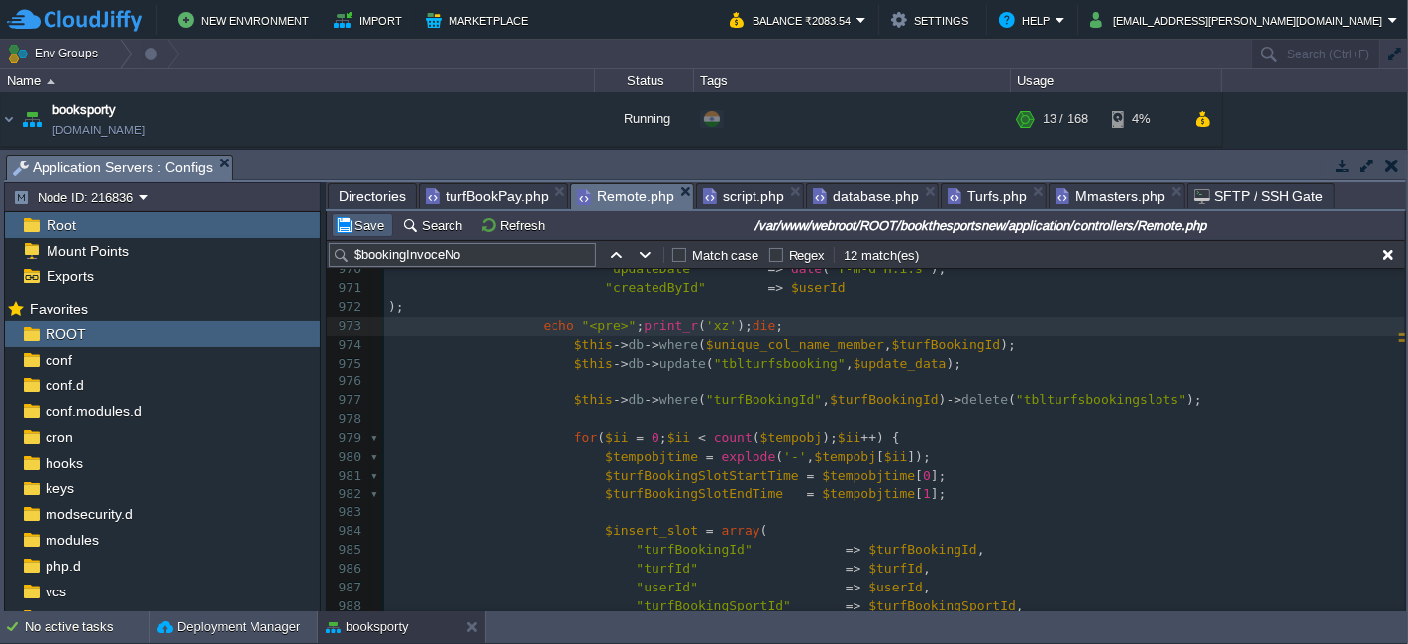
click at [360, 230] on button "Save" at bounding box center [362, 225] width 55 height 18
type textarea "echo "<pre>";print_r('xz"
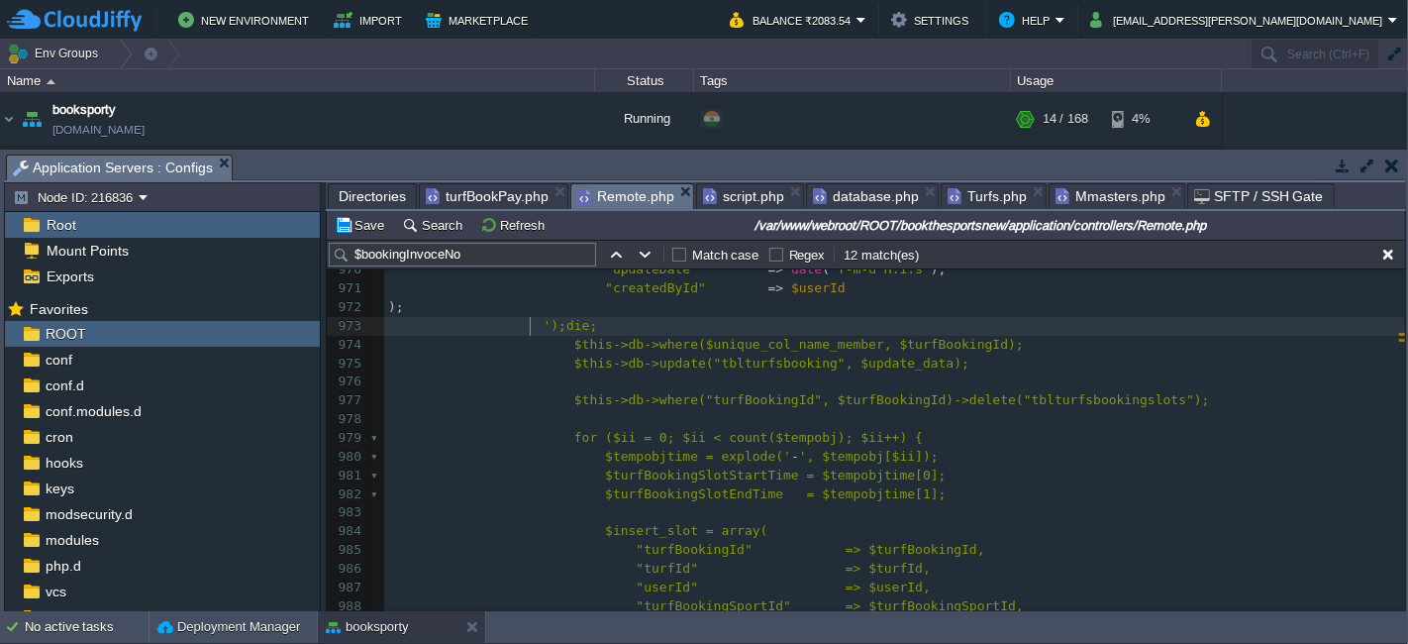
type textarea "echo "<pre>";print_r('xz"
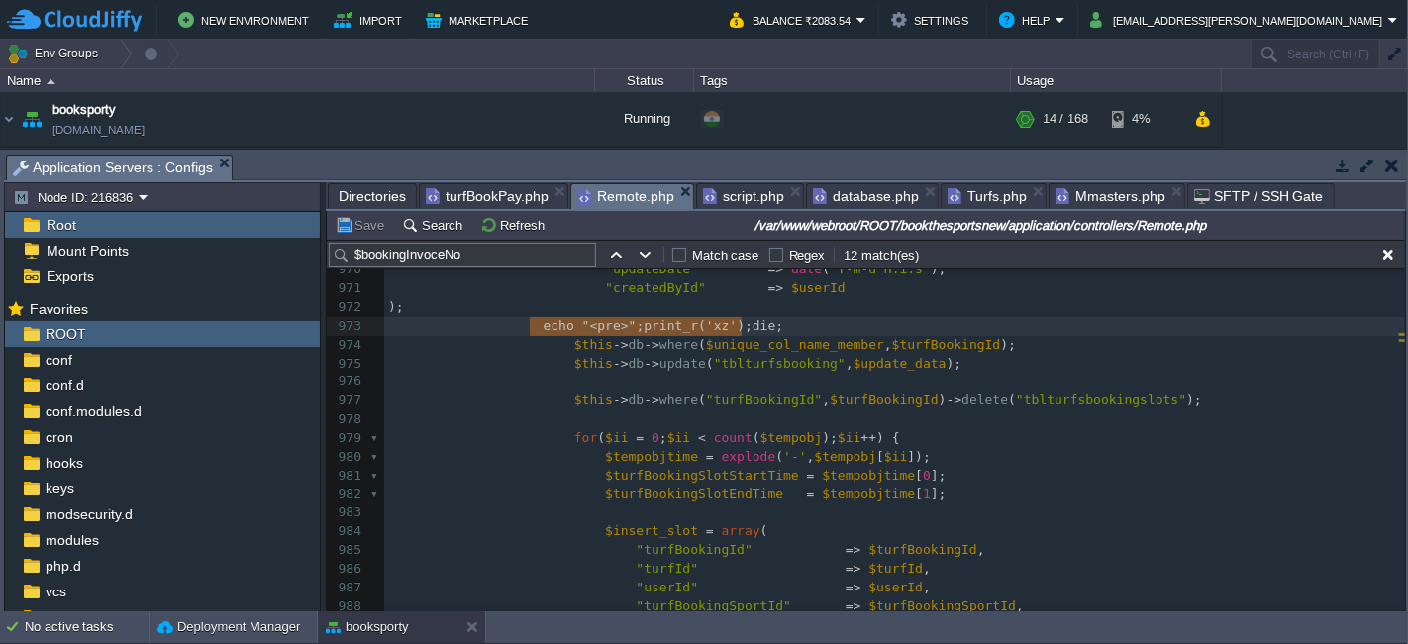
type textarea "echo "<pre>";print_r('xz');die;"
click at [364, 233] on button "Save" at bounding box center [362, 225] width 55 height 18
click at [845, 196] on span "database.php" at bounding box center [866, 196] width 106 height 24
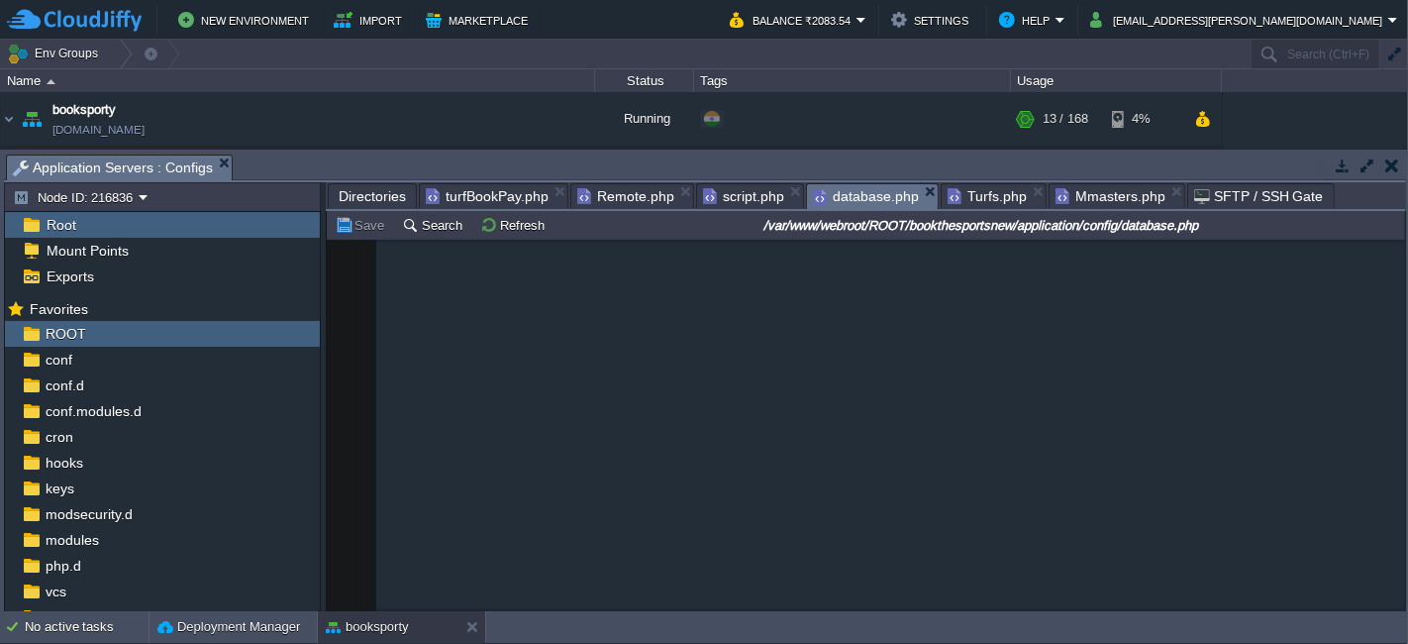
type textarea "AZTvrx01215"
click at [492, 193] on span "turfBookPay.php" at bounding box center [487, 196] width 123 height 24
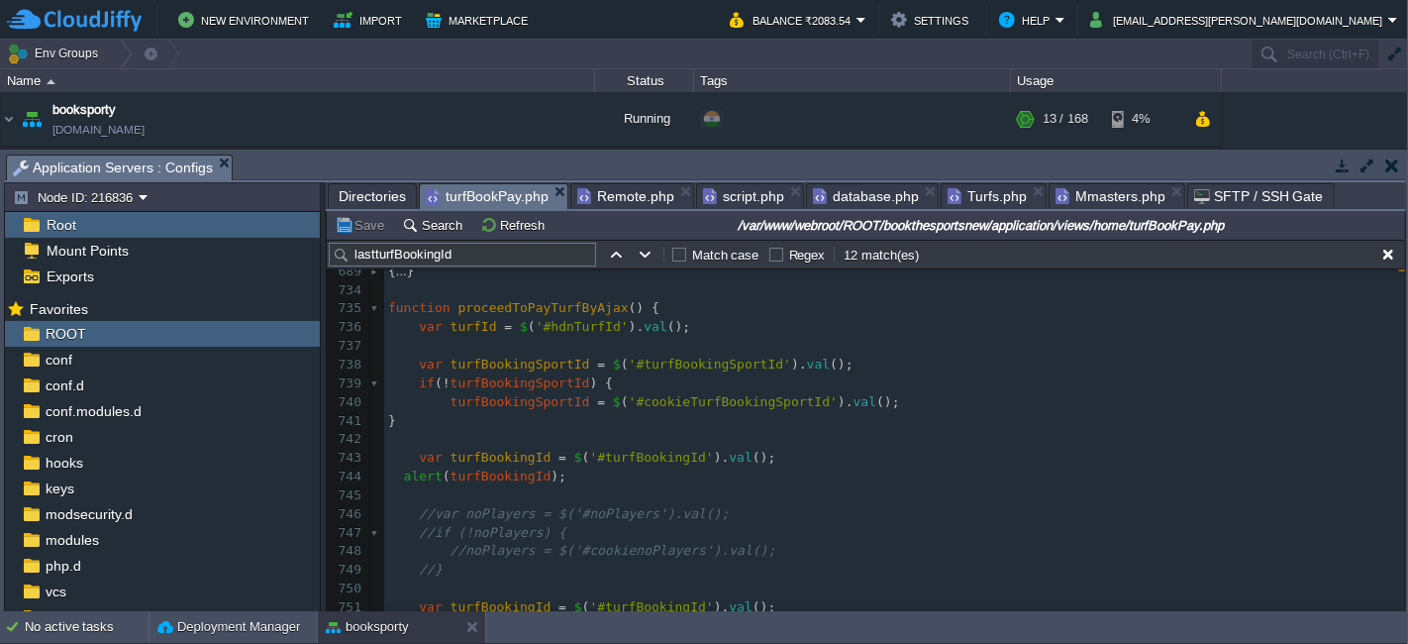
scroll to position [9858, 0]
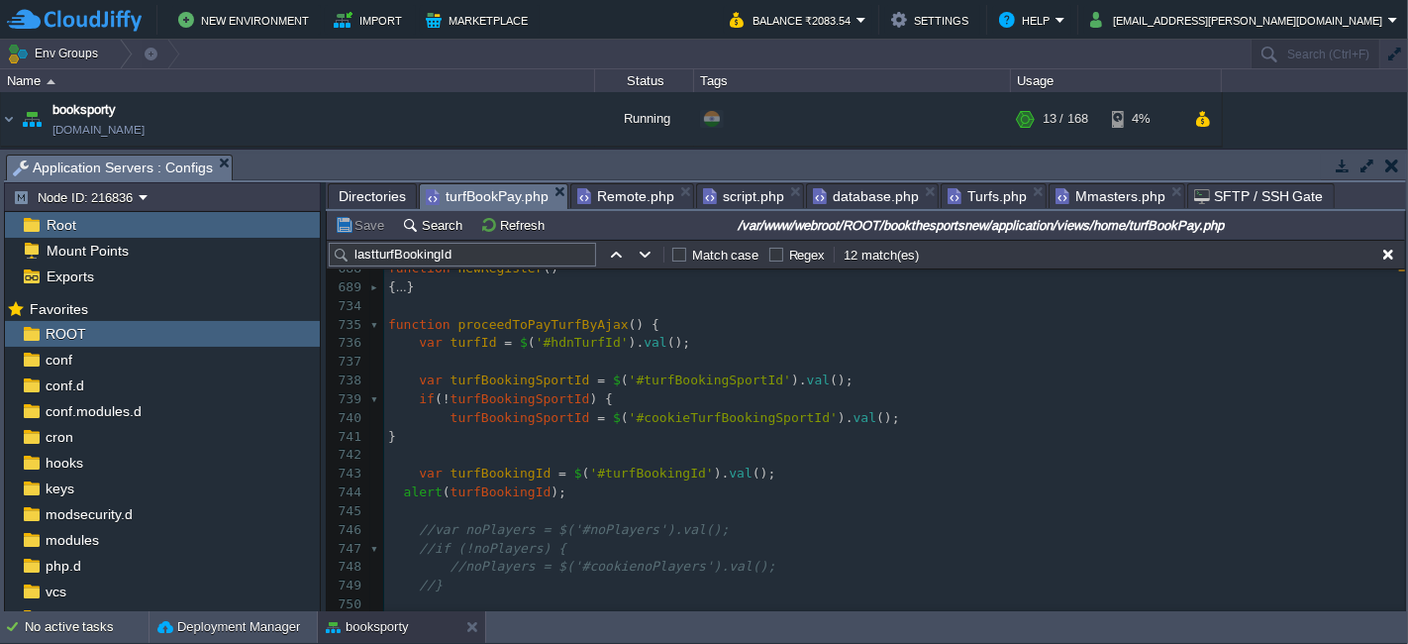
click at [397, 493] on div "xxxxxxxxxx 1000 '&turfBookingDate=' + escape ( turfBookingDate ) + 667 { ... } …" at bounding box center [894, 567] width 1021 height 690
type textarea "alert(turfBookingId);"
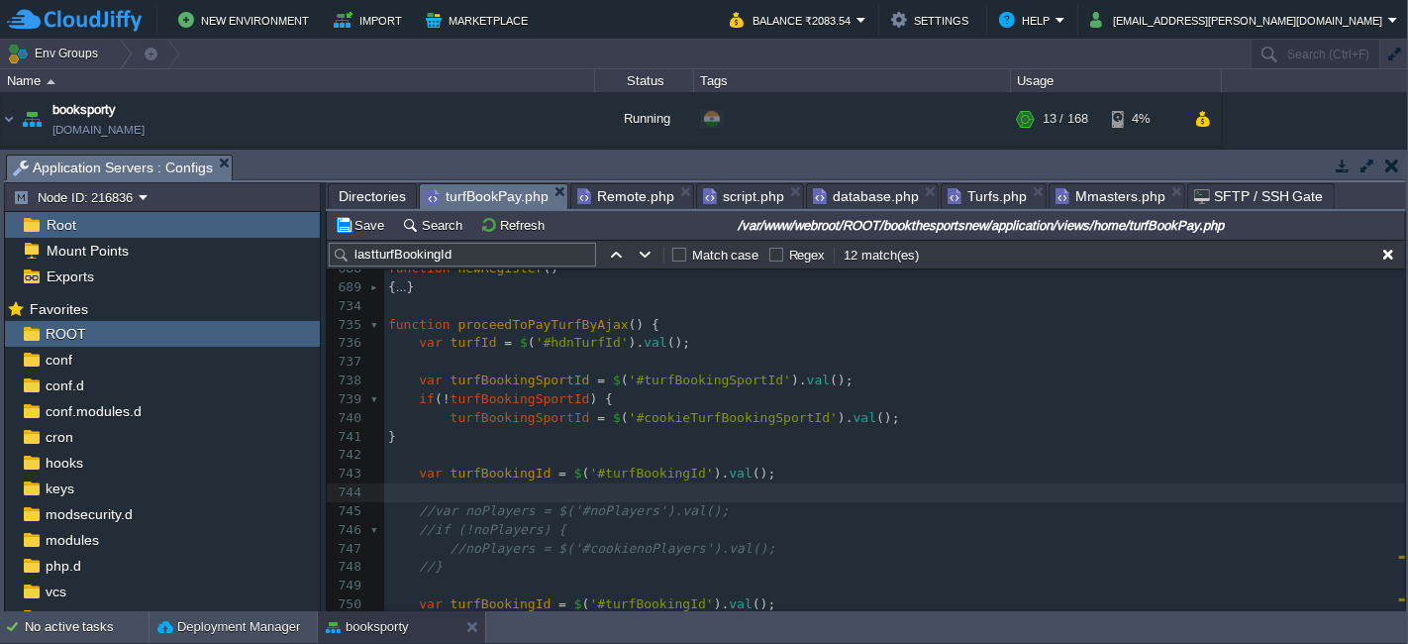
scroll to position [9857, 0]
click at [519, 600] on span "turfBookingId" at bounding box center [501, 603] width 101 height 15
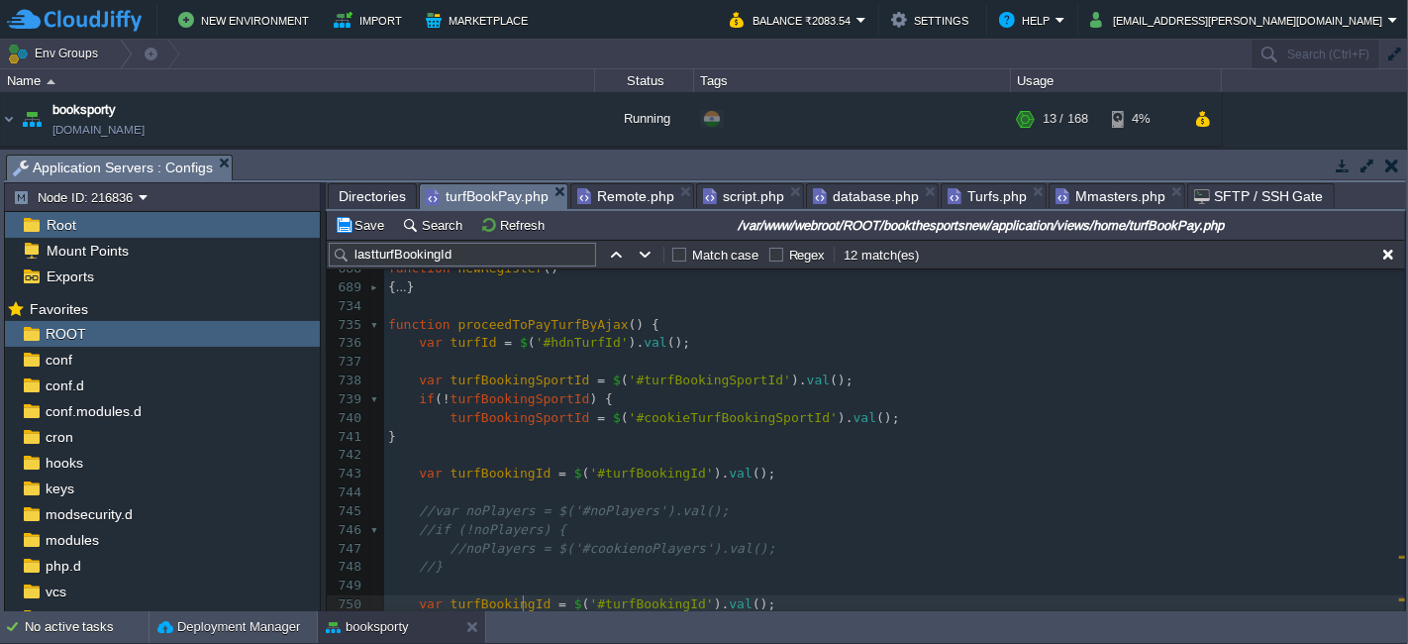
type textarea "turfBookingId"
type input "turfBookingId"
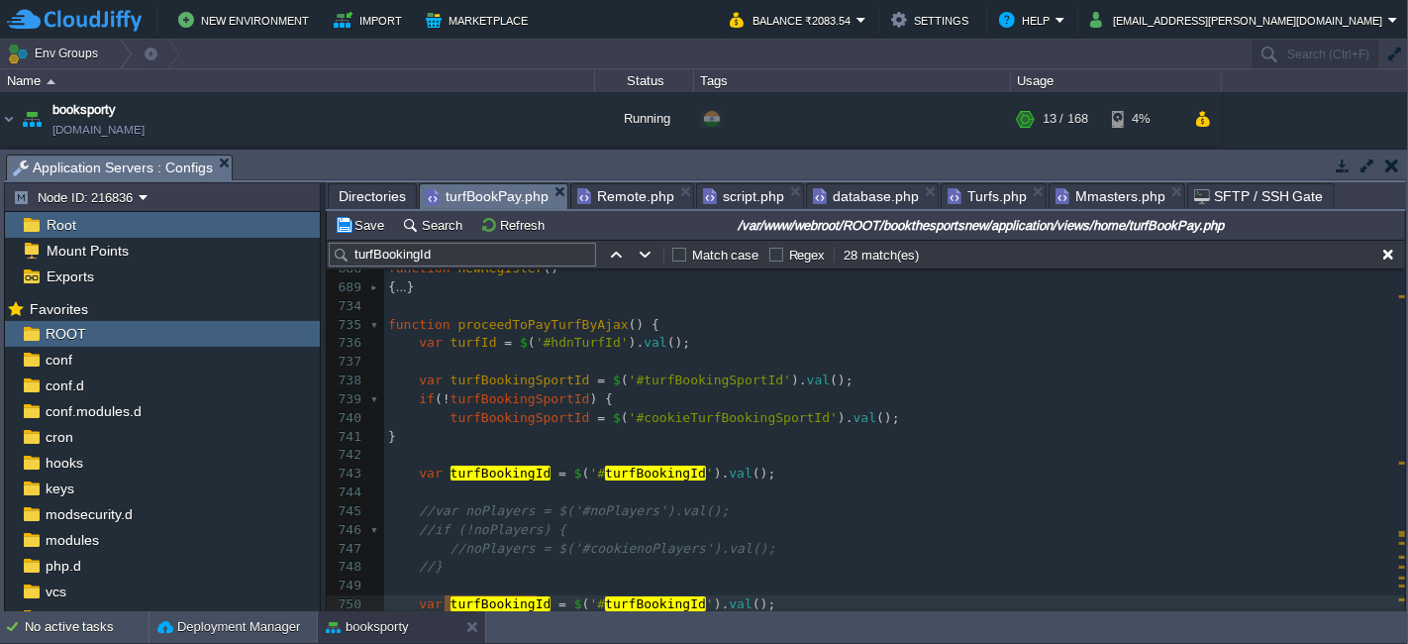
scroll to position [9878, 0]
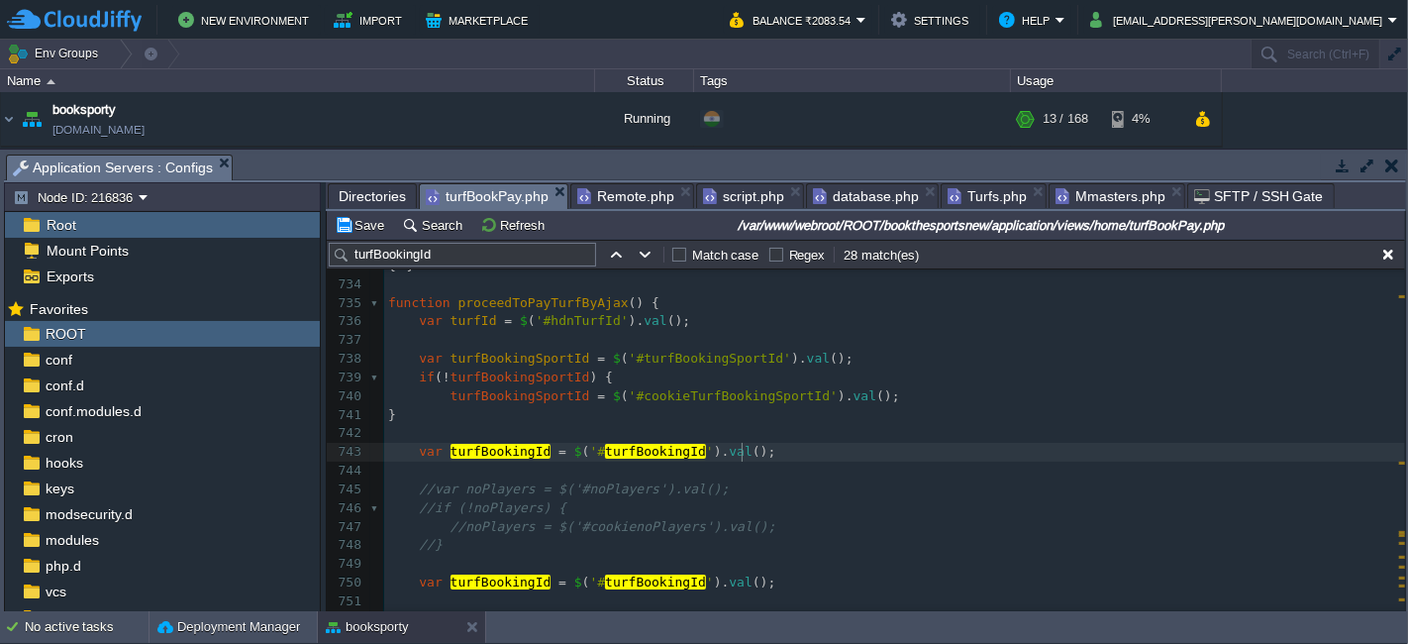
click at [749, 451] on pre "var turfBookingId = $ ( '# turfBookingId ' ). val ();" at bounding box center [894, 452] width 1021 height 19
type textarea "var turfBookingId = $('#turfBookingId').val();"
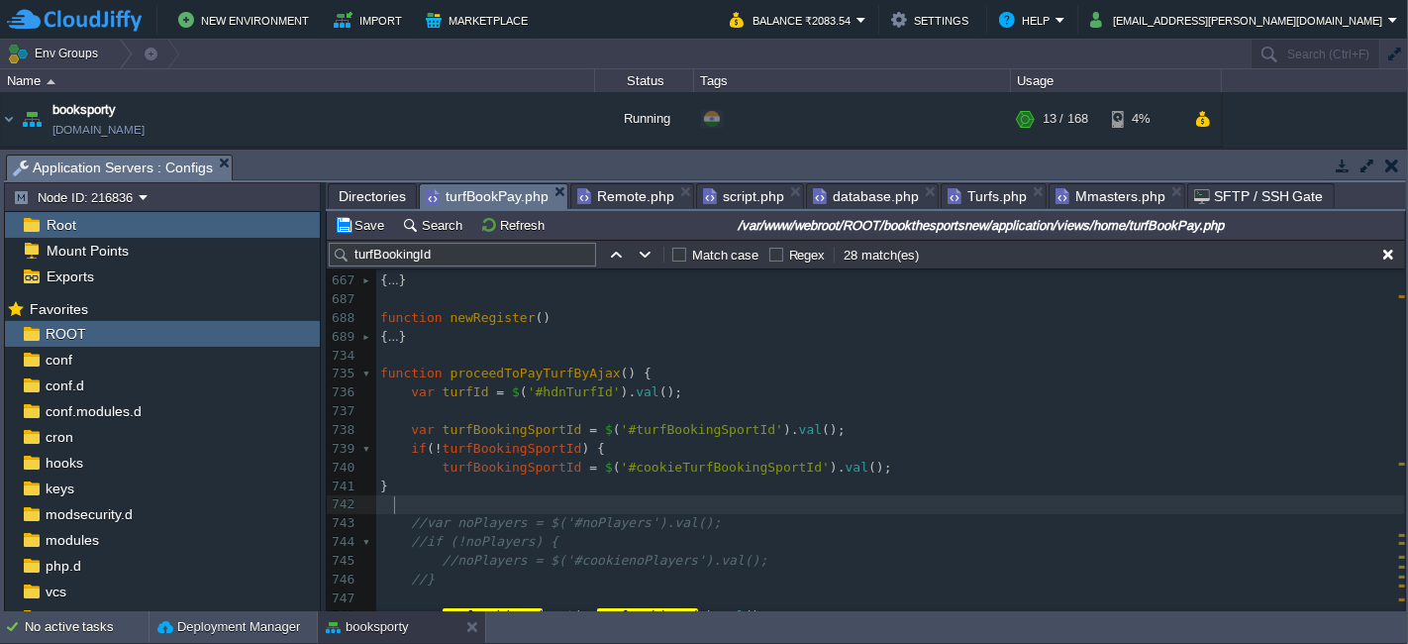
scroll to position [9768, 0]
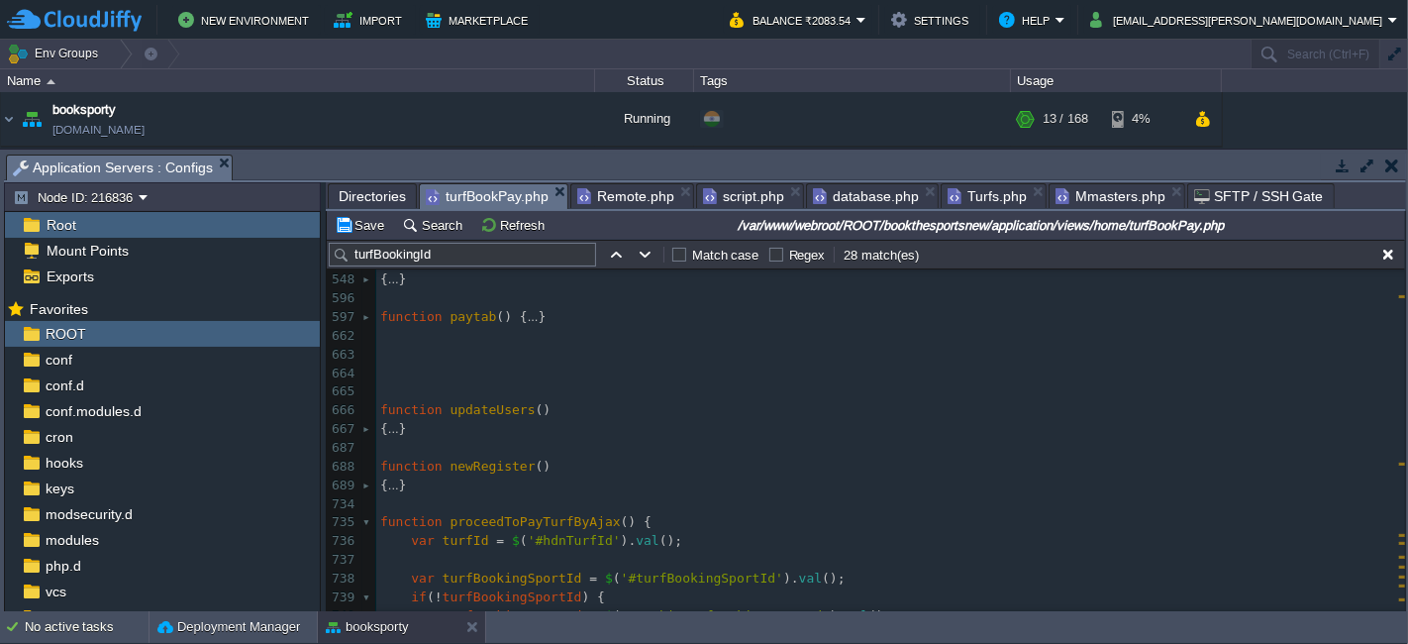
click at [398, 367] on pre "​" at bounding box center [890, 373] width 1029 height 19
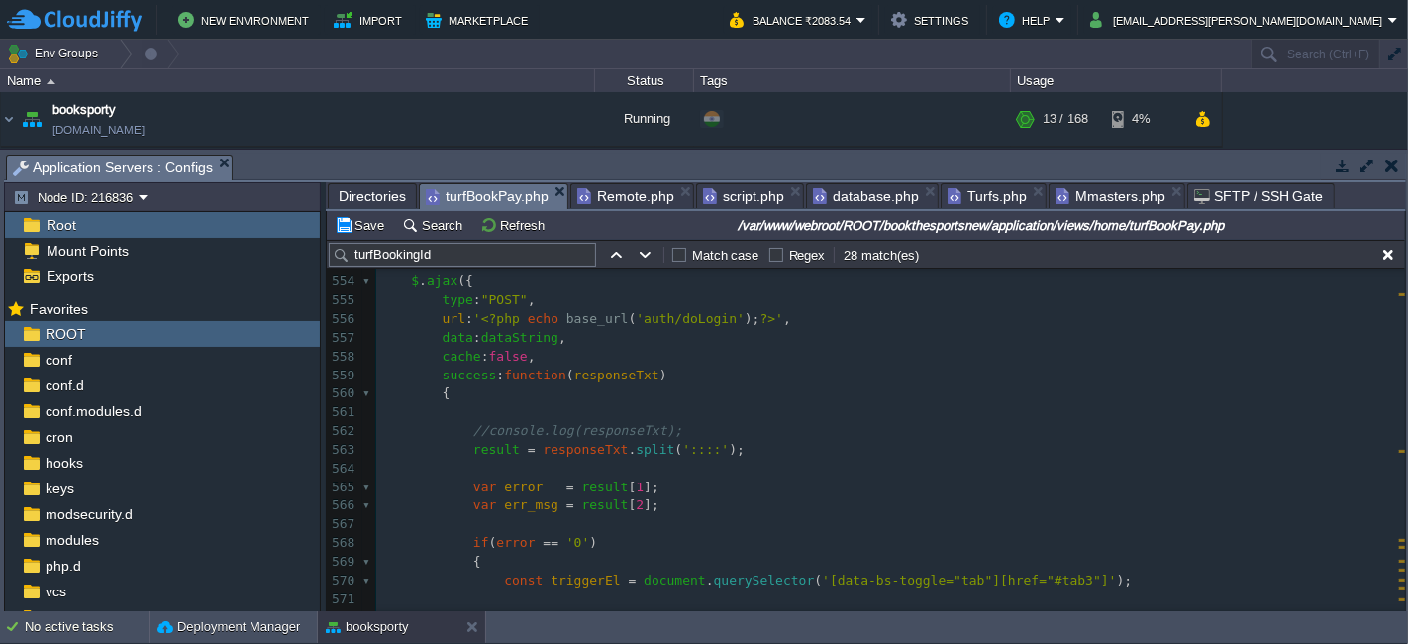
scroll to position [9878, 0]
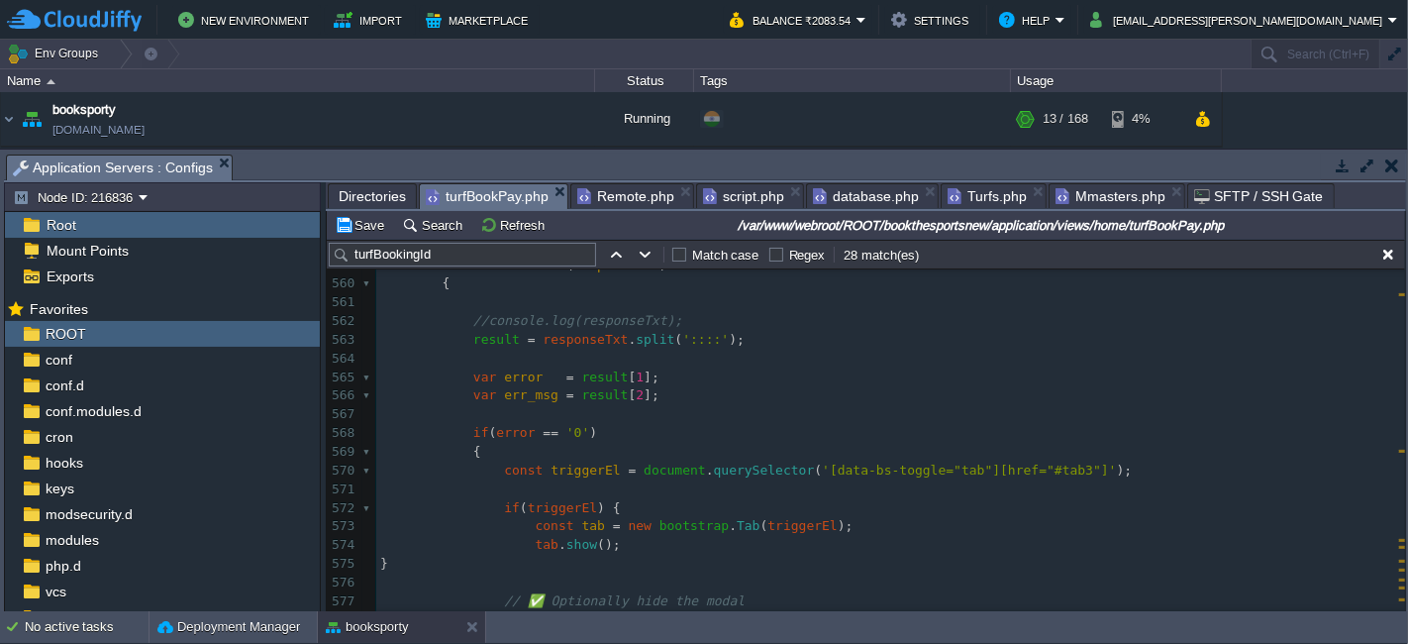
click at [490, 468] on span at bounding box center [488, 470] width 31 height 19
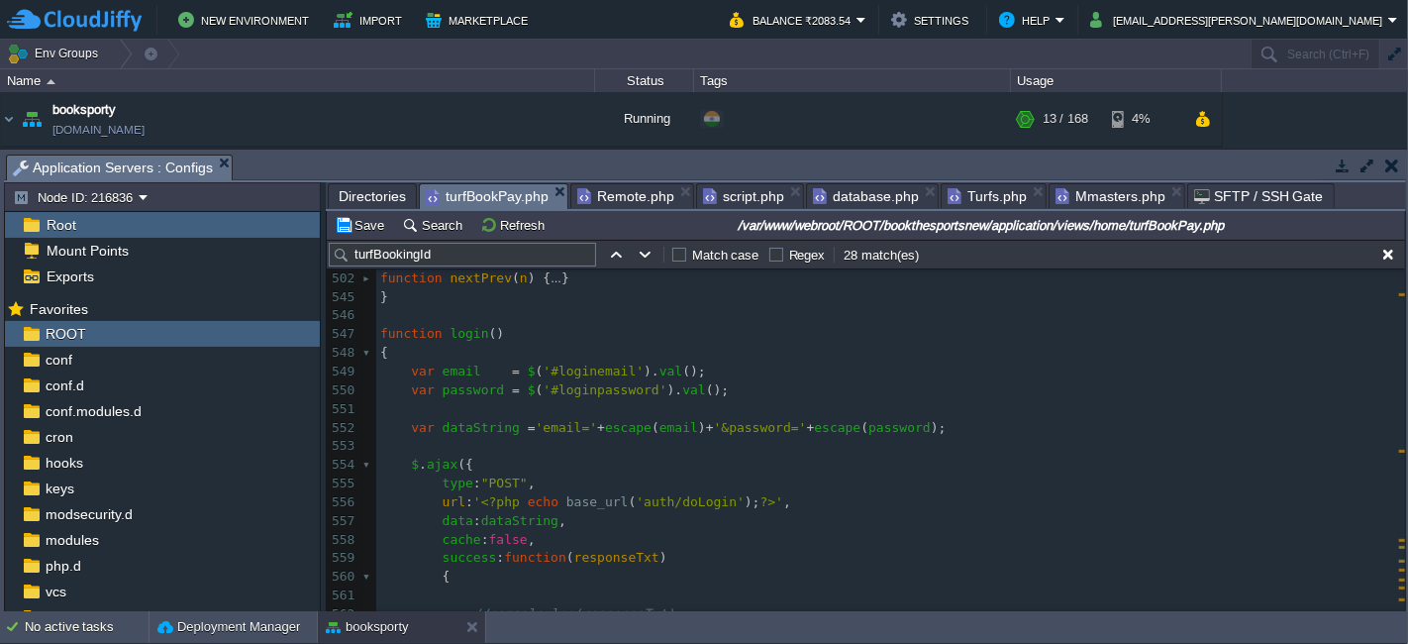
scroll to position [9549, 0]
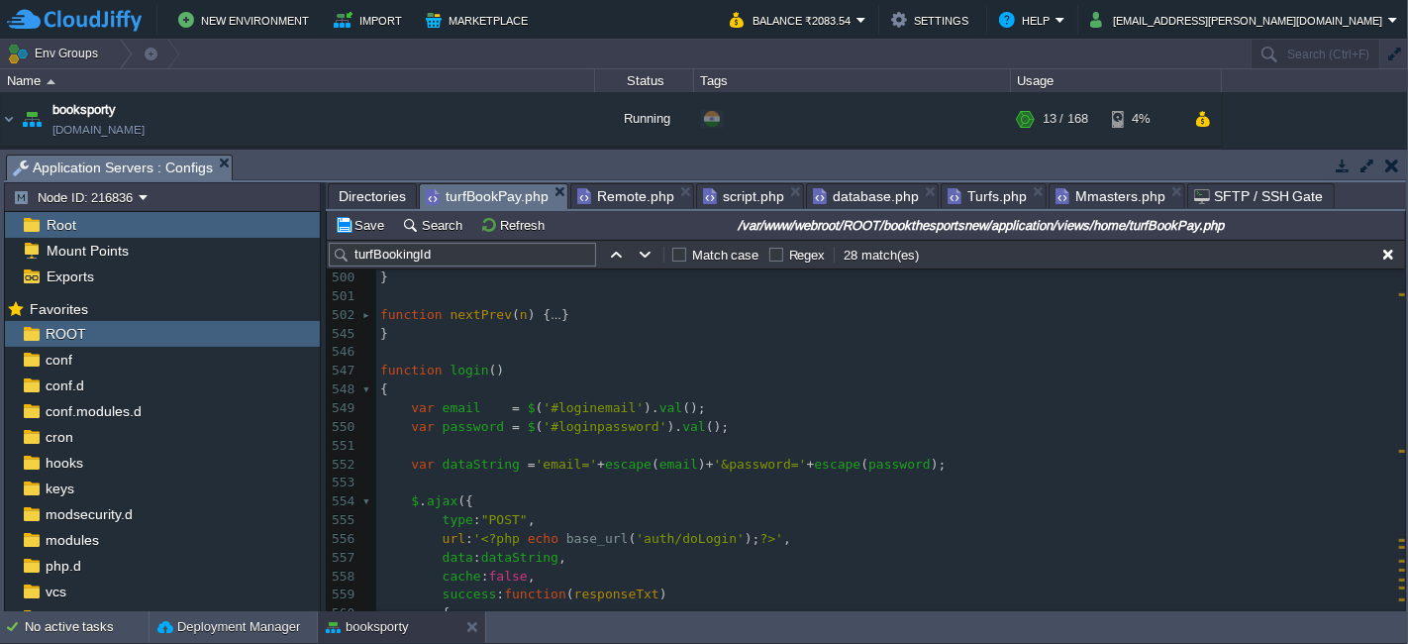
click at [587, 413] on div "xxxxxxxxxx 1000 999 ​ 487 ​ 488 function showTab ( n ) { 489 var tabs = documen…" at bounding box center [890, 520] width 1029 height 989
type textarea "loginemail"
click at [590, 427] on span "'#loginpassword'" at bounding box center [605, 426] width 124 height 15
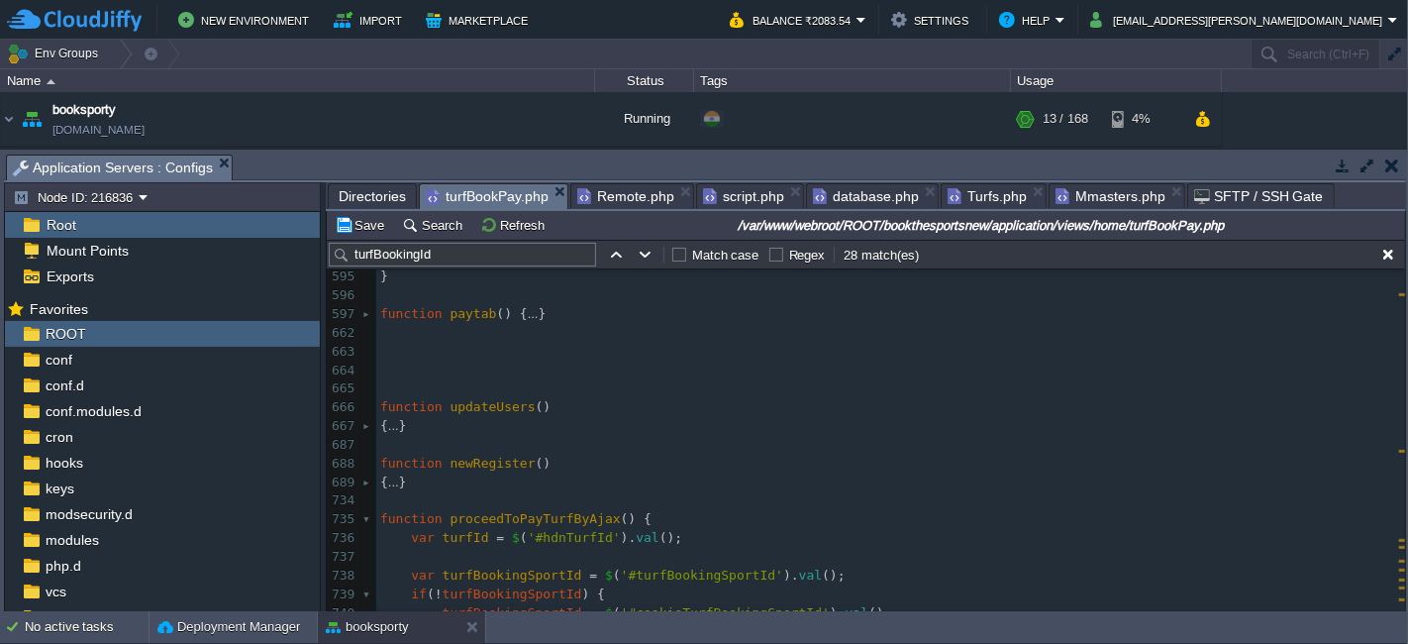
scroll to position [10319, 0]
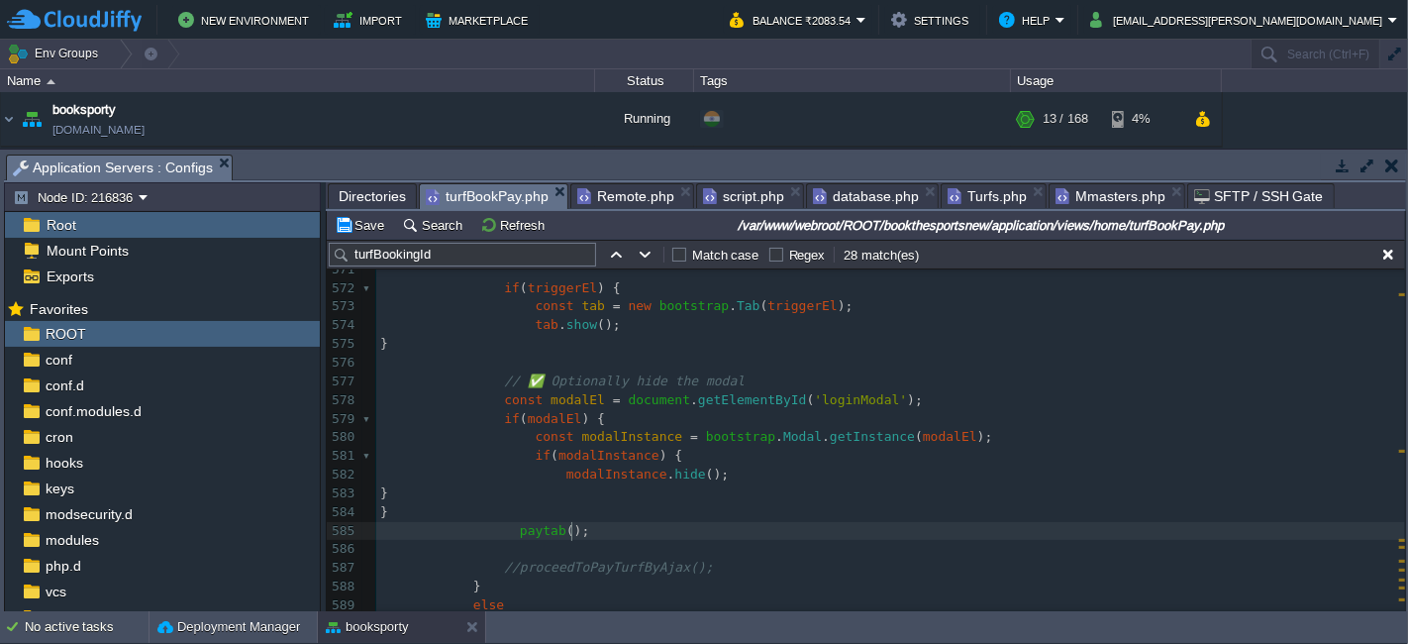
click at [659, 522] on pre "paytab ();" at bounding box center [890, 531] width 1029 height 19
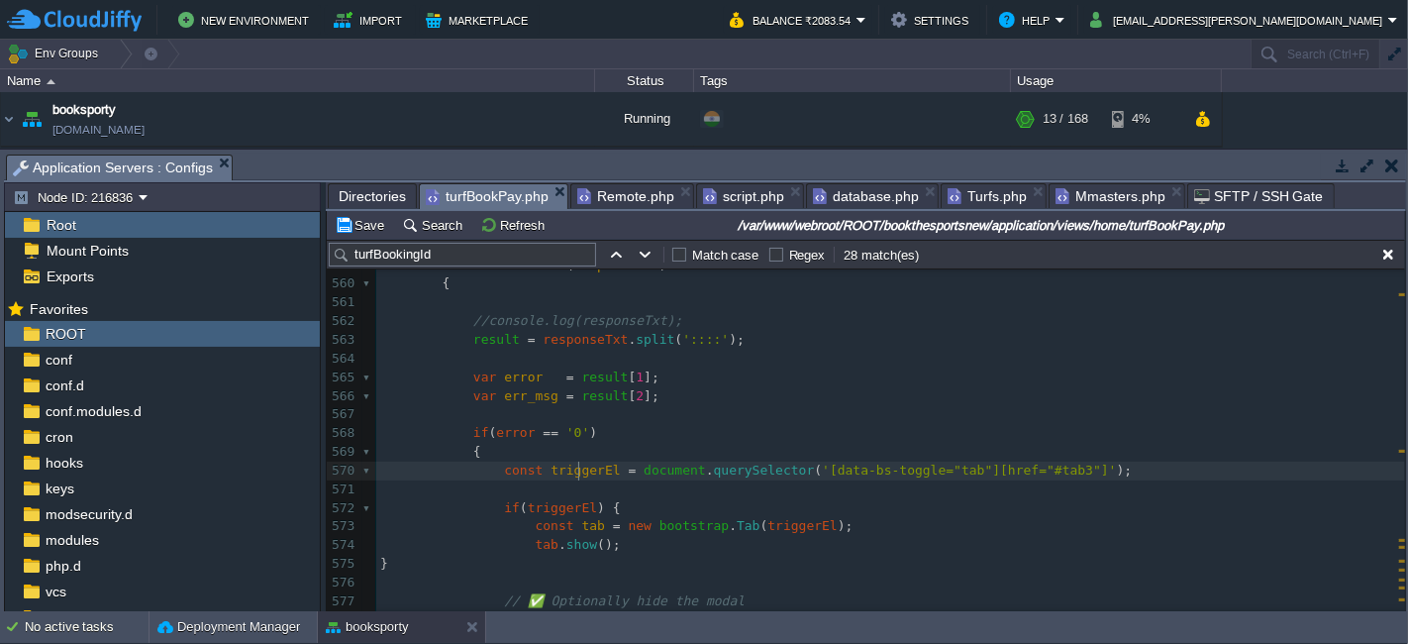
click at [581, 470] on div "xxxxxxxxxx 1000 999 var password = $ ( '#loginpassword' ). val (); 549 var emai…" at bounding box center [890, 433] width 1029 height 728
type textarea "triggerEl"
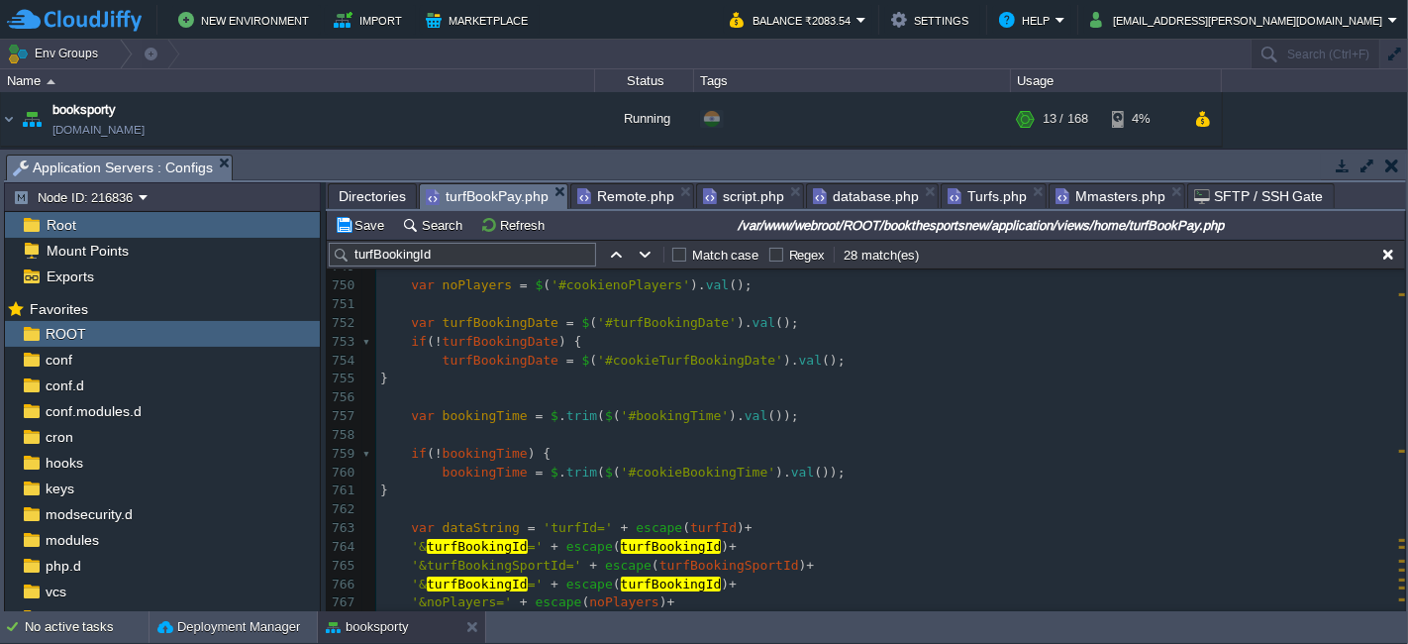
scroll to position [11089, 0]
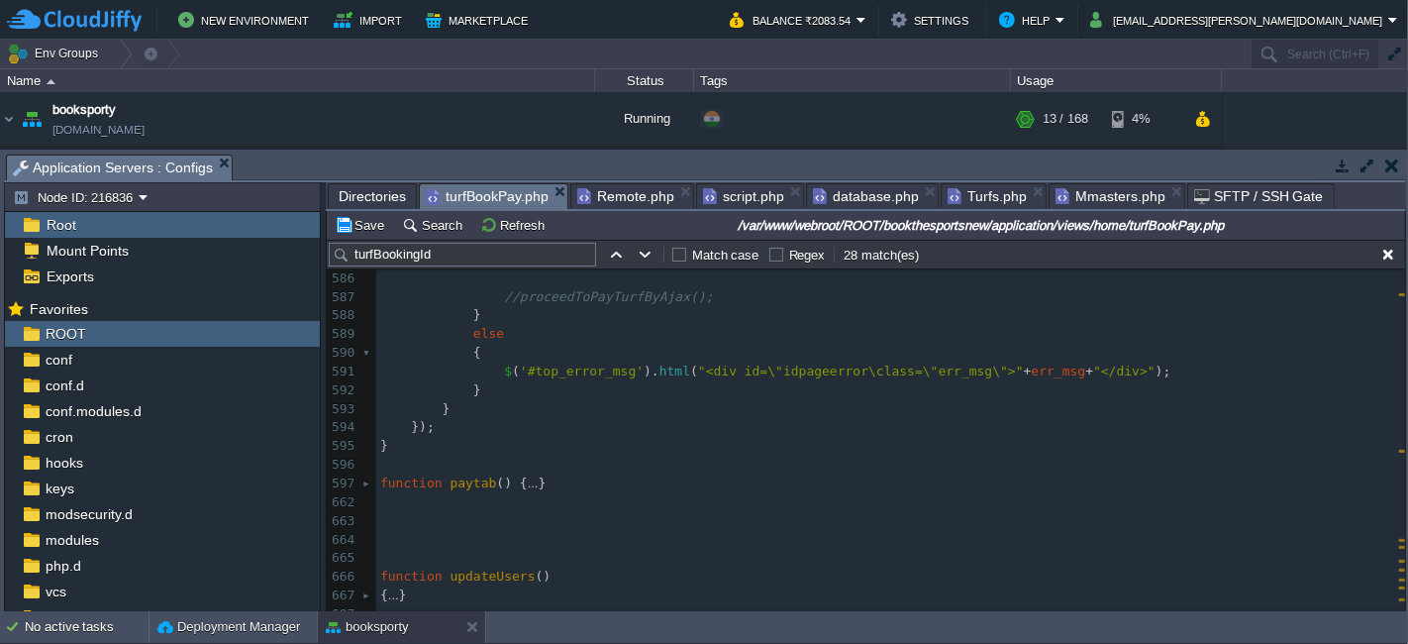
click at [407, 502] on pre "​" at bounding box center [890, 502] width 1029 height 19
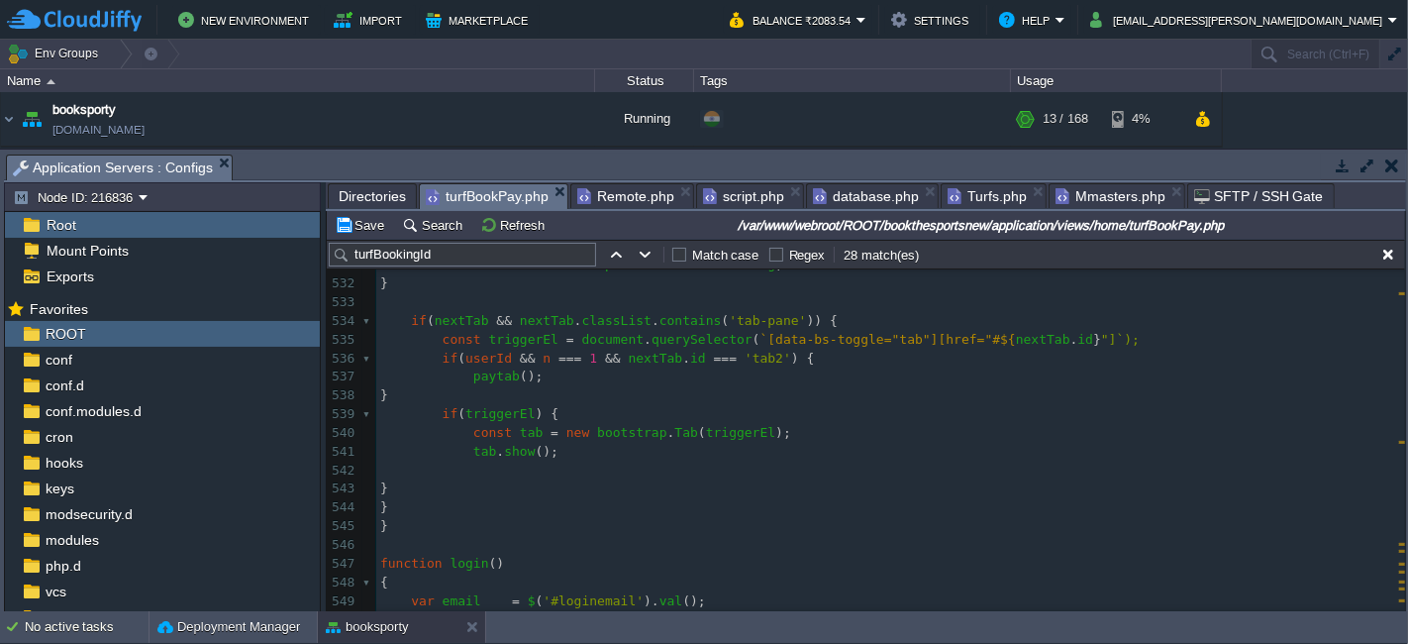
scroll to position [10149, 0]
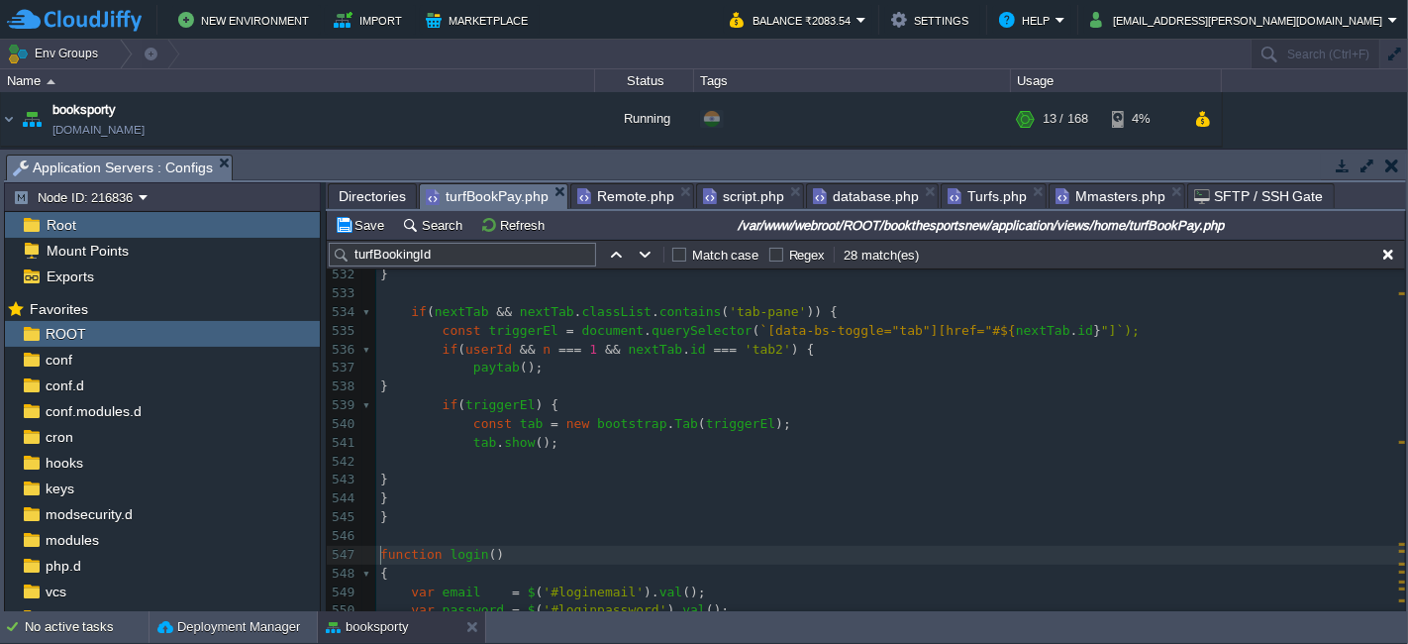
click at [381, 553] on div "xxxxxxxxxx 1000 999 ​ 504 var noPlayers = $ ( '#noPlayers' ). val (); 505 $ ( '…" at bounding box center [890, 294] width 1029 height 1101
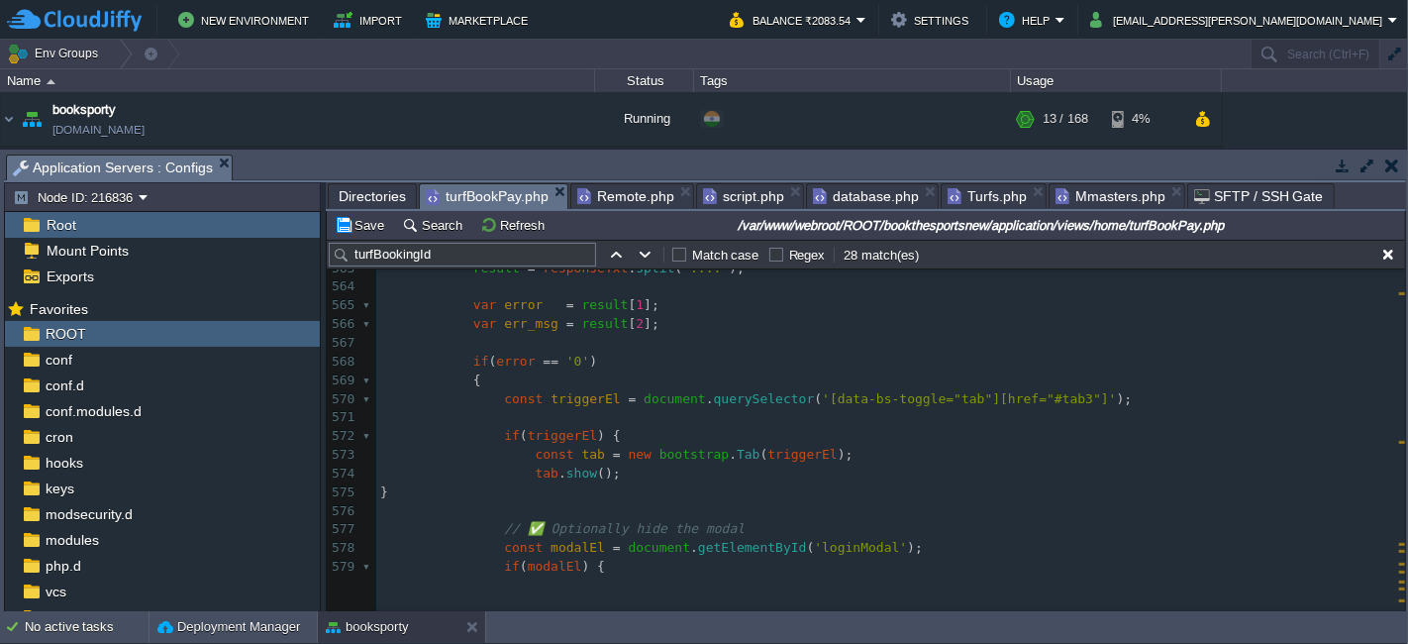
scroll to position [10734, 0]
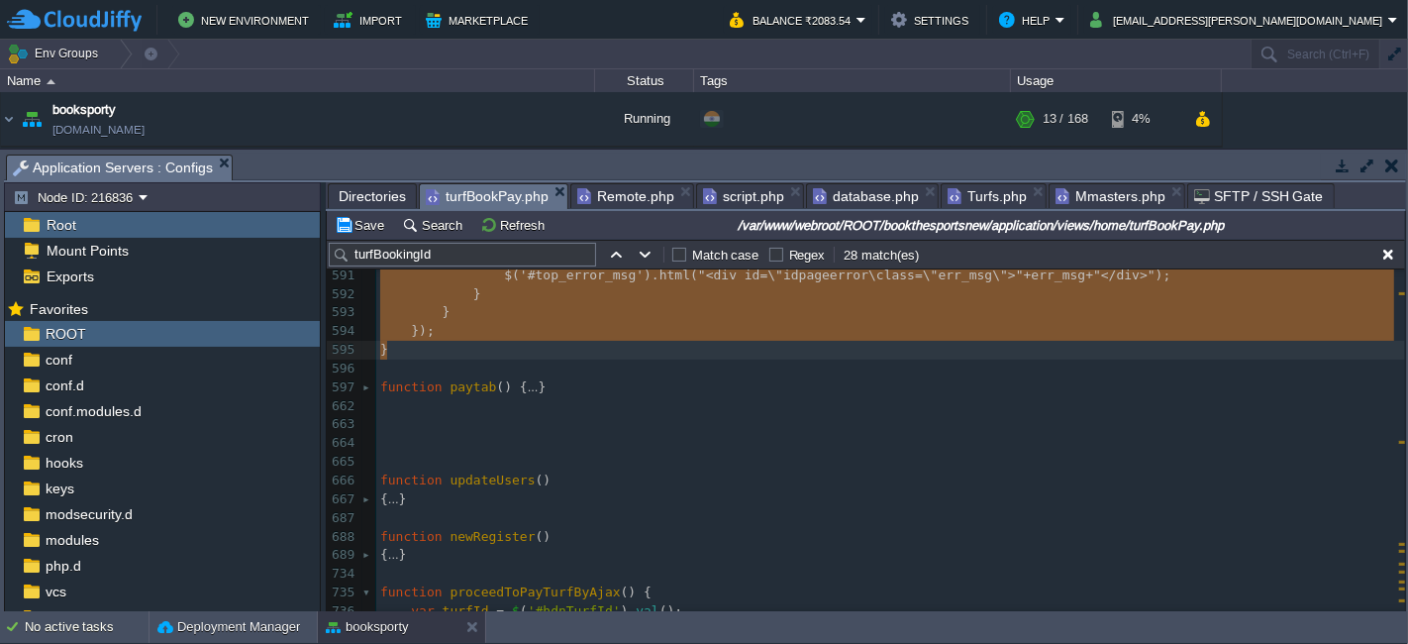
type textarea "-"
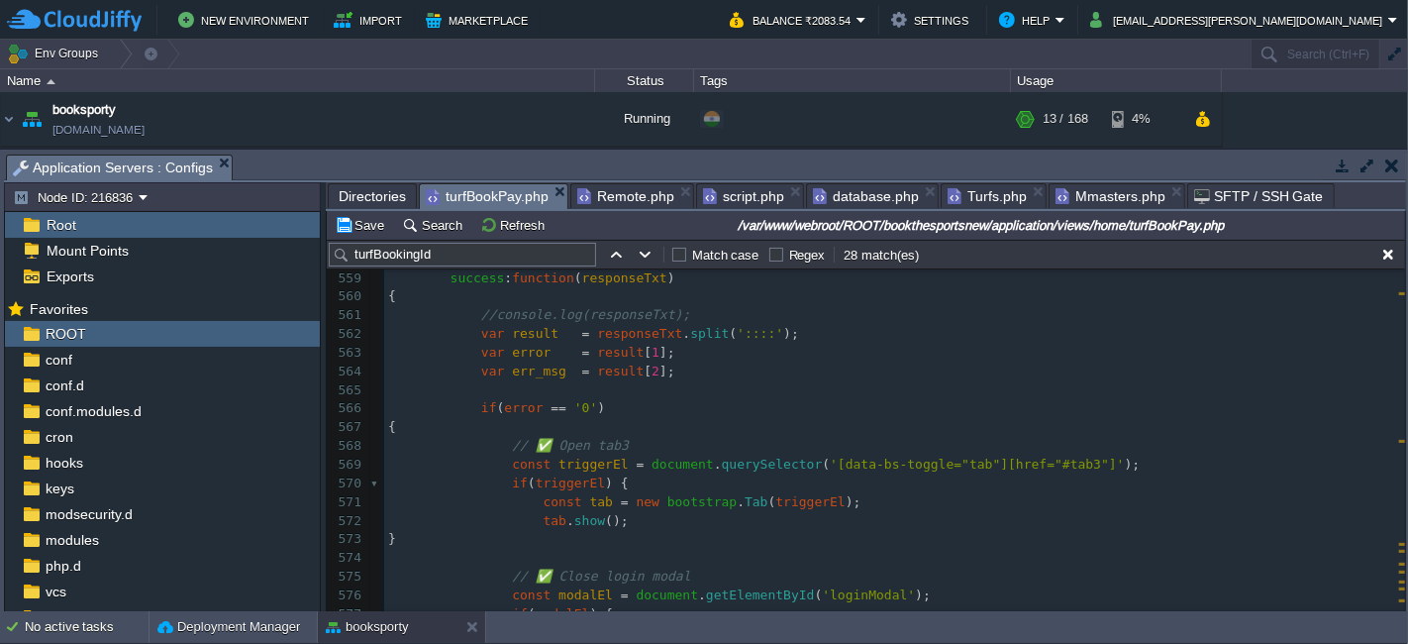
scroll to position [10632, 0]
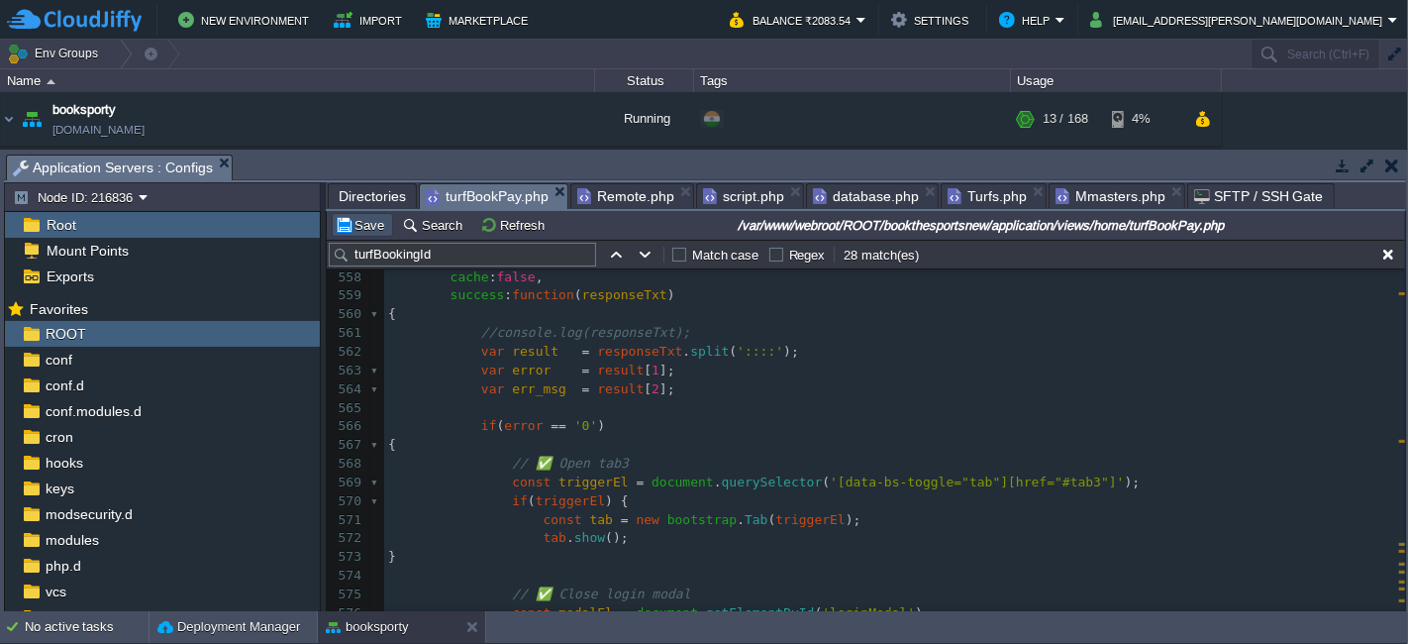
click at [358, 225] on button "Save" at bounding box center [362, 225] width 55 height 18
click at [1003, 409] on pre at bounding box center [894, 408] width 1021 height 19
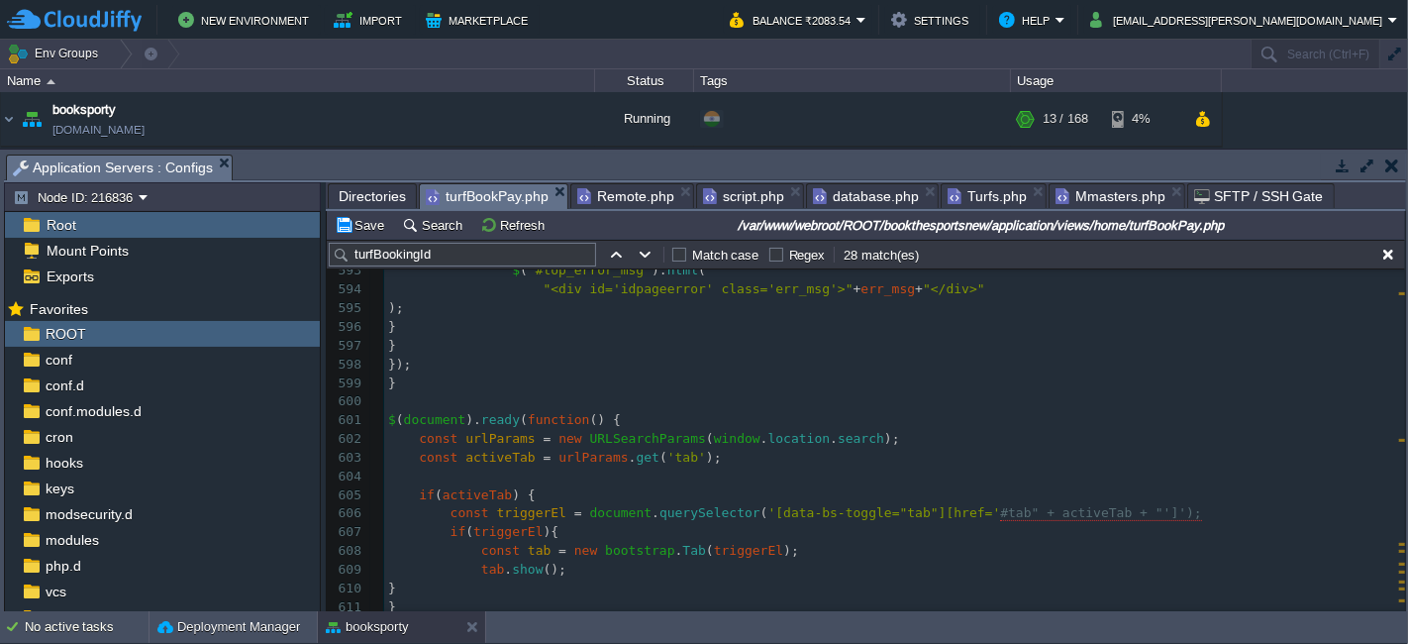
scroll to position [11314, 0]
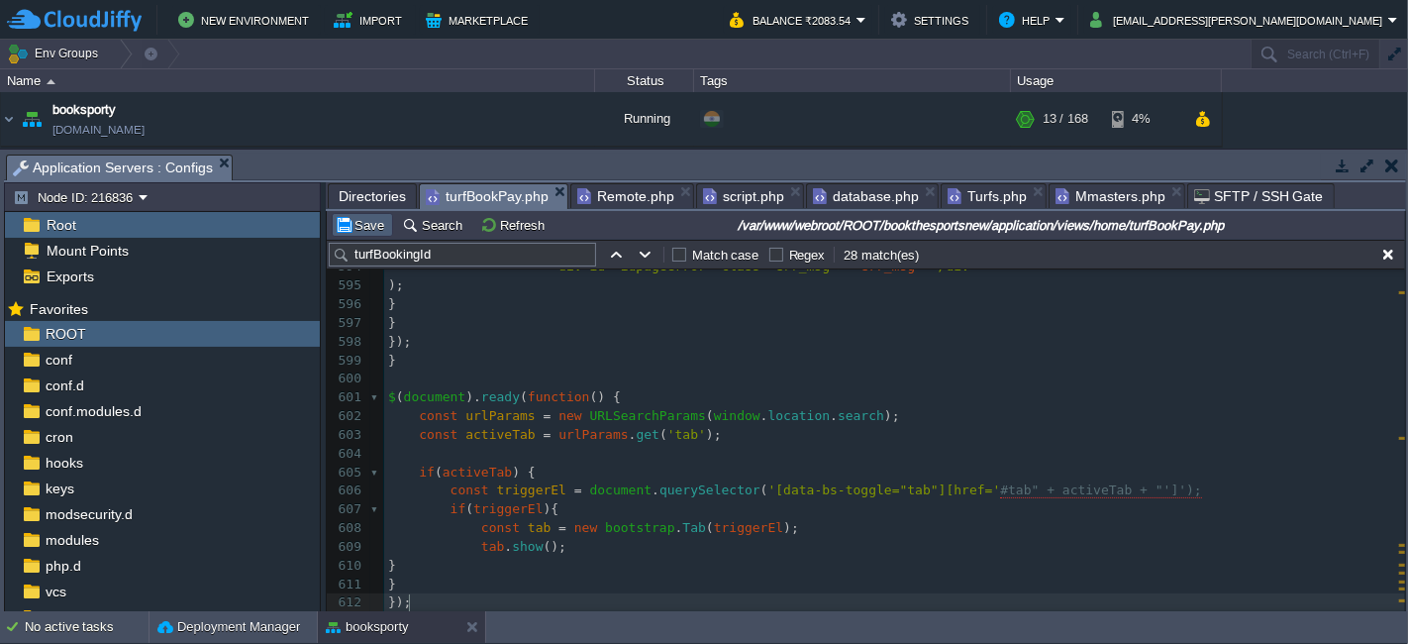
click at [355, 222] on button "Save" at bounding box center [362, 225] width 55 height 18
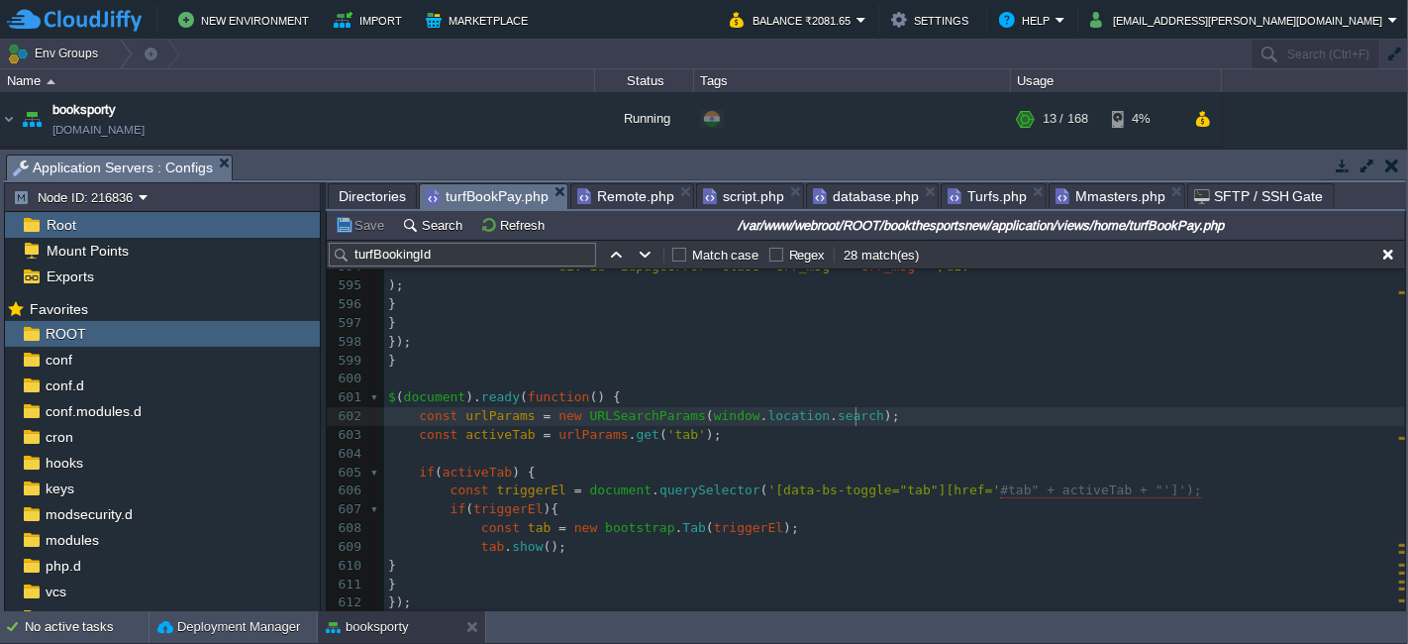
click at [1004, 420] on pre "const urlParams = new URLSearchParams ( window . location . search );" at bounding box center [894, 416] width 1021 height 19
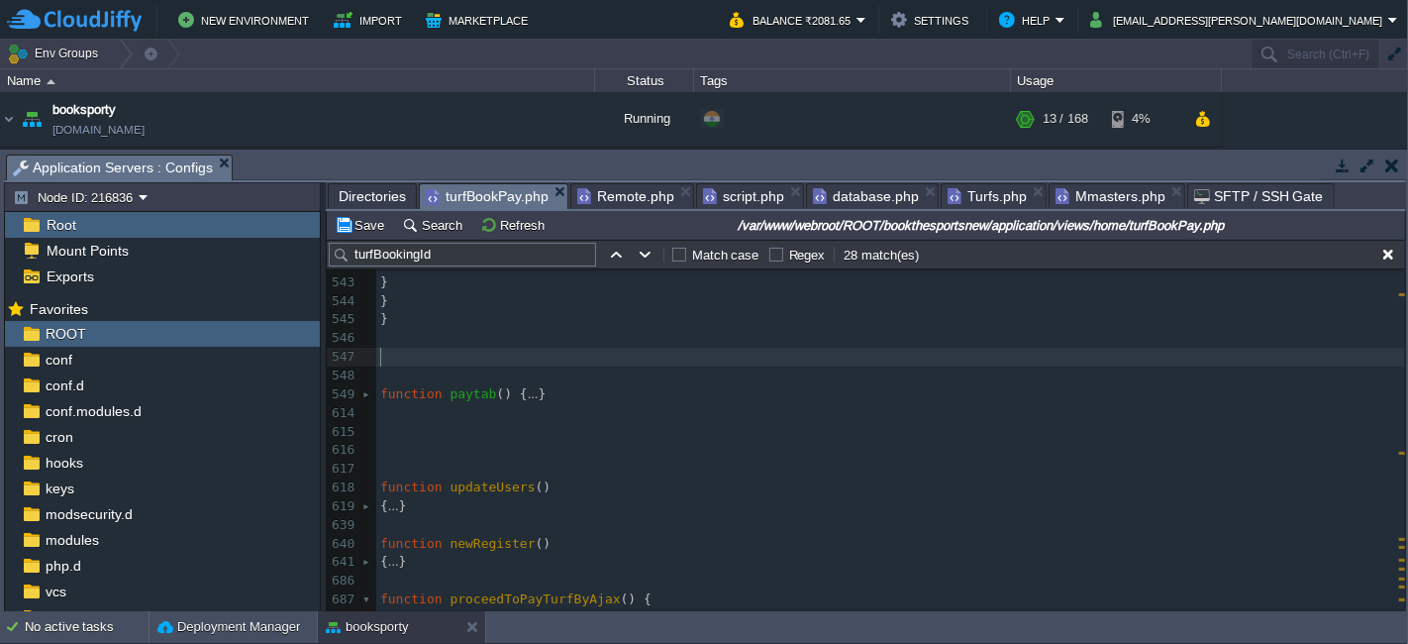
scroll to position [10315, 0]
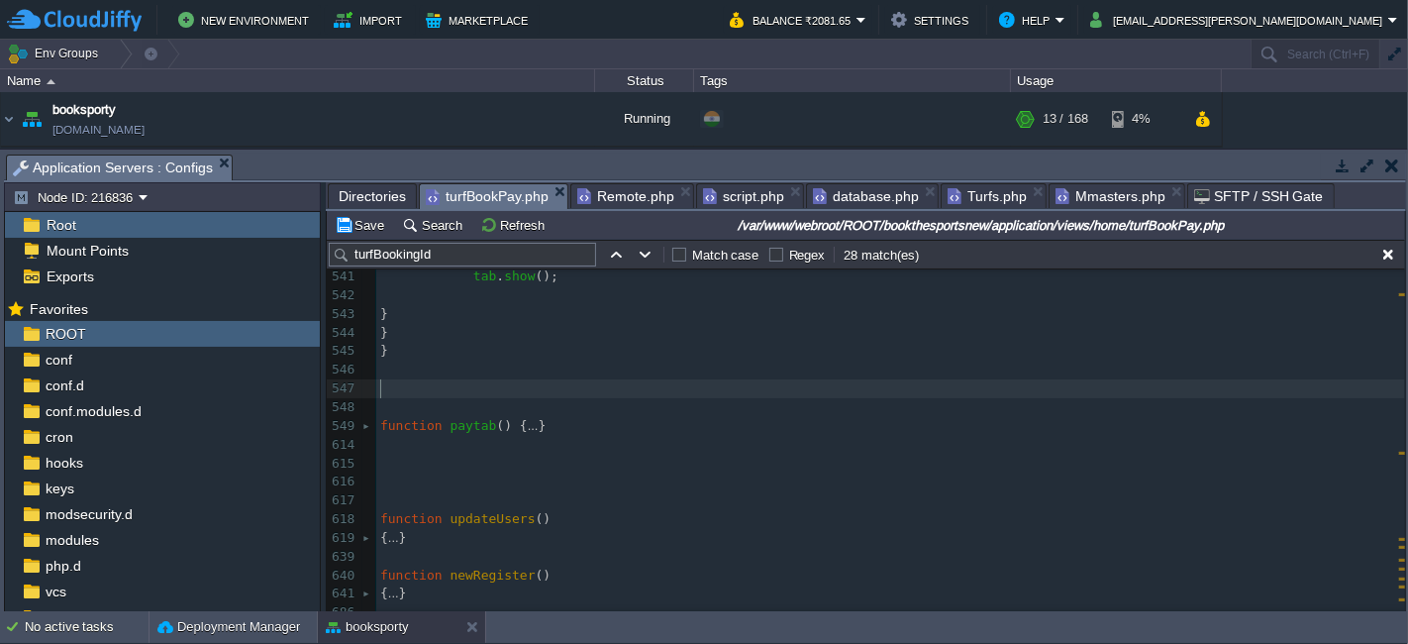
type textarea "-"
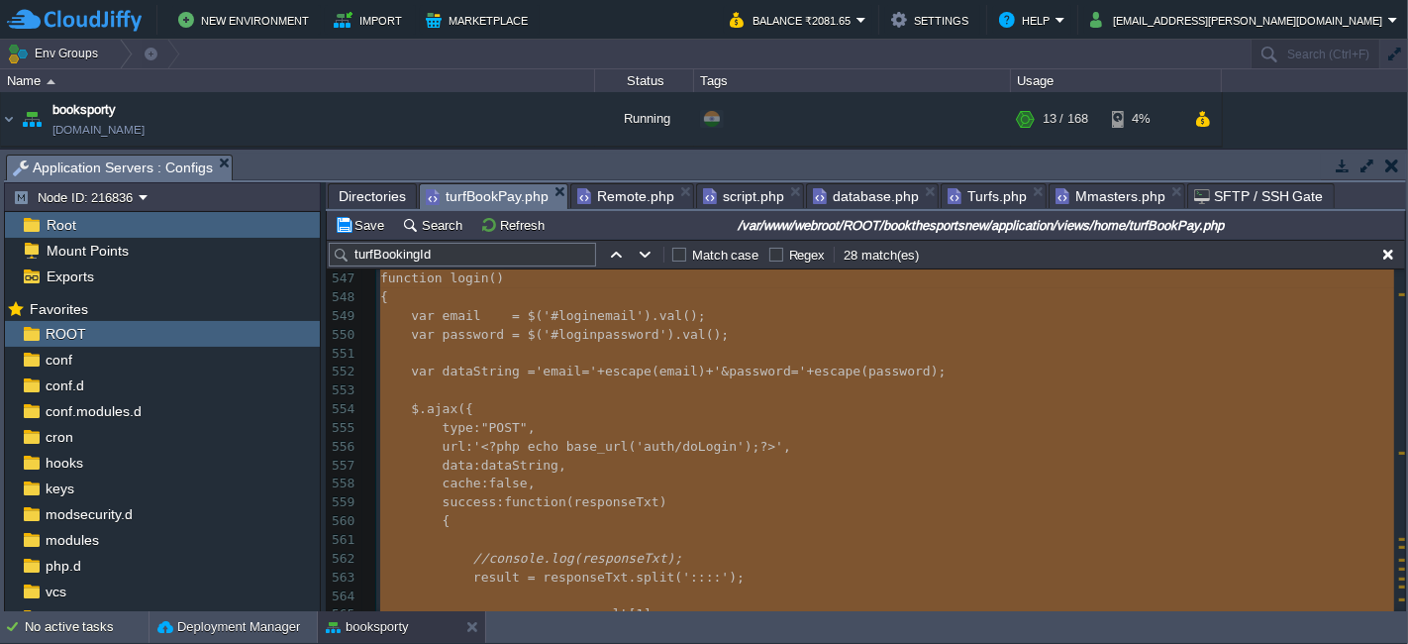
scroll to position [10425, 0]
click at [364, 213] on td "Save" at bounding box center [362, 225] width 61 height 24
click at [360, 230] on button "Save" at bounding box center [362, 225] width 55 height 18
click at [367, 229] on button "Save" at bounding box center [362, 225] width 55 height 18
